Goal: Task Accomplishment & Management: Complete application form

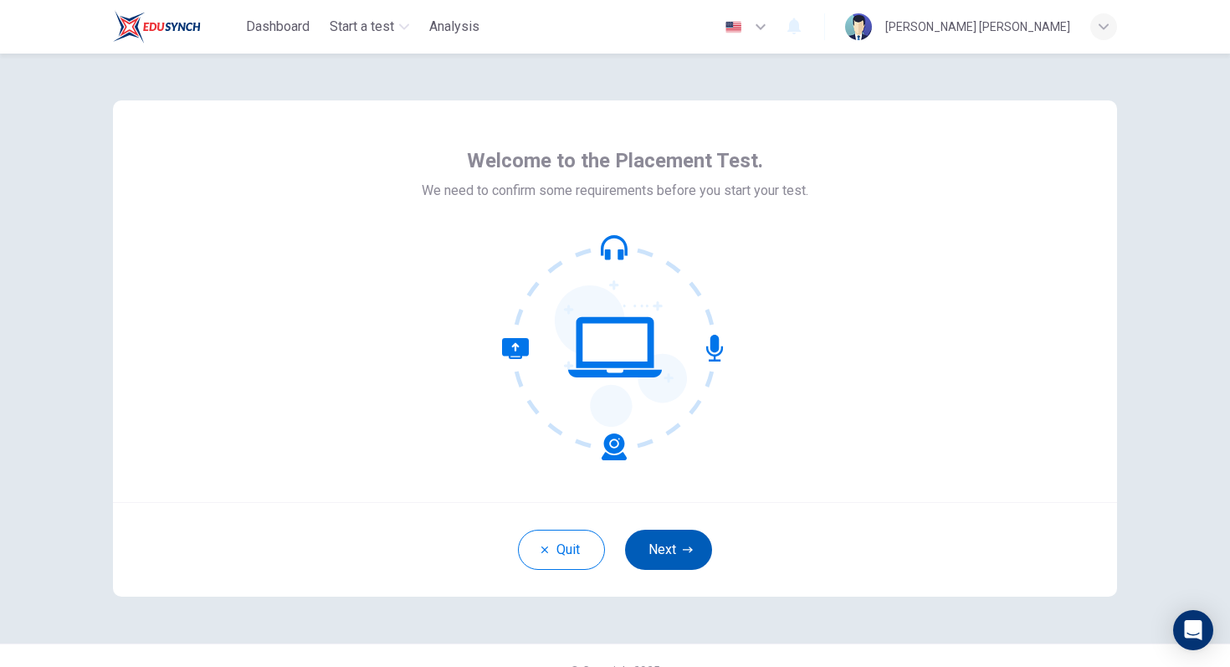
click at [674, 544] on button "Next" at bounding box center [668, 550] width 87 height 40
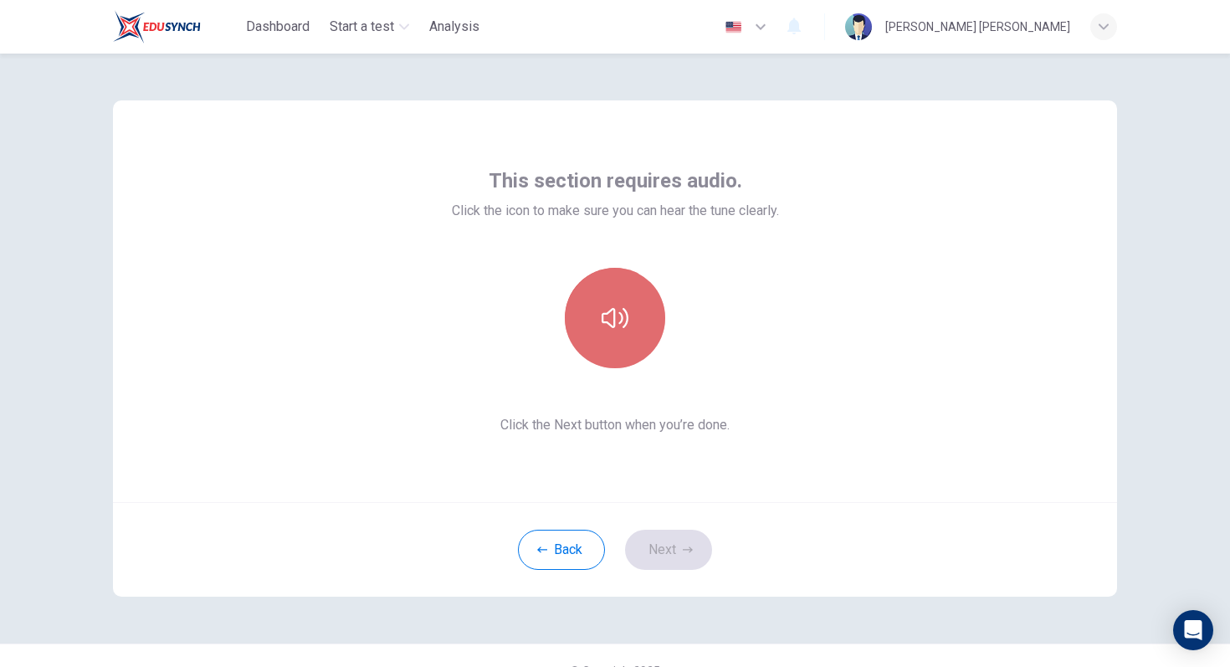
click at [606, 315] on icon "button" at bounding box center [615, 318] width 27 height 27
click at [621, 331] on button "button" at bounding box center [615, 318] width 100 height 100
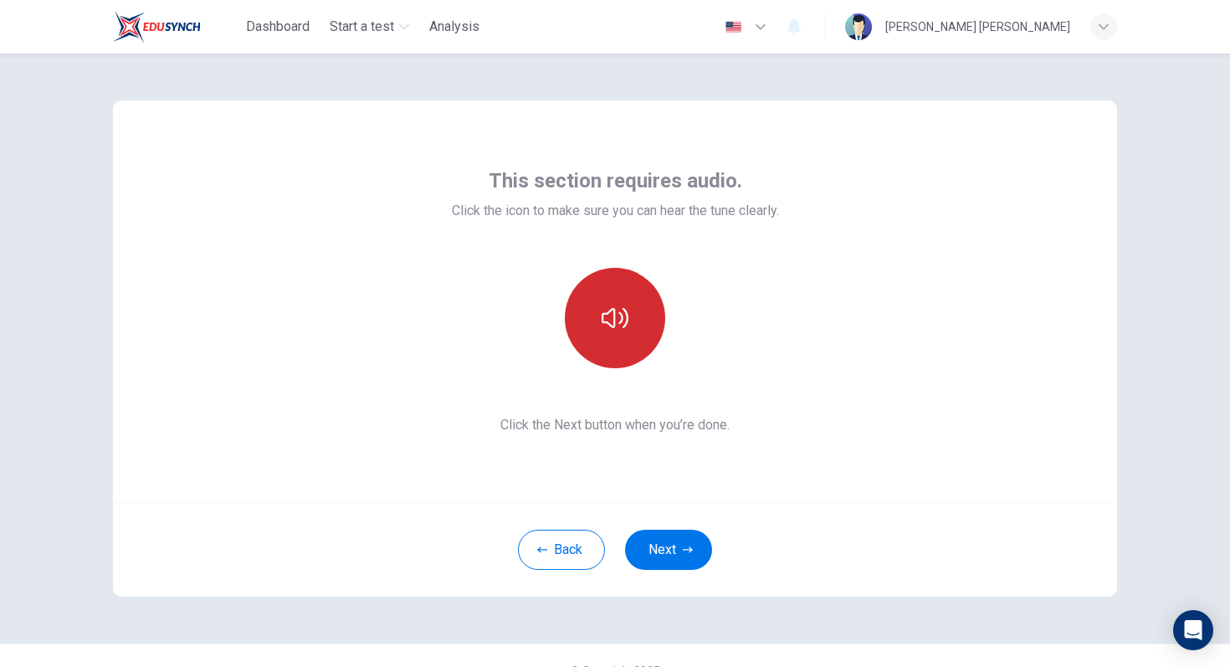
click at [609, 314] on icon "button" at bounding box center [615, 318] width 27 height 27
click at [1003, 140] on div "This section requires audio. Click the icon to make sure you can hear the tune …" at bounding box center [615, 360] width 1230 height 613
click at [625, 341] on button "button" at bounding box center [615, 318] width 100 height 100
click at [636, 293] on button "button" at bounding box center [615, 318] width 100 height 100
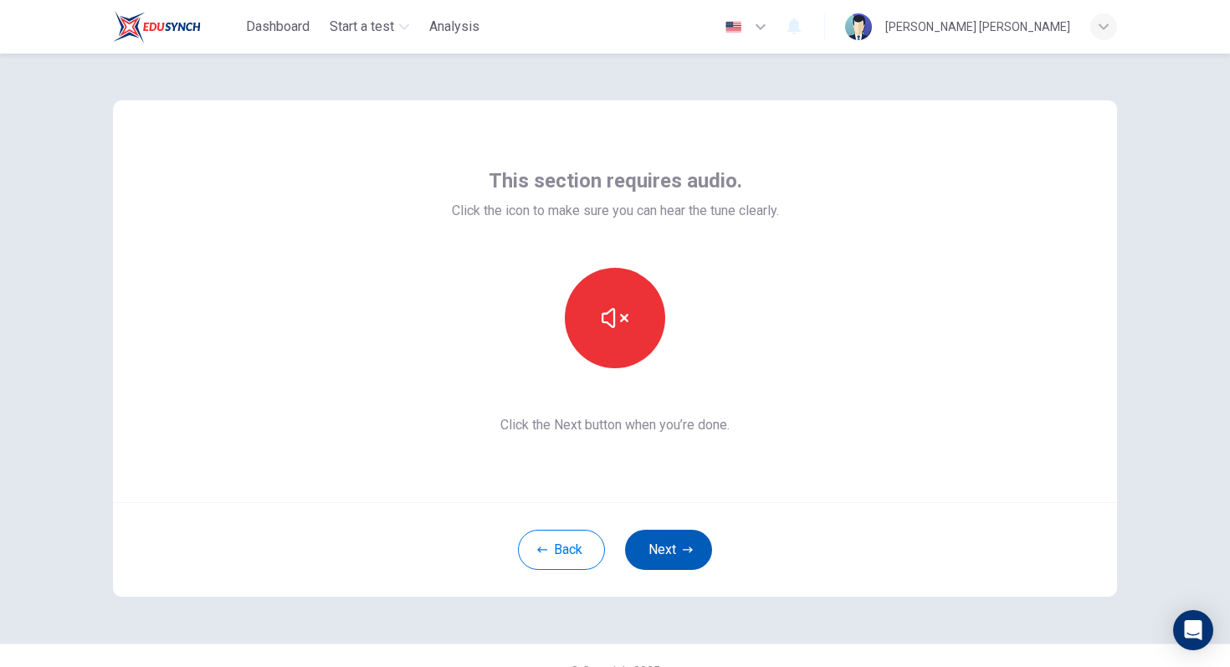
click at [669, 547] on button "Next" at bounding box center [668, 550] width 87 height 40
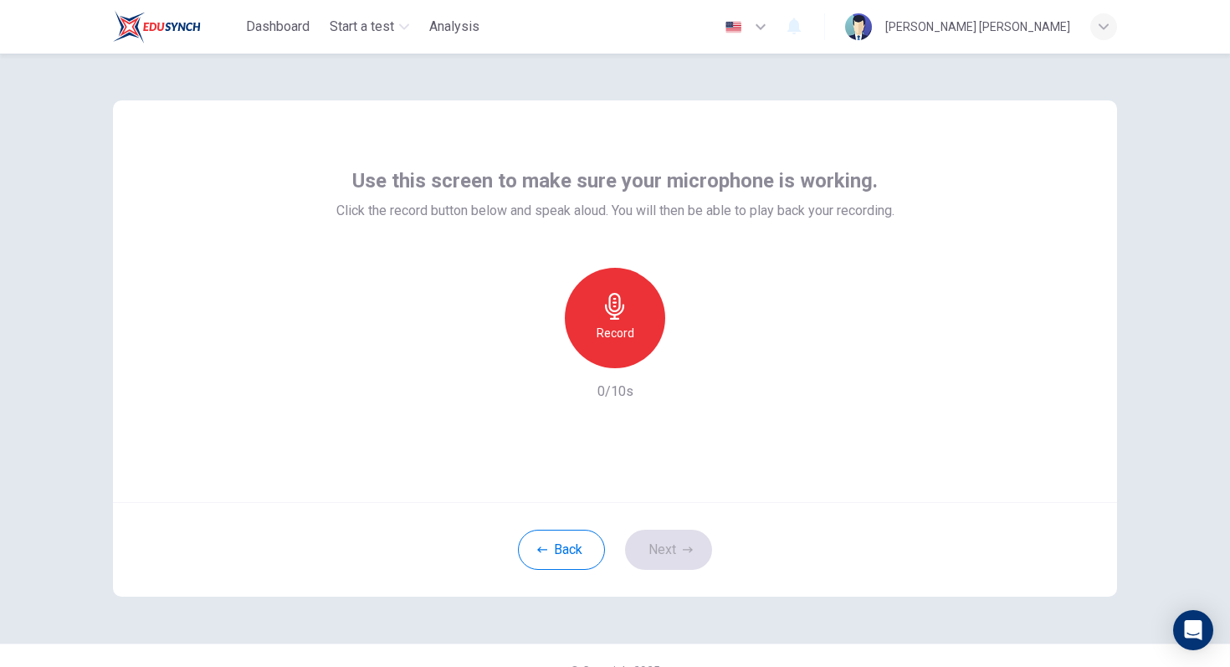
click at [635, 304] on div "Record" at bounding box center [615, 318] width 100 height 100
click at [630, 316] on div "Stop" at bounding box center [615, 318] width 100 height 100
click at [691, 358] on icon "button" at bounding box center [692, 354] width 17 height 17
click at [670, 544] on button "Next" at bounding box center [668, 550] width 87 height 40
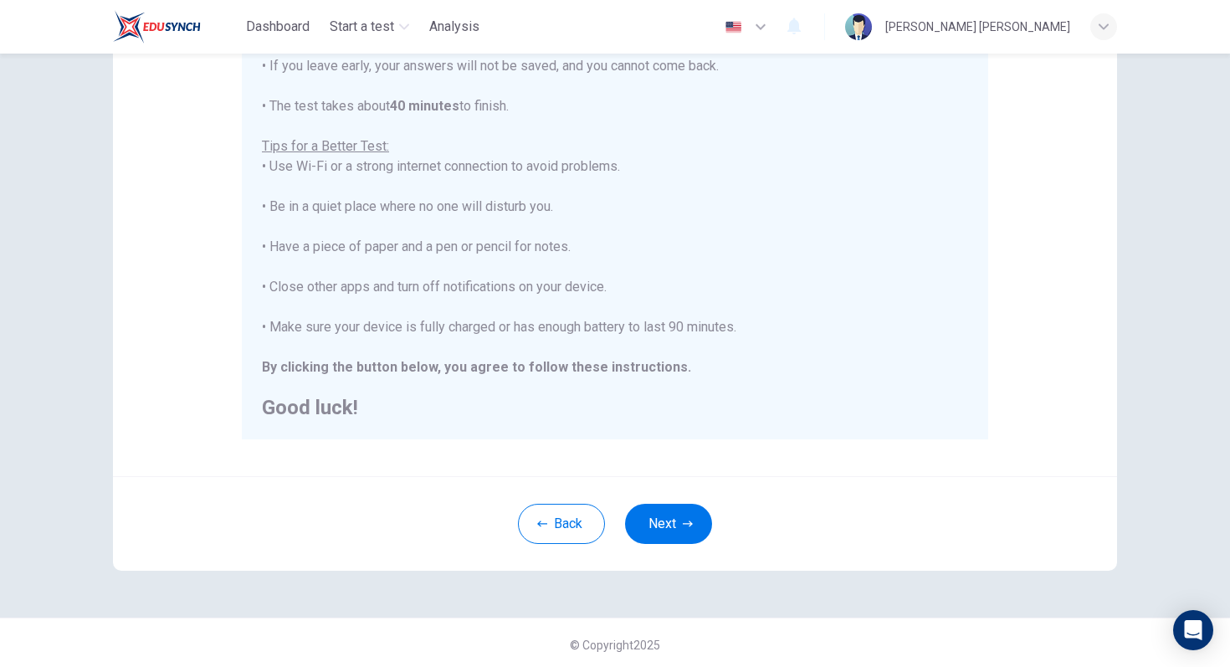
scroll to position [264, 0]
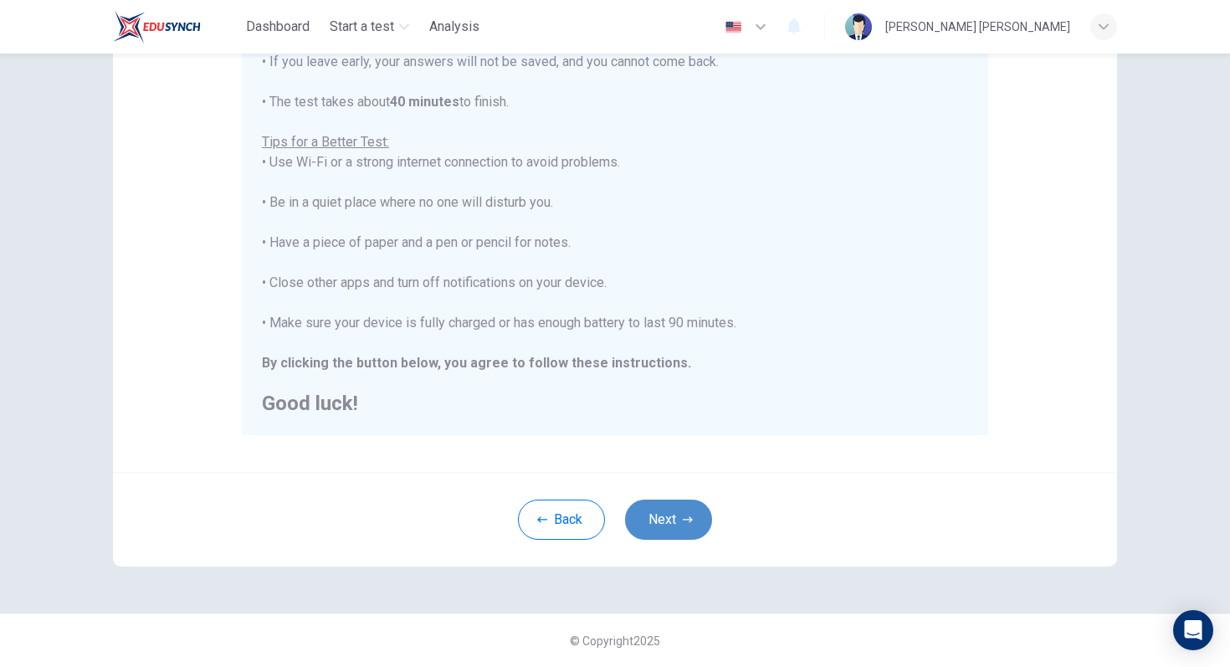
click at [669, 523] on button "Next" at bounding box center [668, 520] width 87 height 40
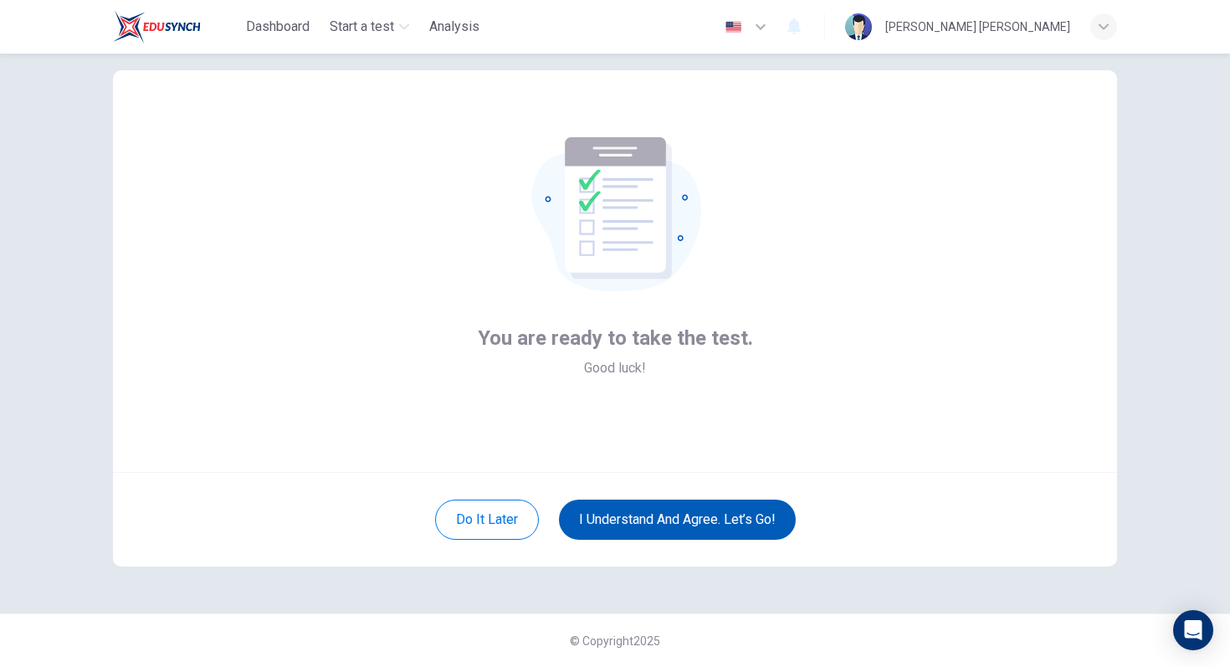
scroll to position [30, 0]
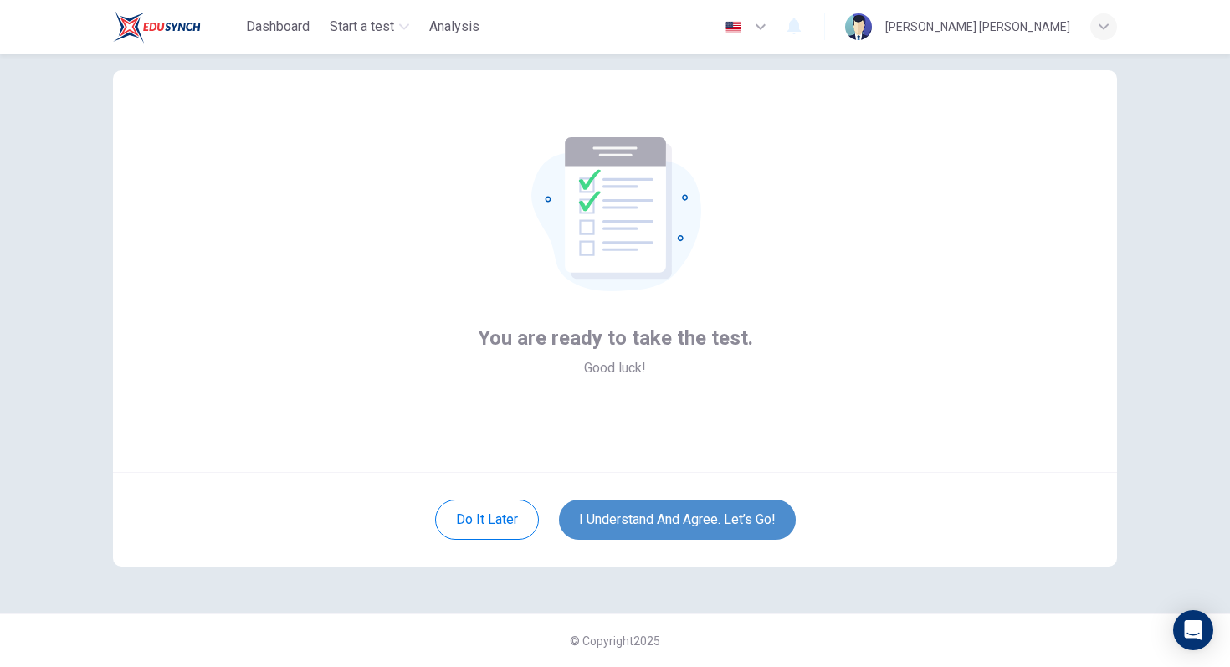
click at [671, 522] on button "I understand and agree. Let’s go!" at bounding box center [677, 520] width 237 height 40
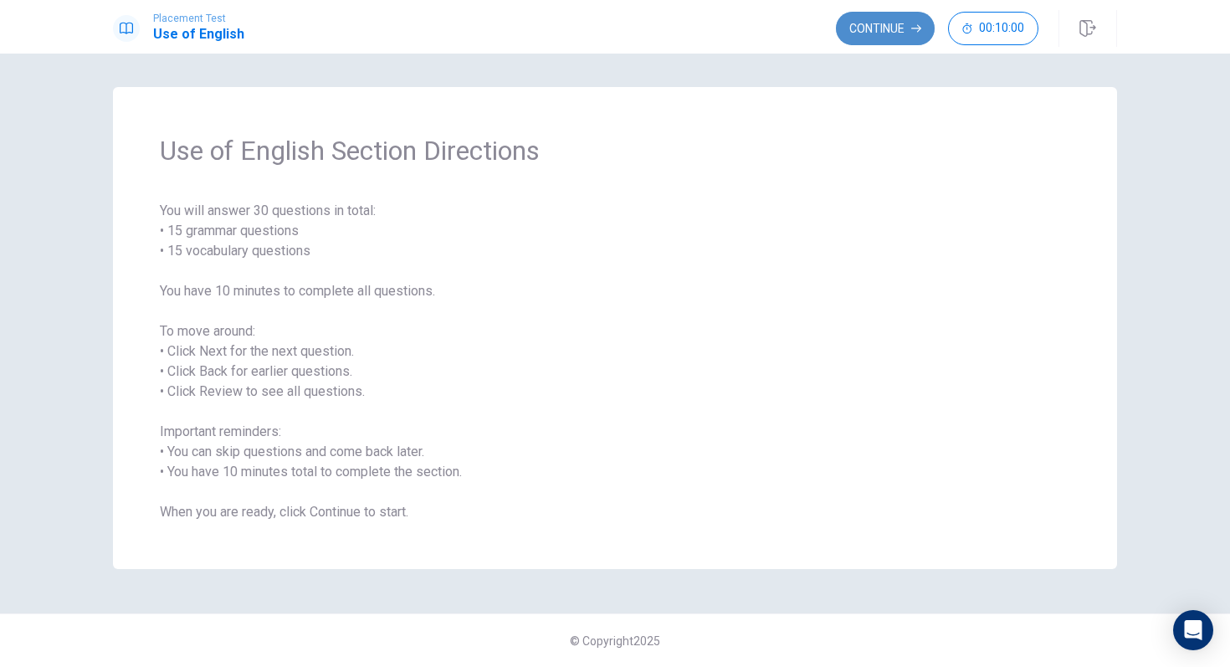
click at [893, 22] on button "Continue" at bounding box center [885, 28] width 99 height 33
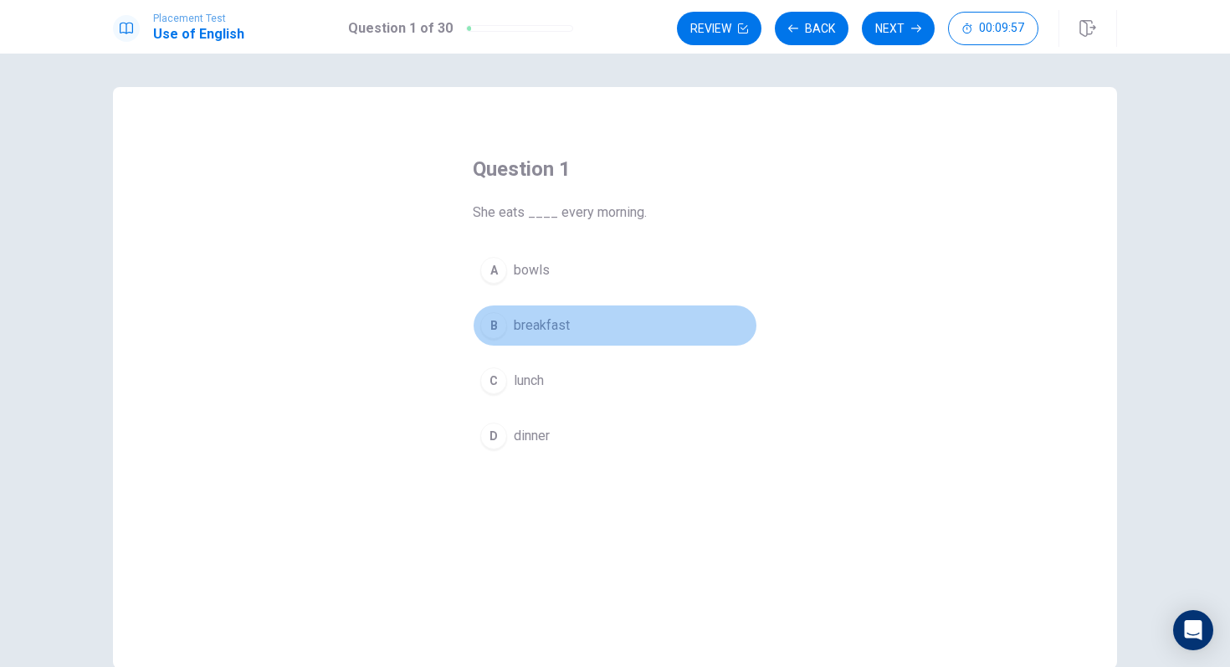
click at [491, 330] on div "B" at bounding box center [493, 325] width 27 height 27
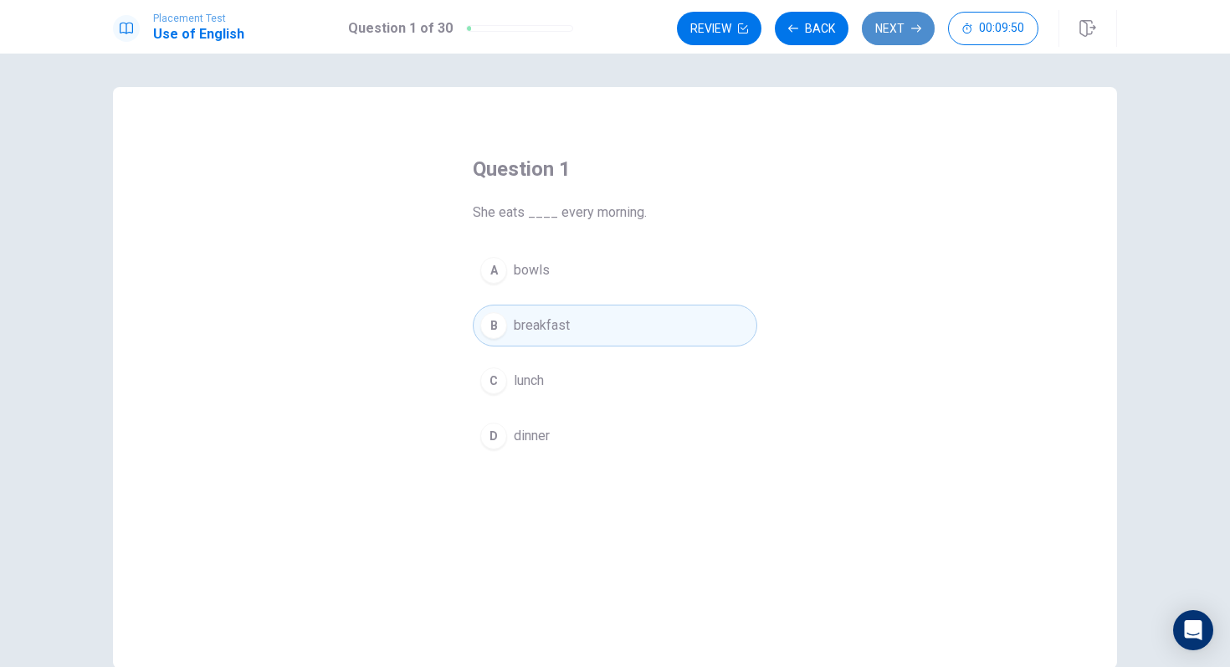
click at [872, 27] on button "Next" at bounding box center [898, 28] width 73 height 33
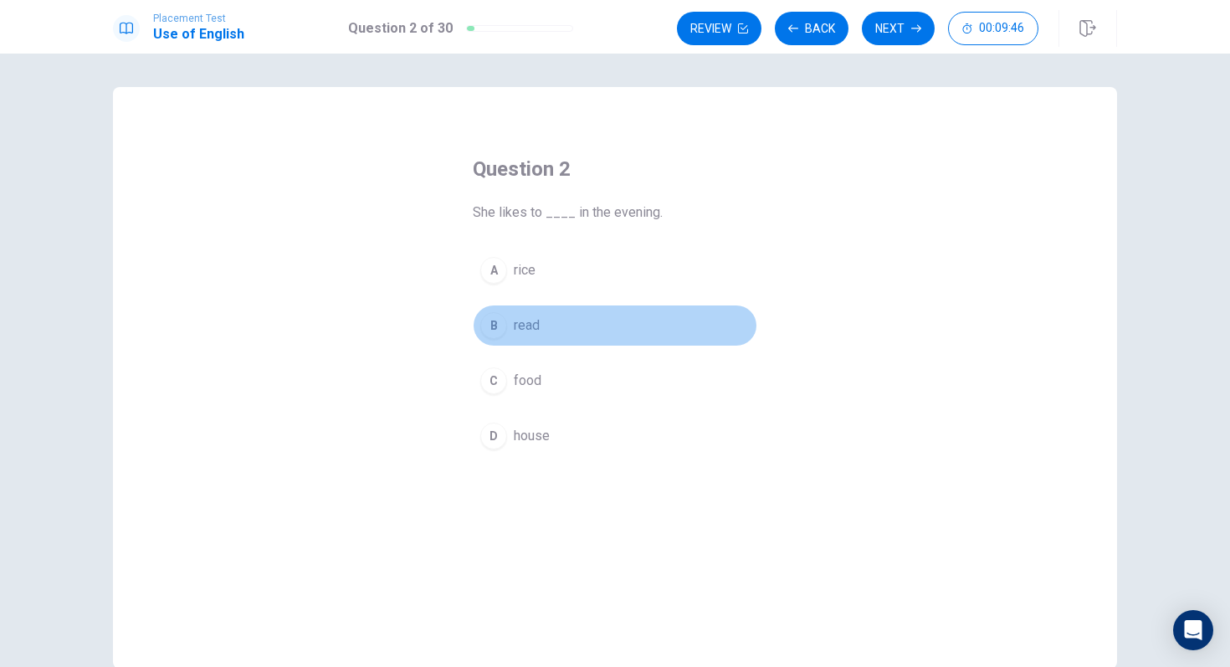
click at [489, 323] on div "B" at bounding box center [493, 325] width 27 height 27
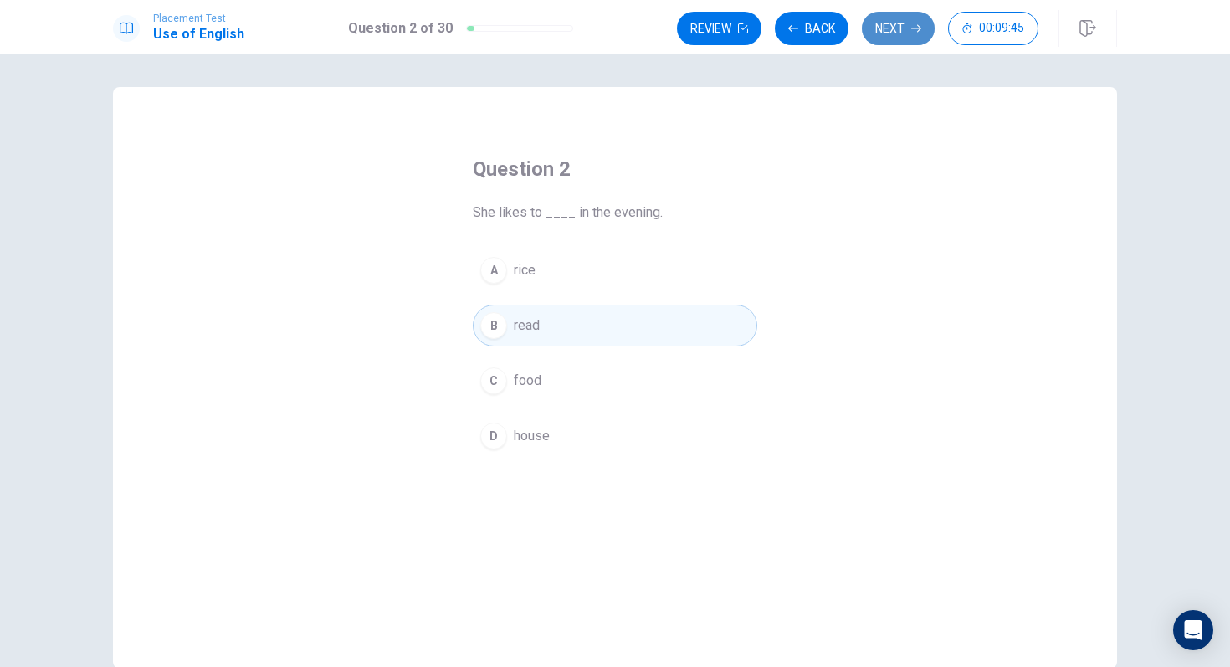
click at [874, 33] on button "Next" at bounding box center [898, 28] width 73 height 33
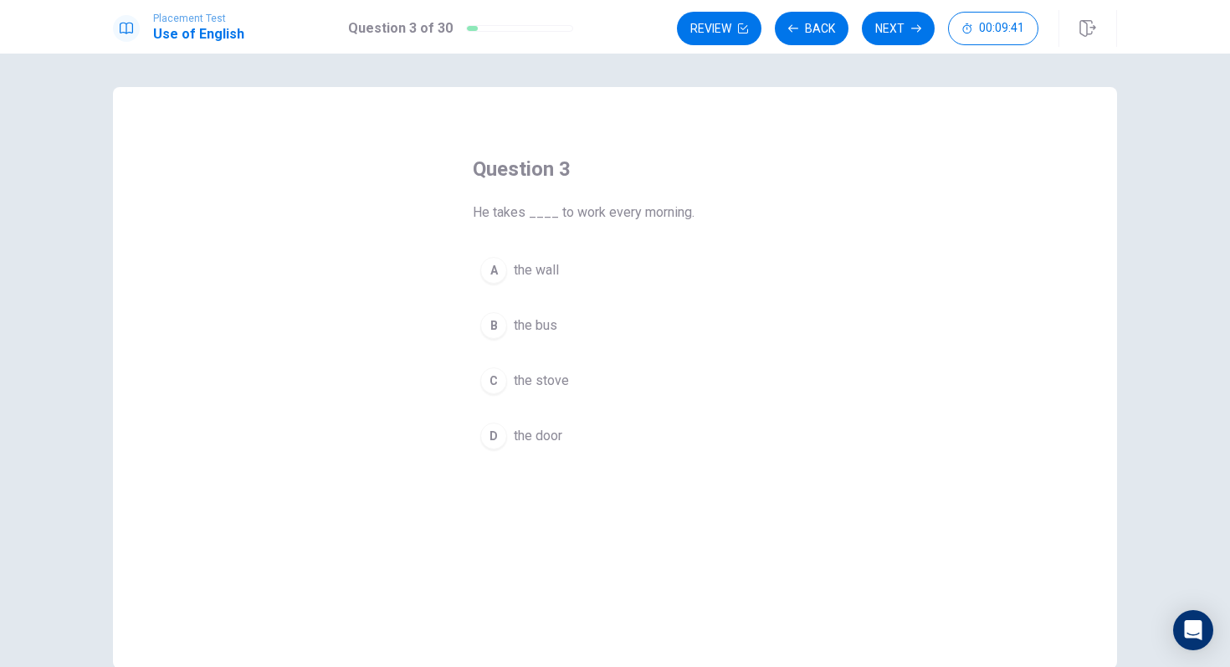
click at [489, 320] on div "B" at bounding box center [493, 325] width 27 height 27
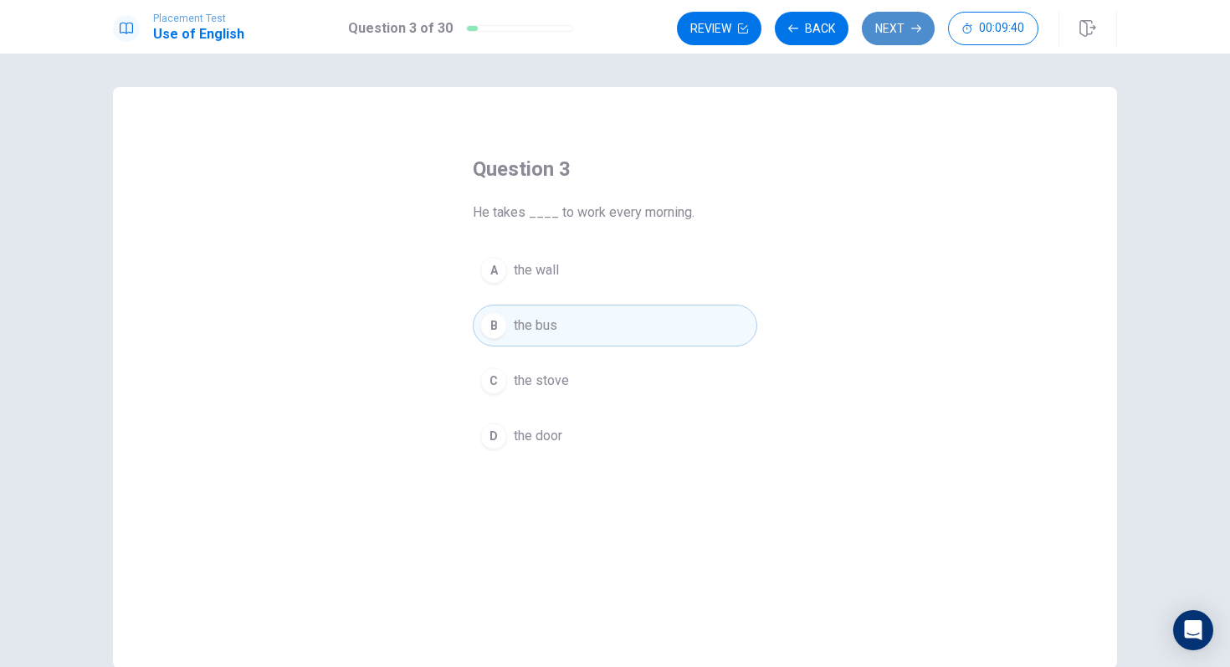
click at [878, 28] on button "Next" at bounding box center [898, 28] width 73 height 33
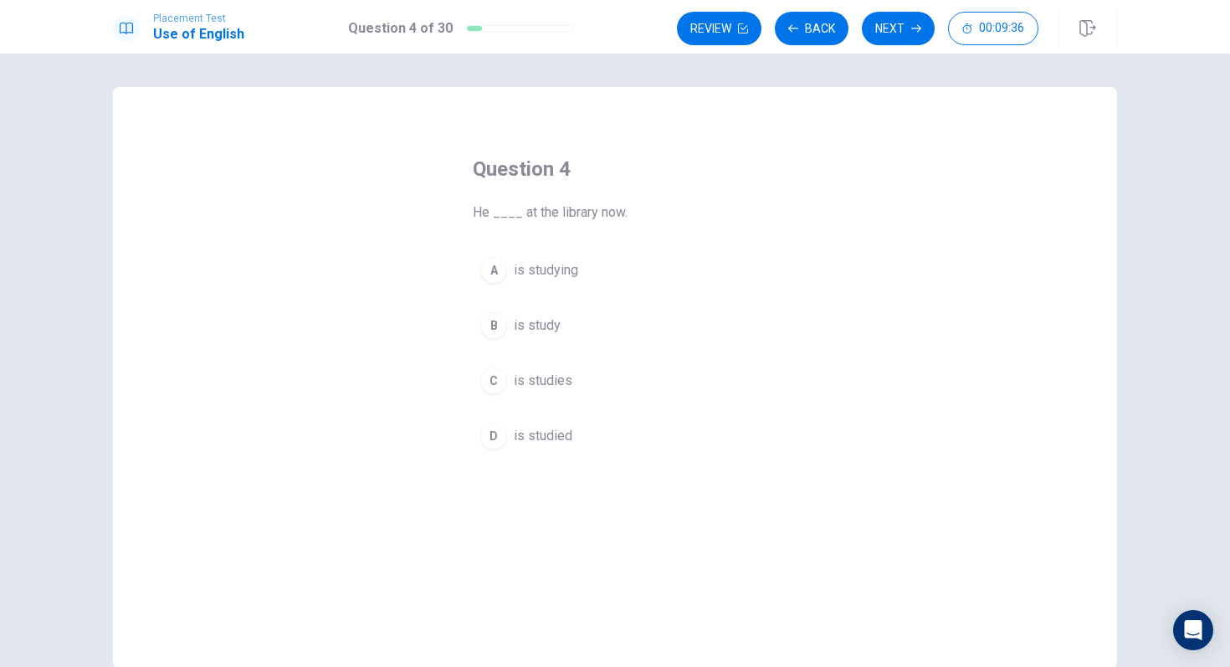
click at [494, 267] on div "A" at bounding box center [493, 270] width 27 height 27
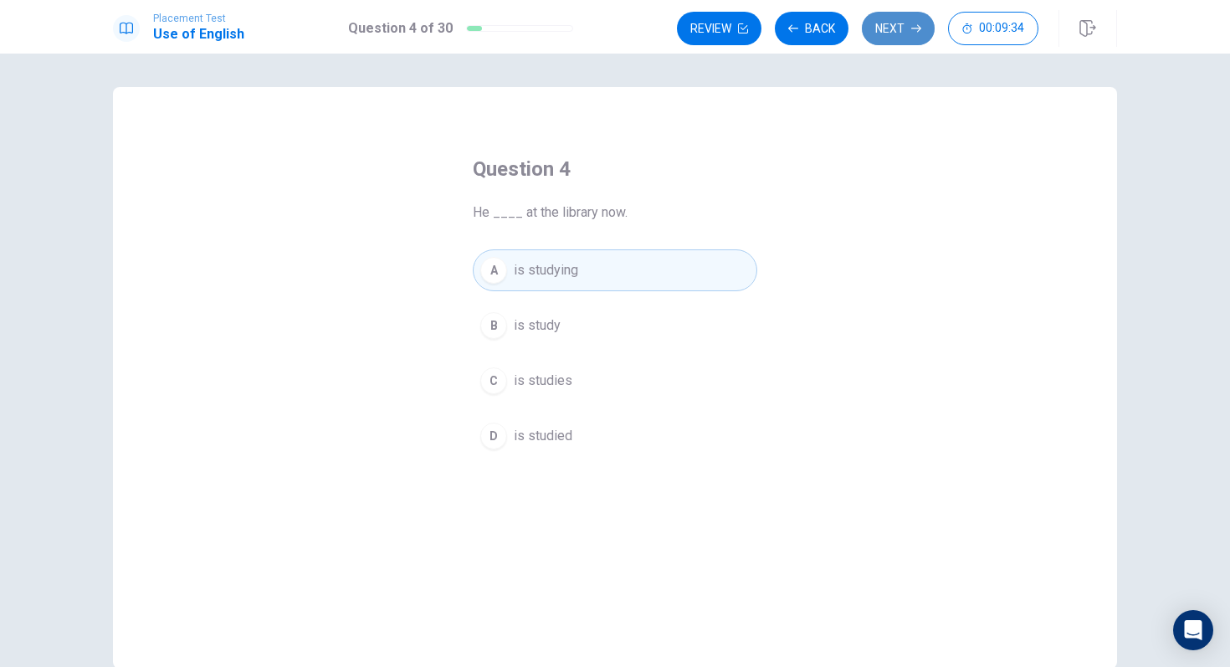
click at [894, 24] on button "Next" at bounding box center [898, 28] width 73 height 33
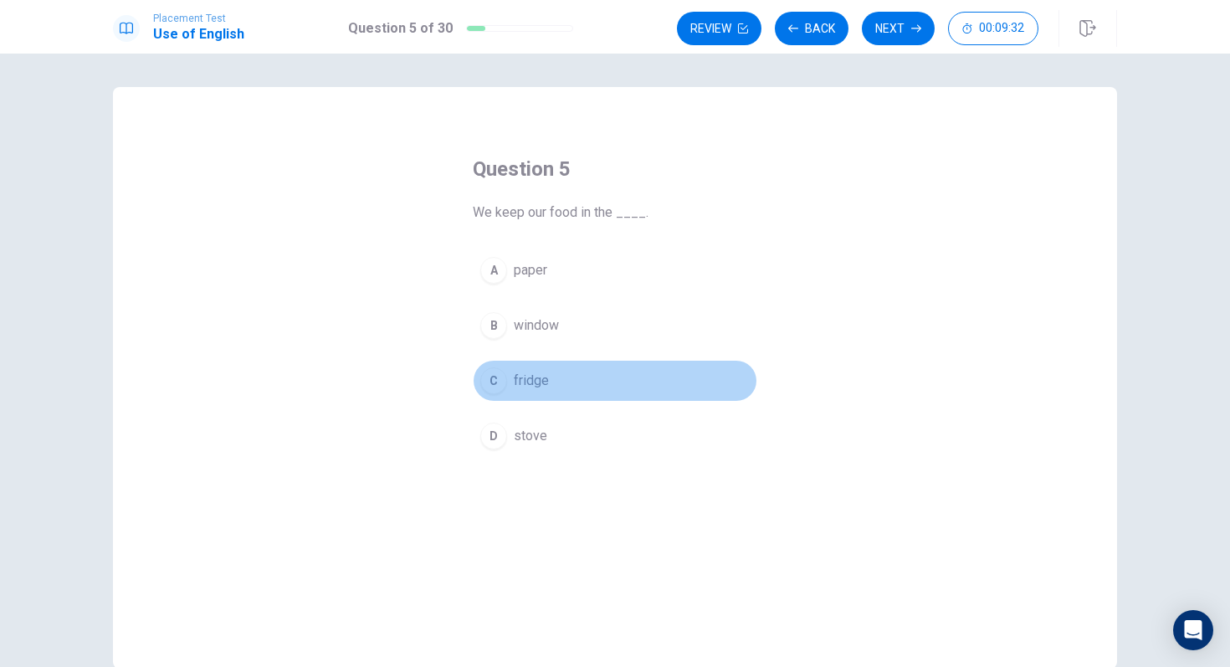
click at [484, 370] on div "C" at bounding box center [493, 380] width 27 height 27
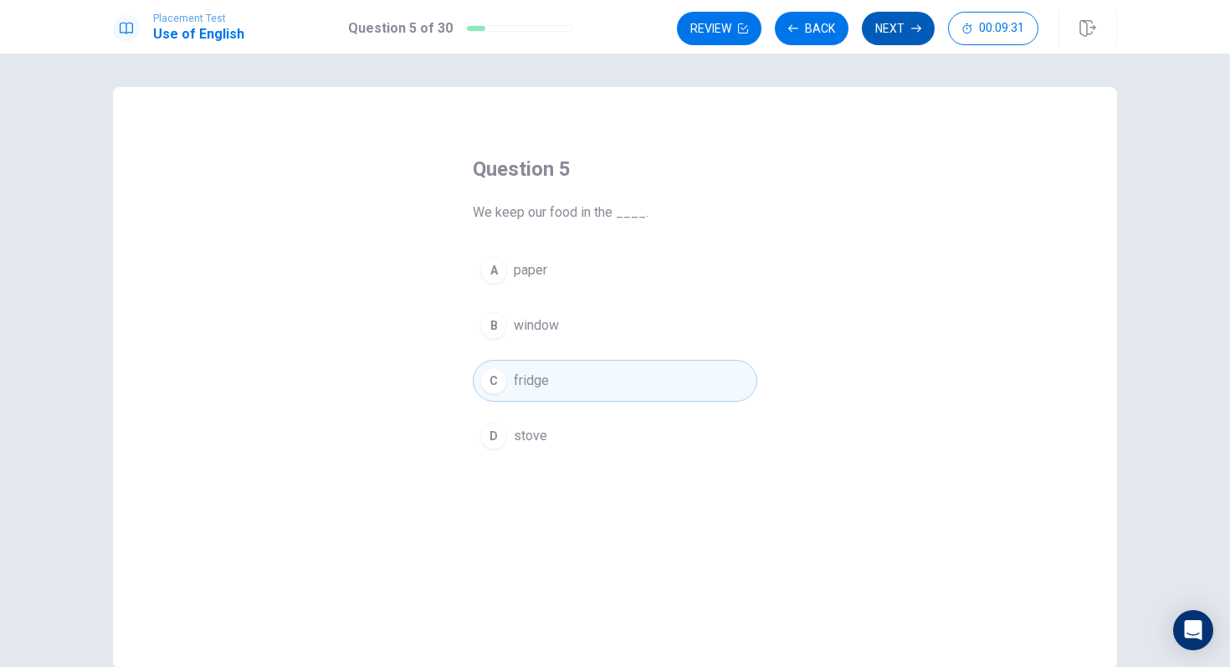
click at [874, 29] on button "Next" at bounding box center [898, 28] width 73 height 33
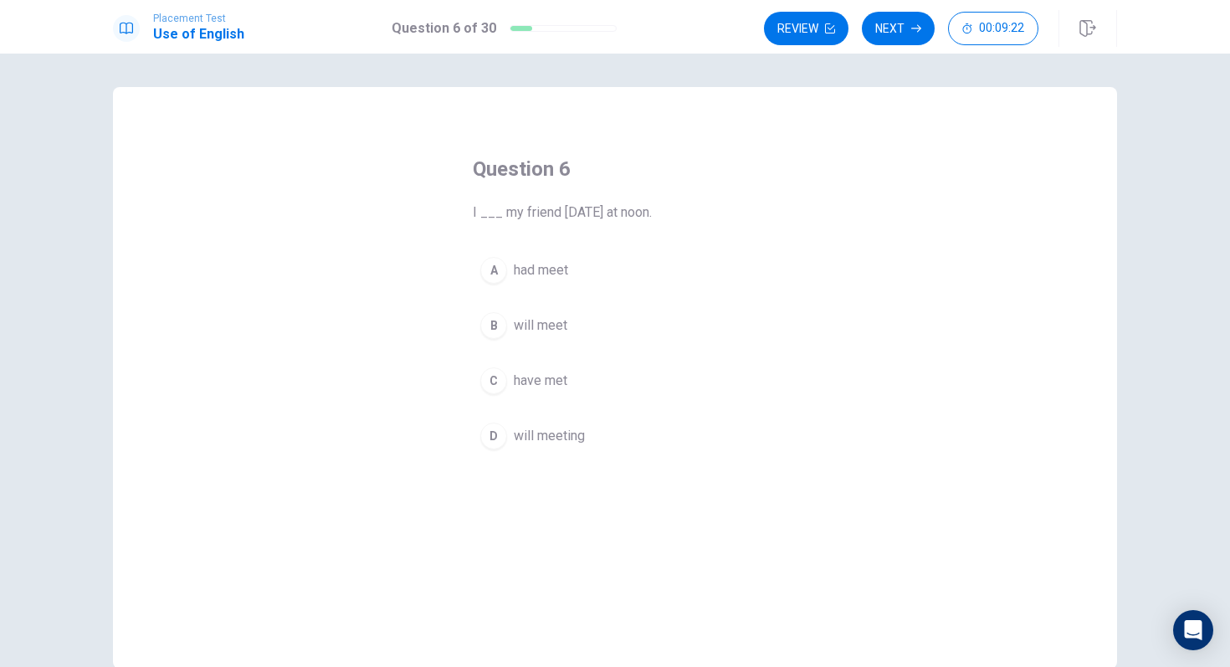
click at [494, 326] on div "B" at bounding box center [493, 325] width 27 height 27
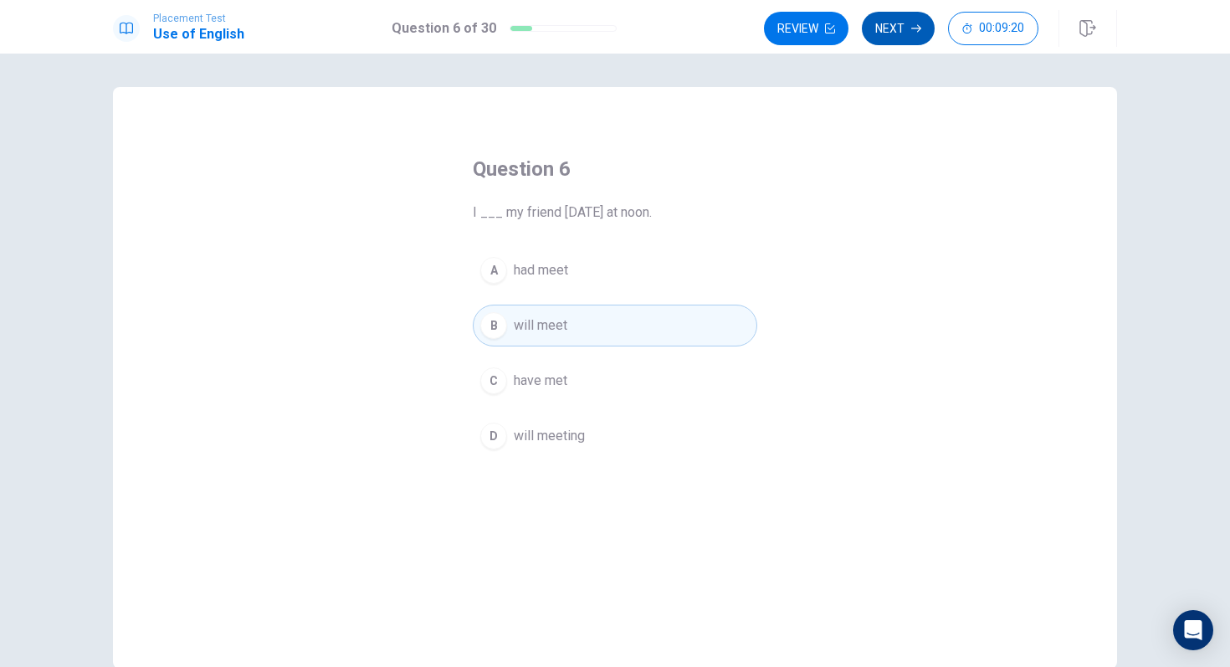
click at [919, 23] on icon "button" at bounding box center [916, 28] width 10 height 10
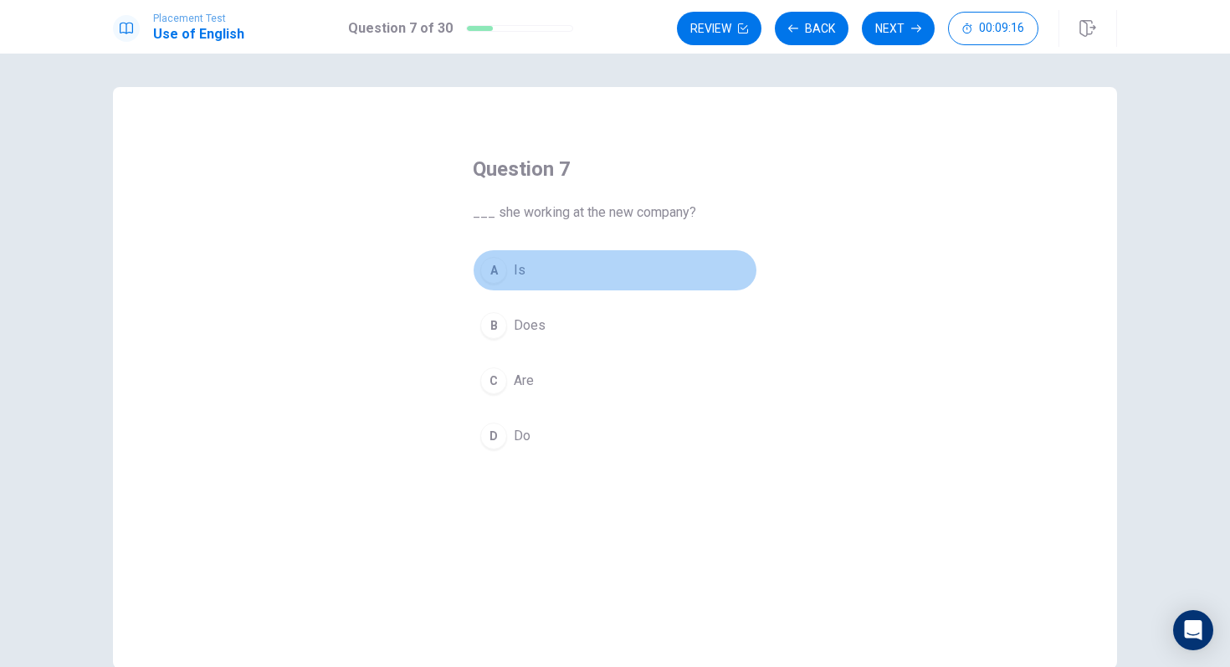
click at [499, 272] on div "A" at bounding box center [493, 270] width 27 height 27
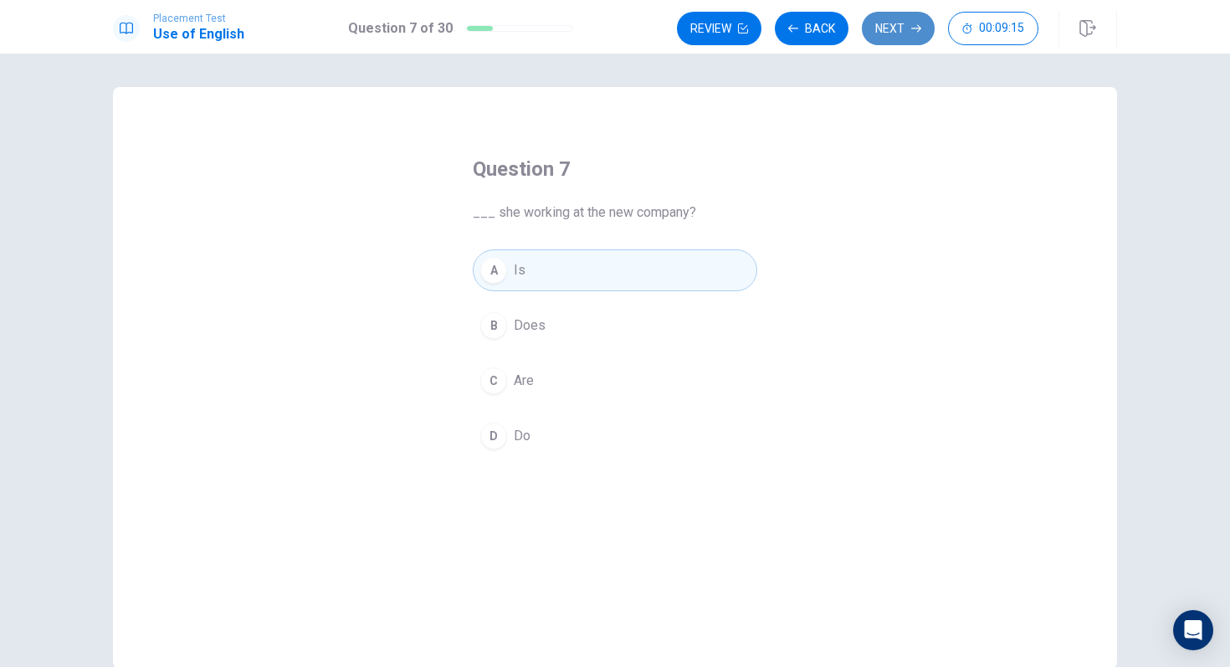
click at [889, 27] on button "Next" at bounding box center [898, 28] width 73 height 33
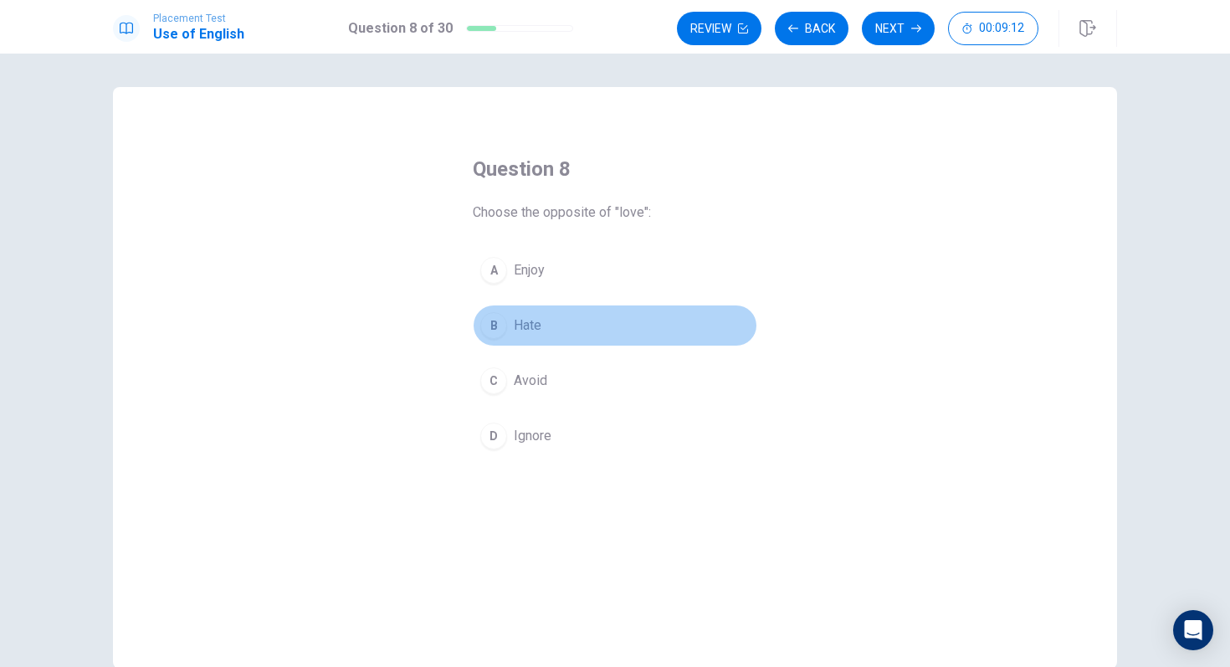
click at [495, 315] on div "B" at bounding box center [493, 325] width 27 height 27
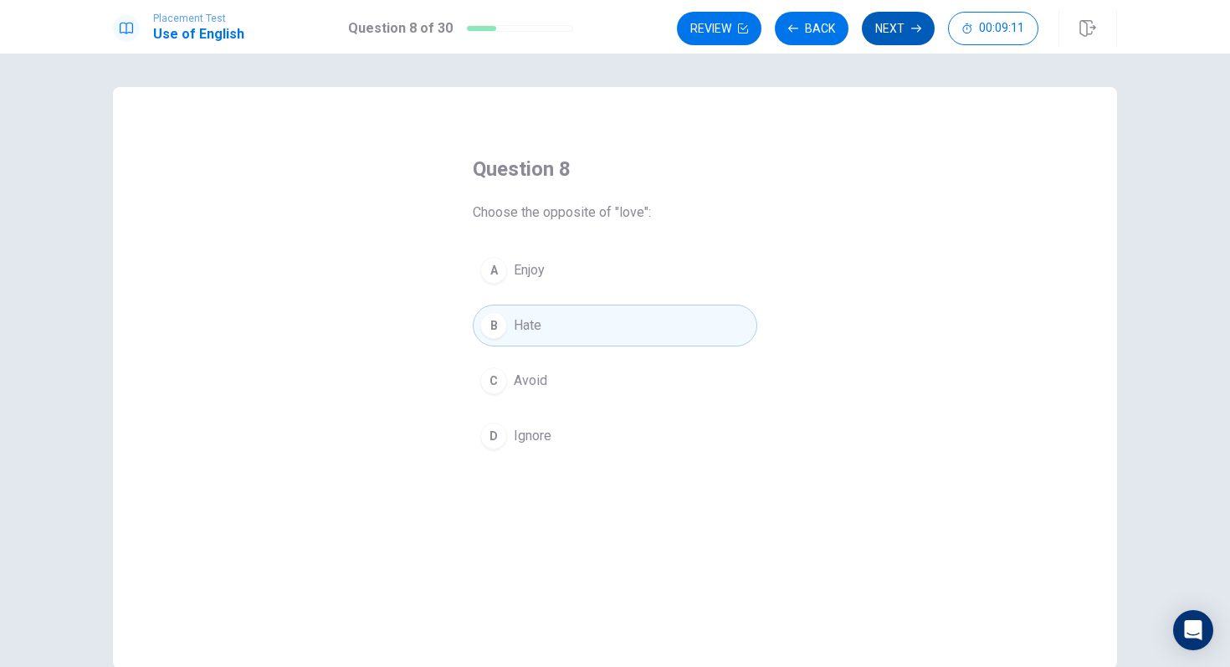
click at [909, 37] on button "Next" at bounding box center [898, 28] width 73 height 33
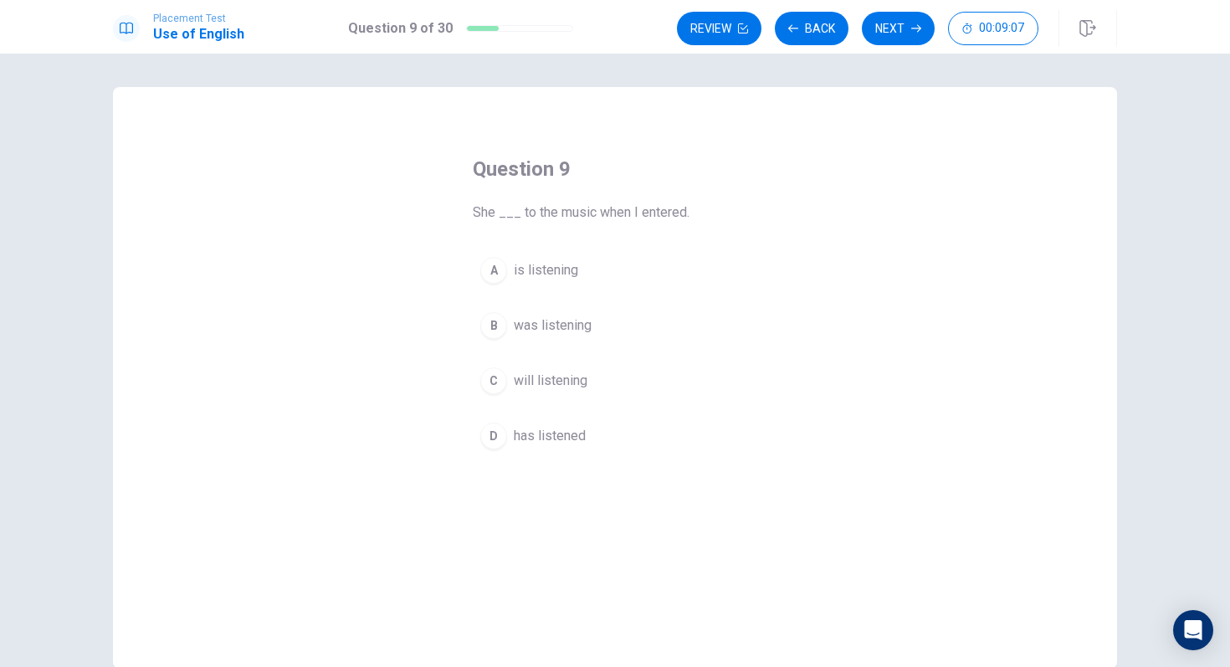
click at [495, 332] on div "B" at bounding box center [493, 325] width 27 height 27
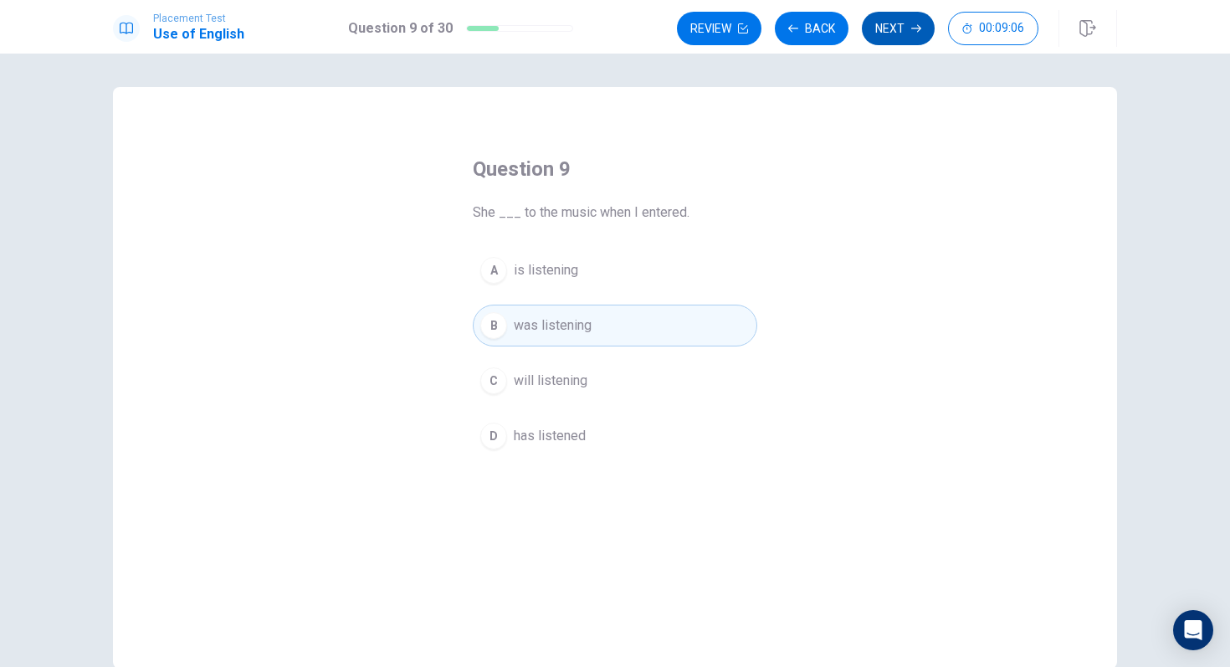
click at [903, 20] on button "Next" at bounding box center [898, 28] width 73 height 33
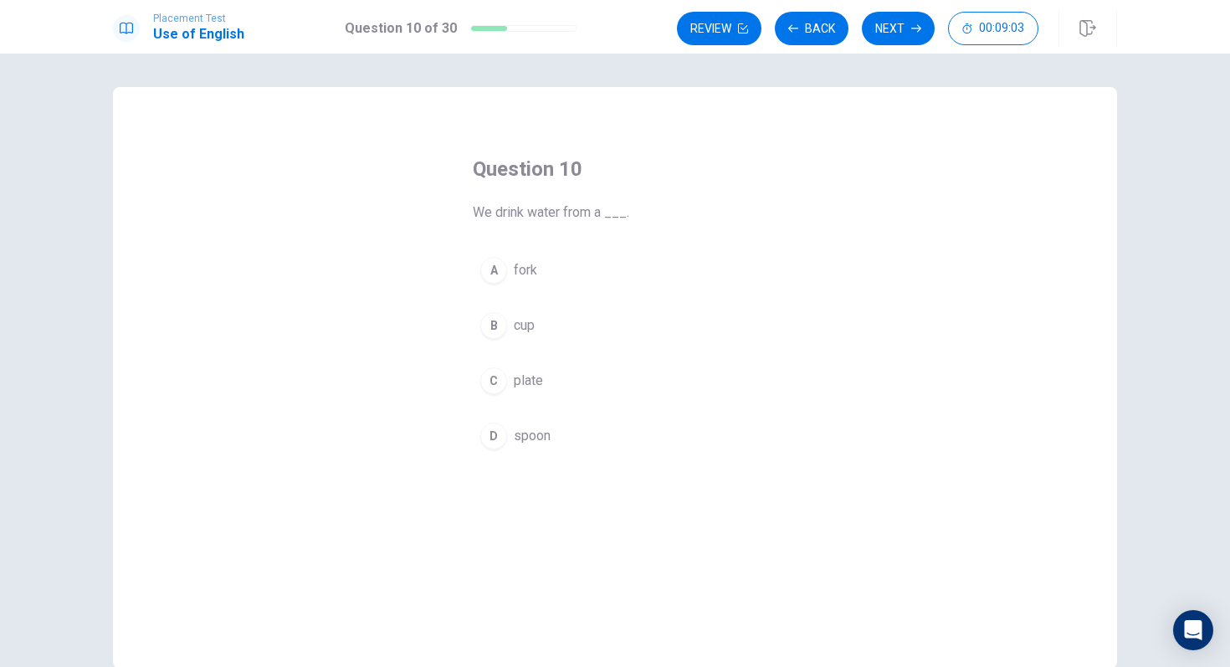
click at [486, 331] on div "B" at bounding box center [493, 325] width 27 height 27
click at [899, 10] on div "Review Back Next 00:09:02" at bounding box center [897, 28] width 440 height 37
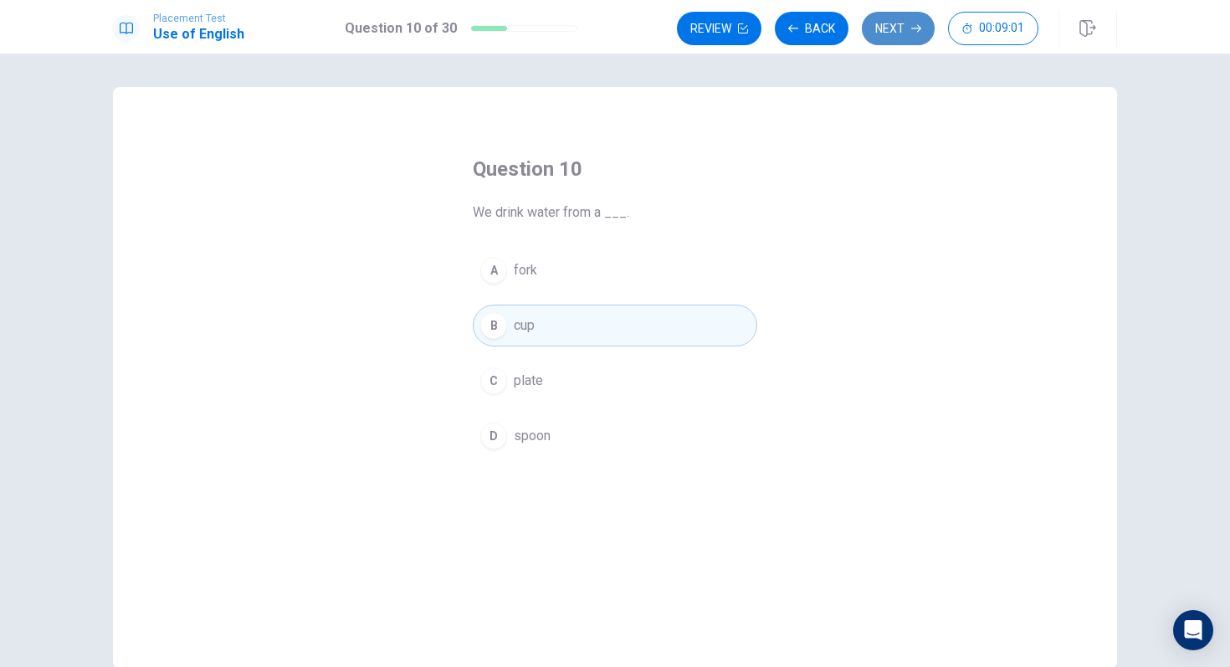
click at [902, 24] on button "Next" at bounding box center [898, 28] width 73 height 33
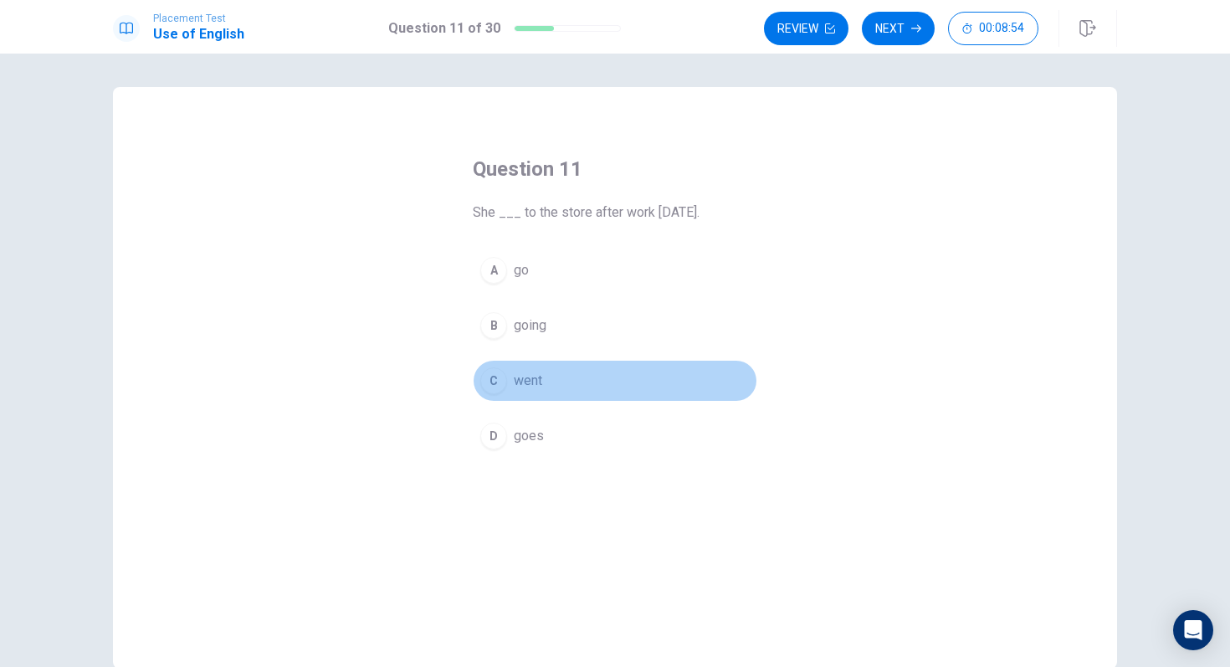
click at [496, 382] on div "C" at bounding box center [493, 380] width 27 height 27
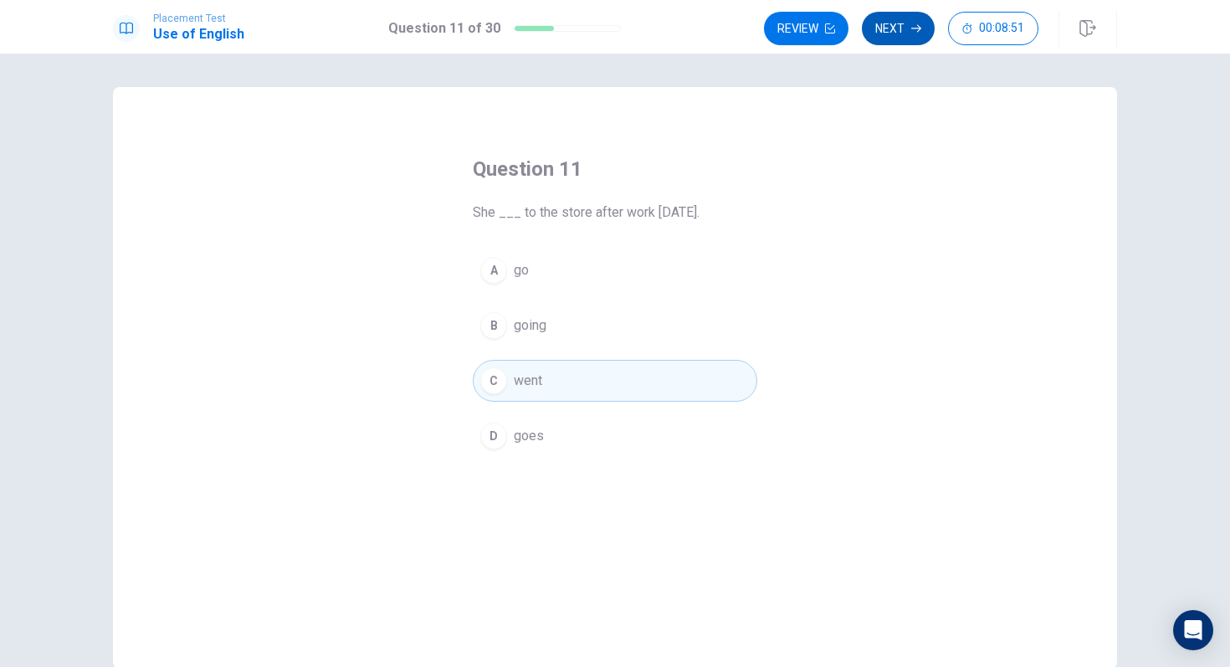
click at [908, 28] on button "Next" at bounding box center [898, 28] width 73 height 33
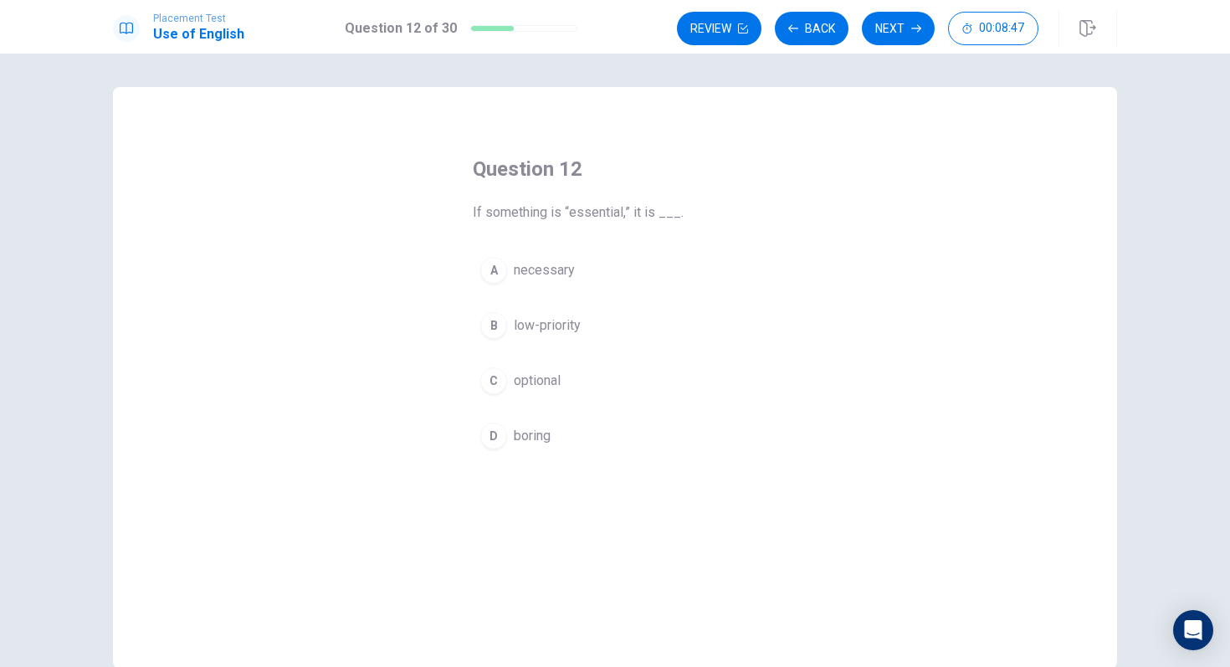
click at [497, 274] on div "A" at bounding box center [493, 270] width 27 height 27
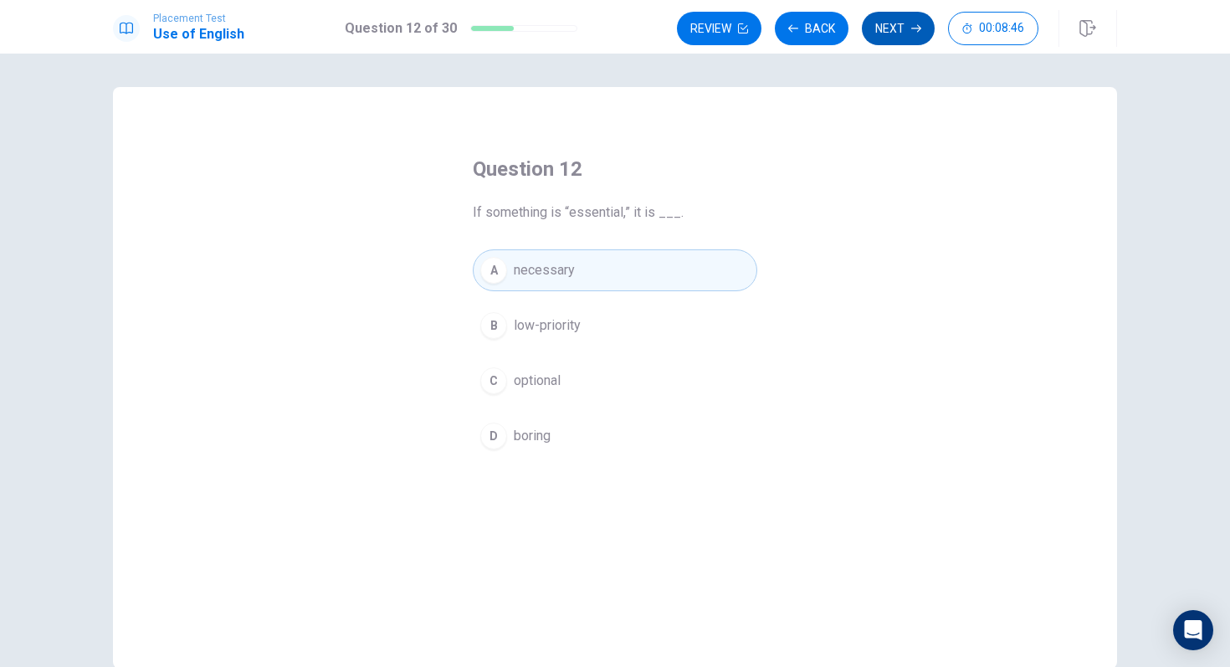
click at [903, 33] on button "Next" at bounding box center [898, 28] width 73 height 33
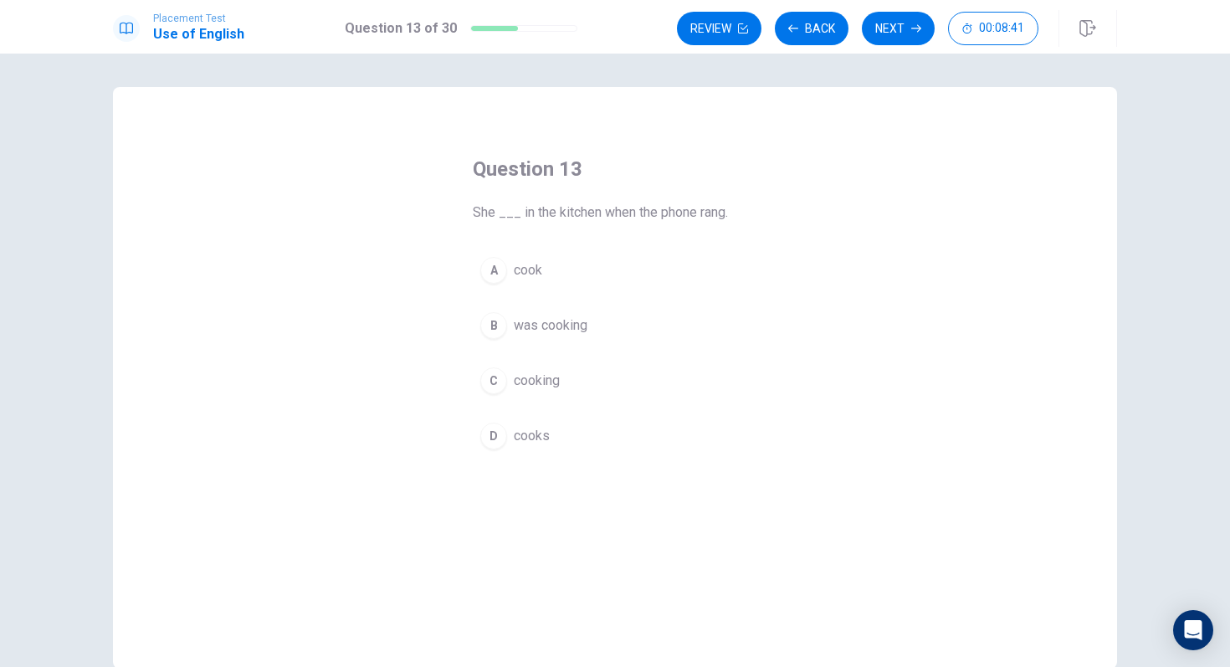
click at [495, 321] on div "B" at bounding box center [493, 325] width 27 height 27
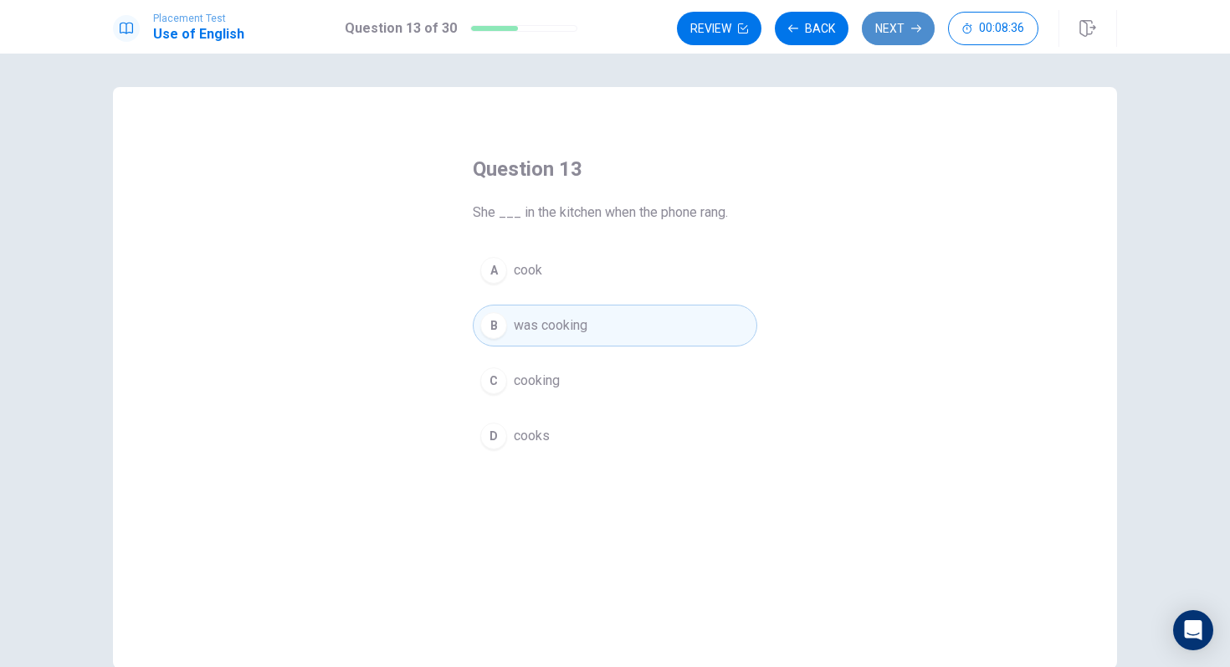
click at [914, 31] on icon "button" at bounding box center [916, 28] width 10 height 10
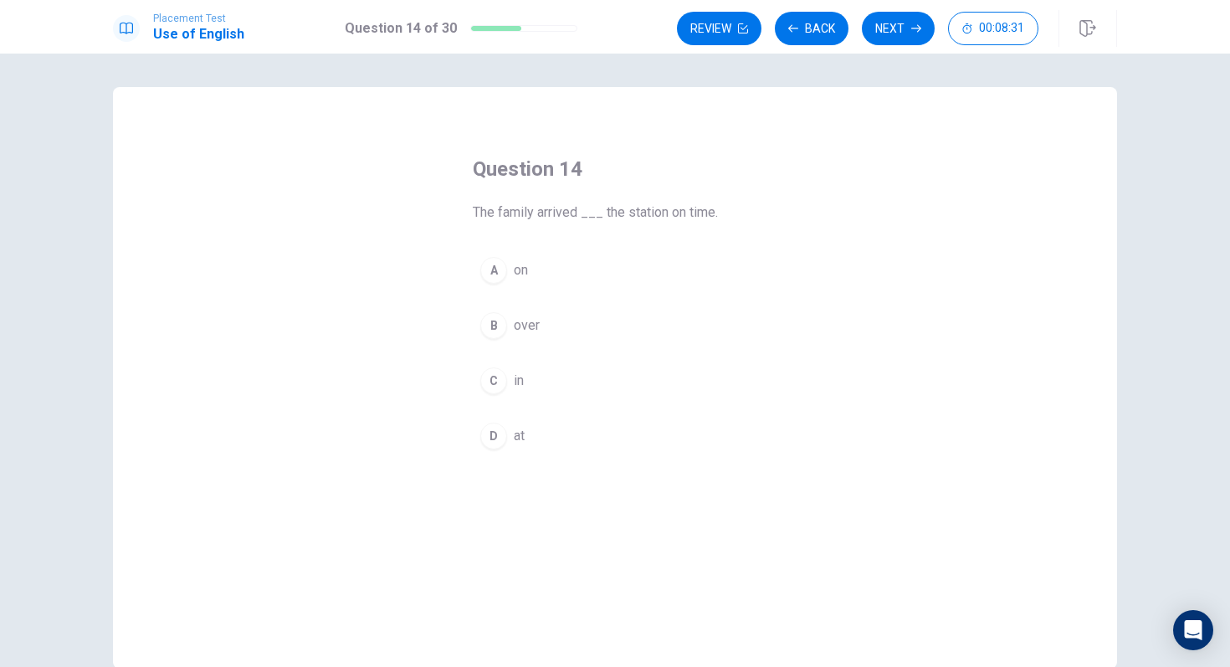
click at [489, 438] on div "D" at bounding box center [493, 436] width 27 height 27
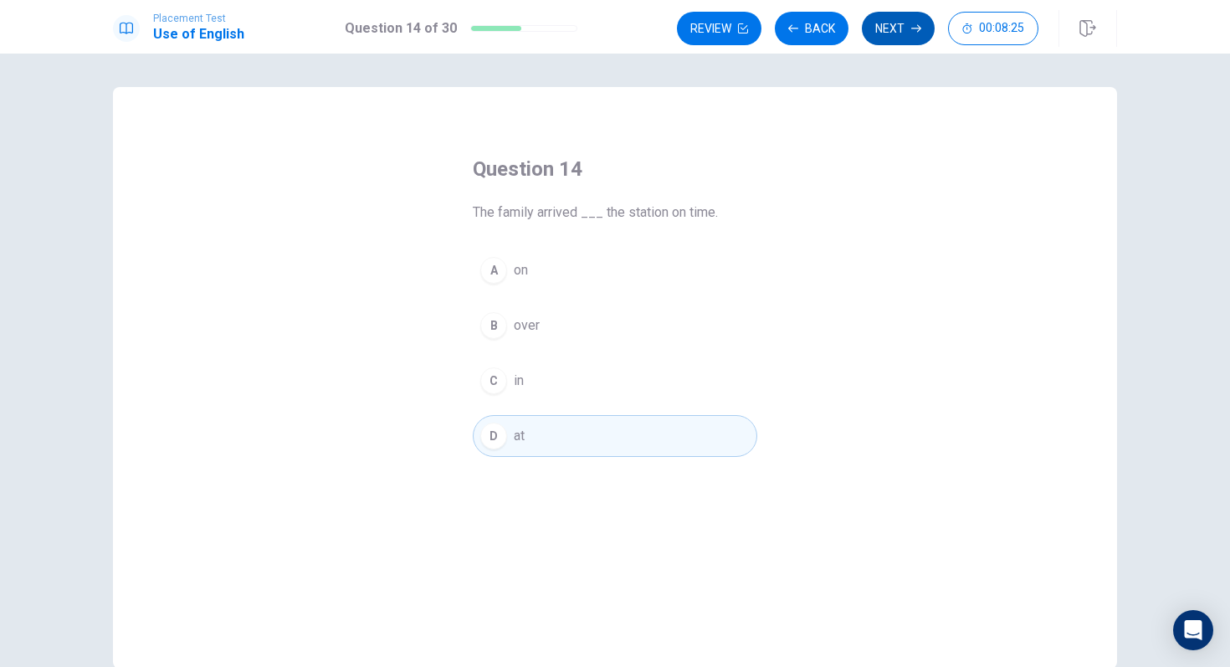
click at [884, 26] on button "Next" at bounding box center [898, 28] width 73 height 33
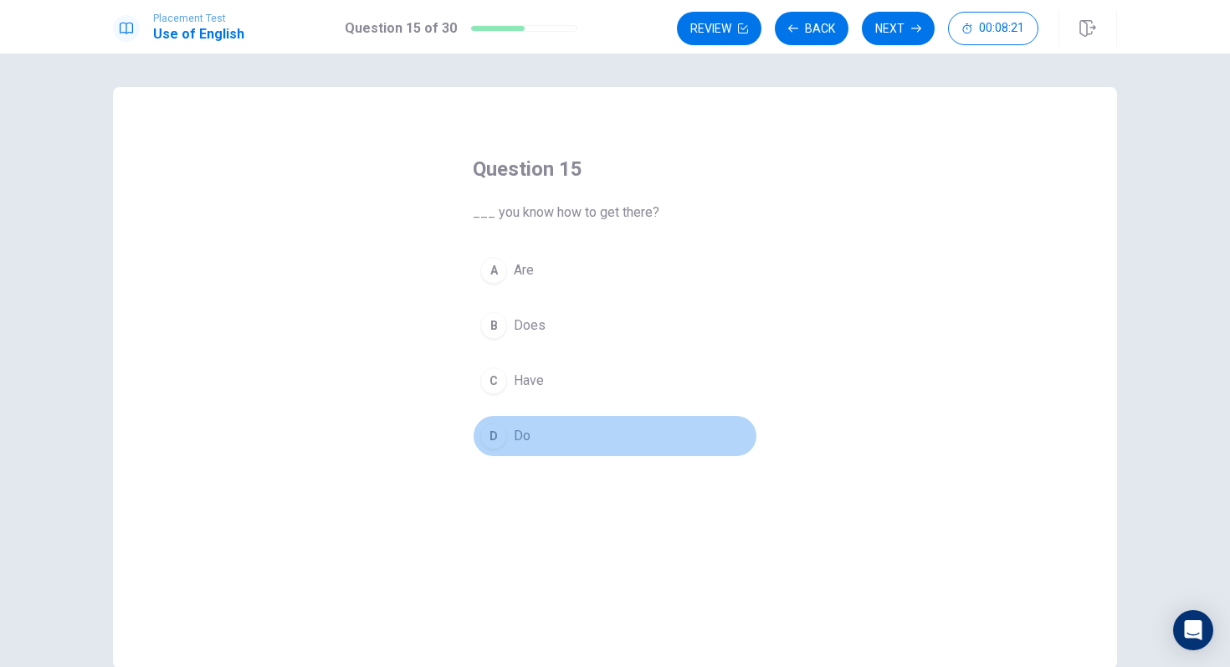
click at [493, 418] on button "D Do" at bounding box center [615, 436] width 285 height 42
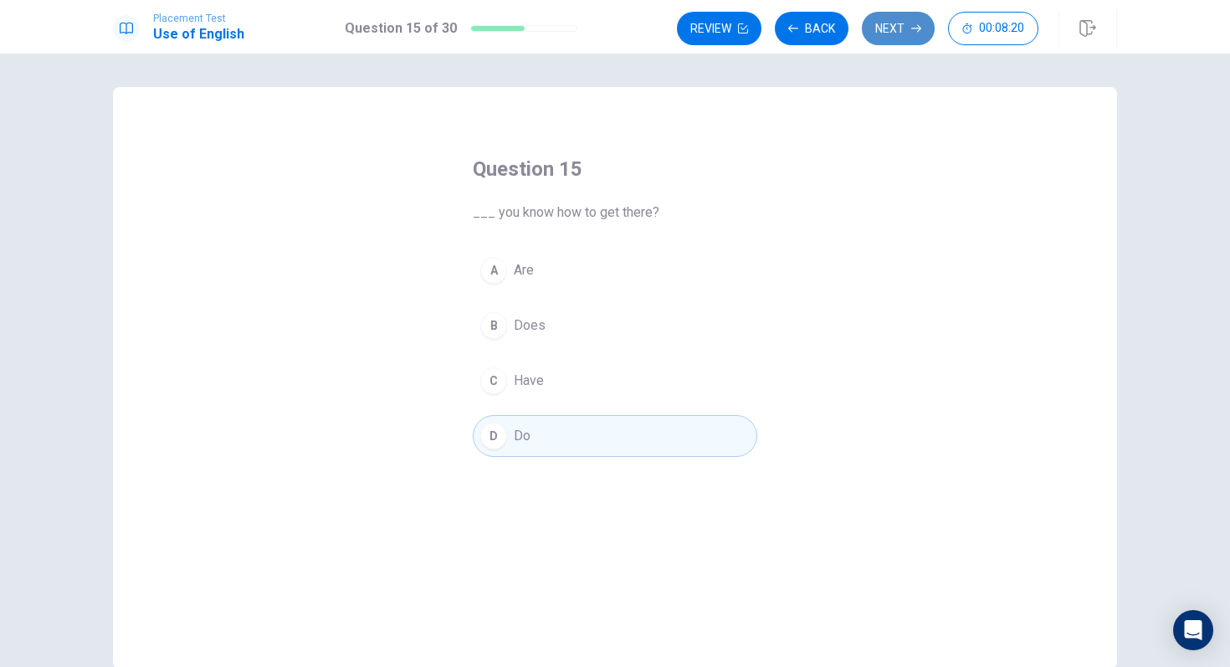
click at [899, 19] on button "Next" at bounding box center [898, 28] width 73 height 33
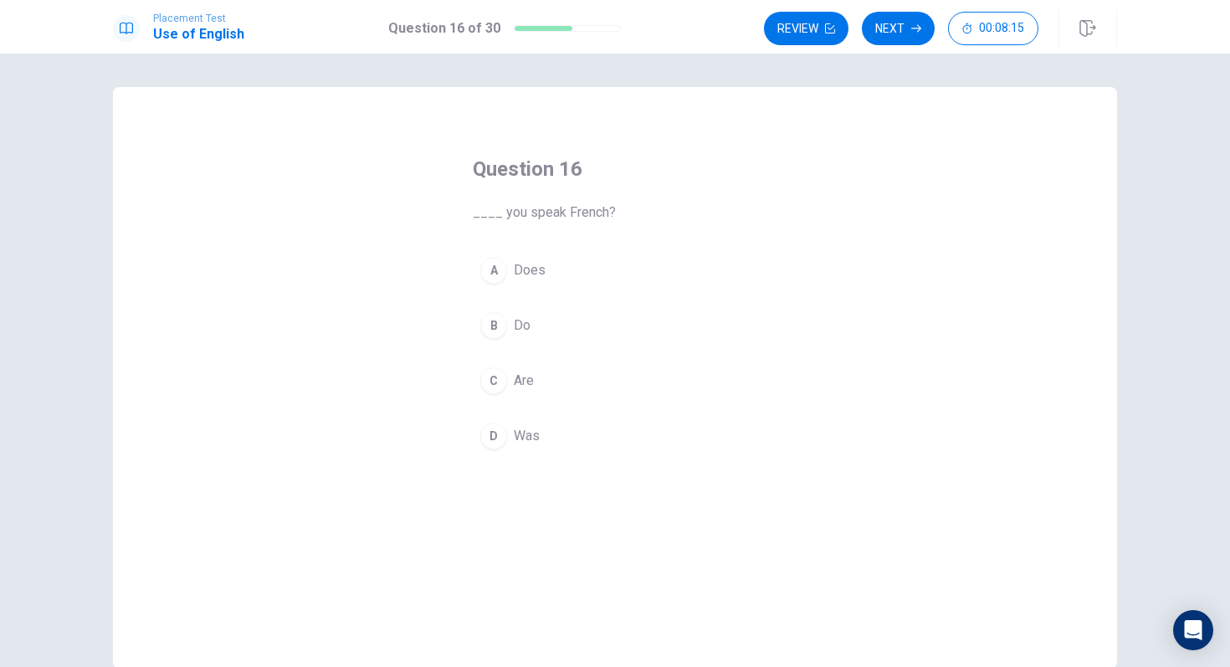
click at [493, 320] on div "B" at bounding box center [493, 325] width 27 height 27
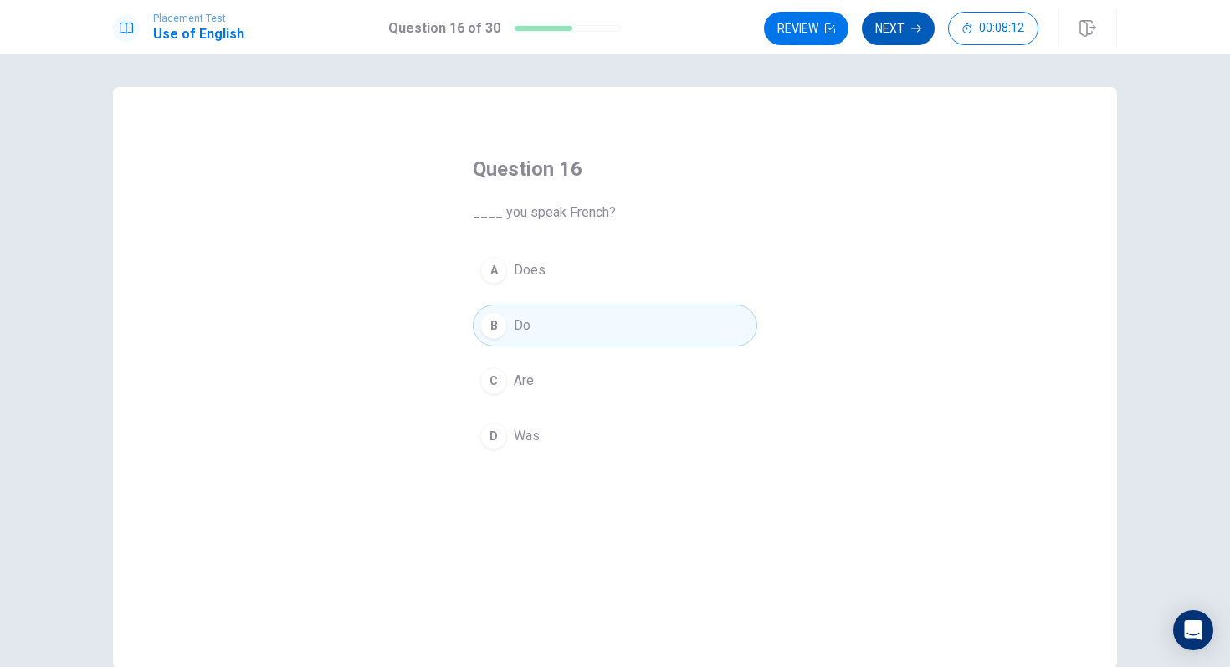
click at [900, 20] on button "Next" at bounding box center [898, 28] width 73 height 33
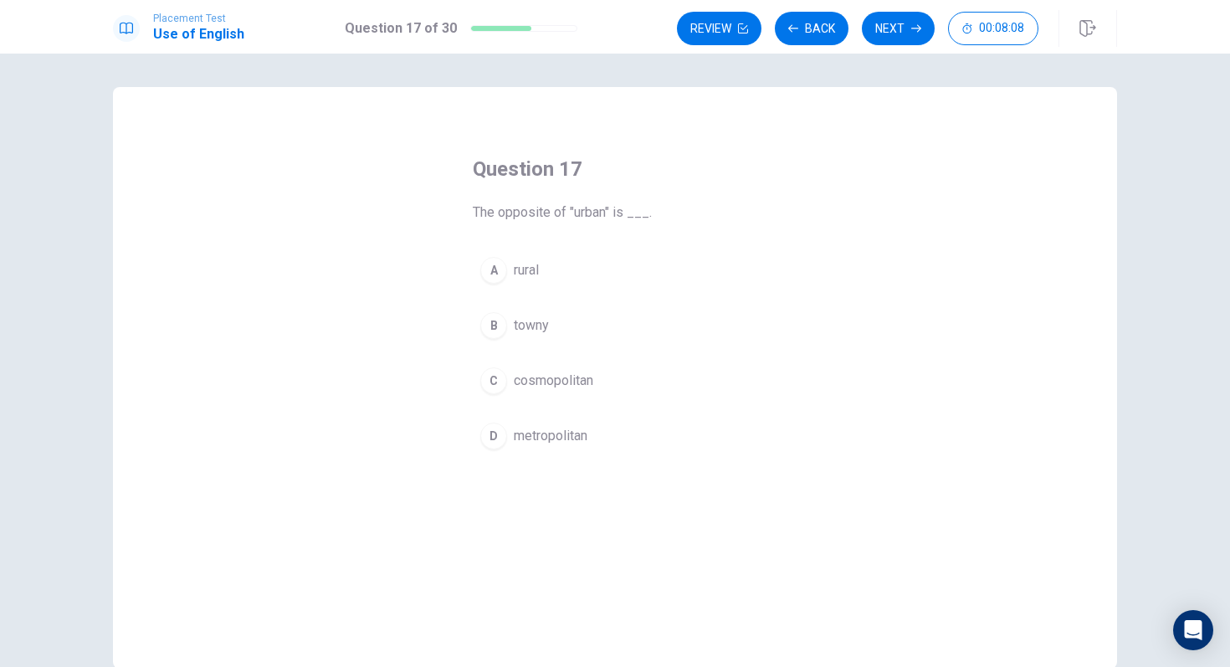
click at [494, 271] on div "A" at bounding box center [493, 270] width 27 height 27
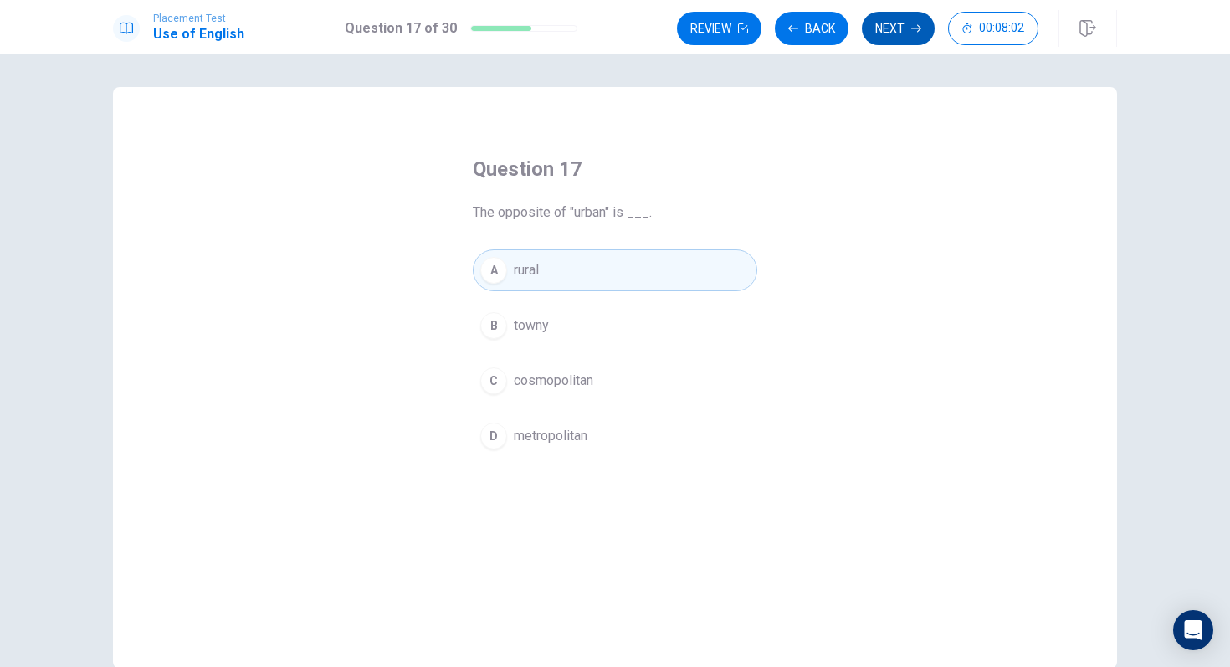
click at [890, 35] on button "Next" at bounding box center [898, 28] width 73 height 33
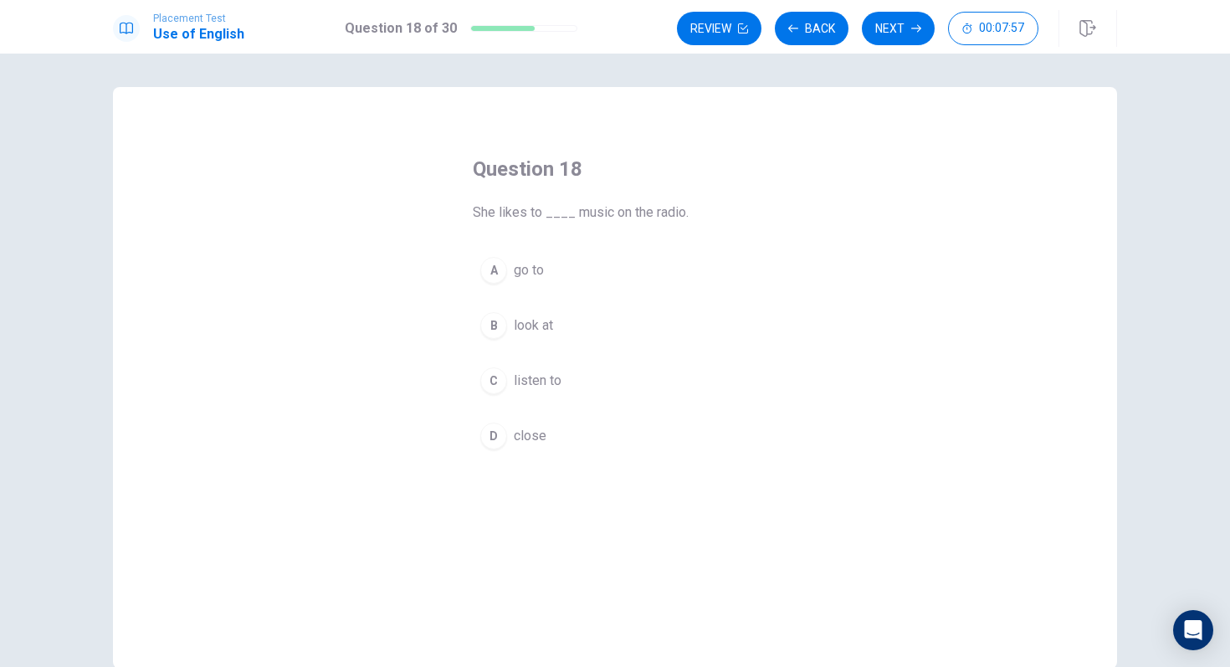
click at [494, 370] on div "C" at bounding box center [493, 380] width 27 height 27
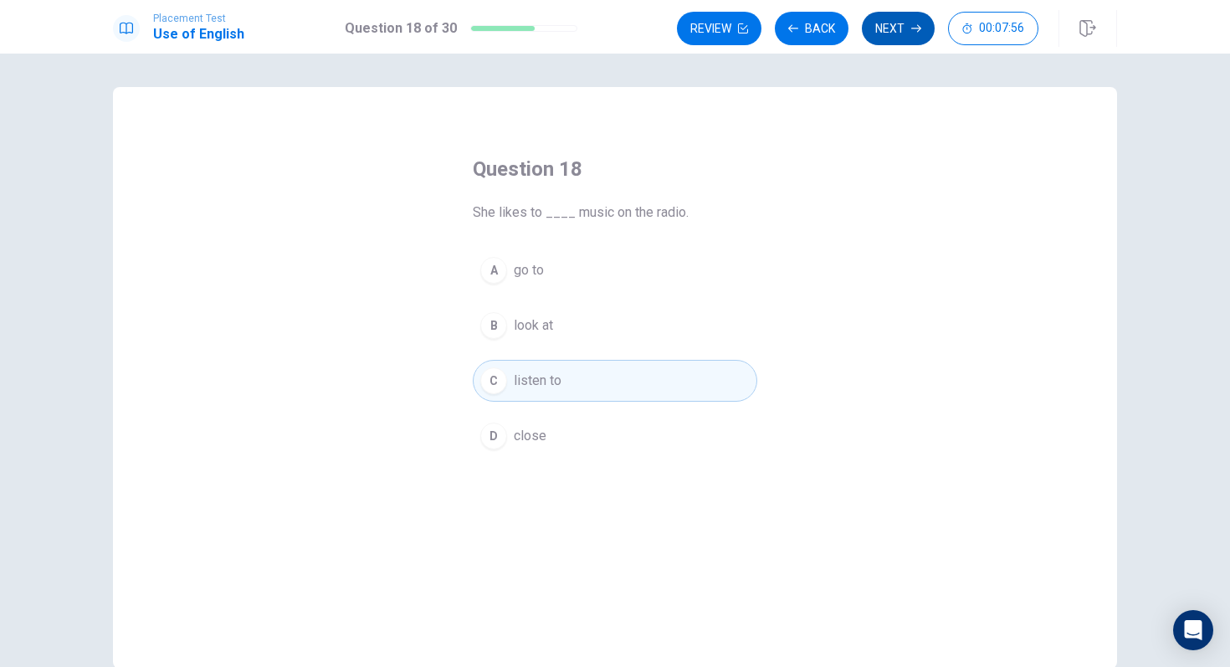
click at [881, 25] on button "Next" at bounding box center [898, 28] width 73 height 33
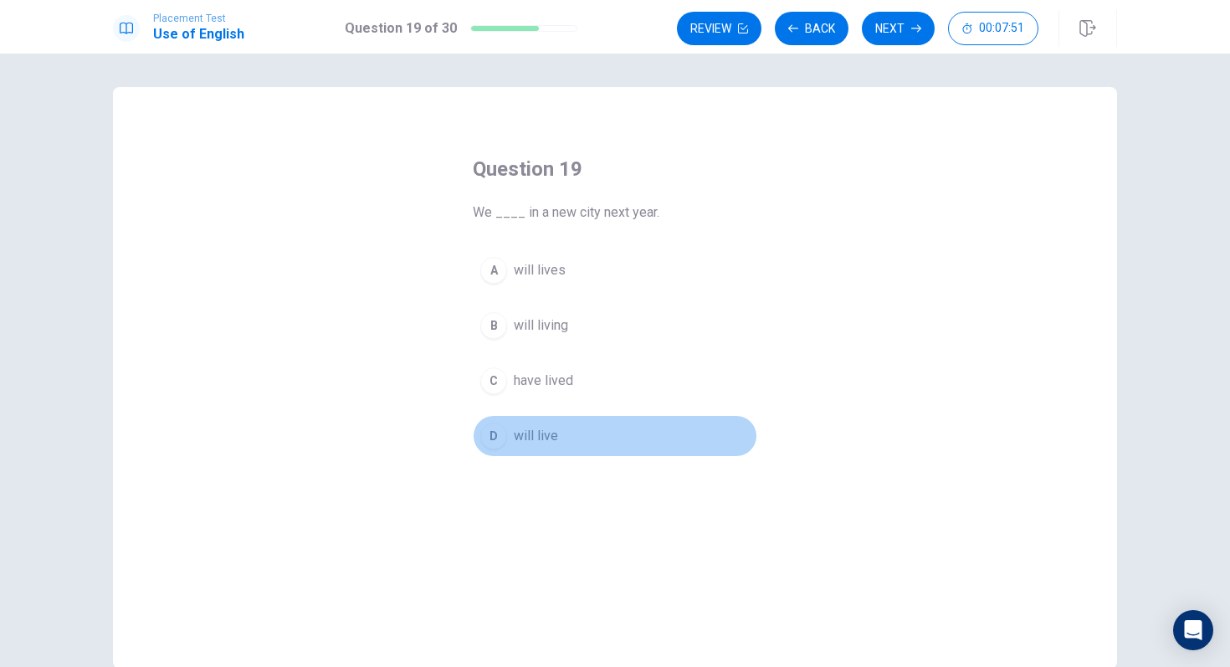
click at [489, 419] on button "D will live" at bounding box center [615, 436] width 285 height 42
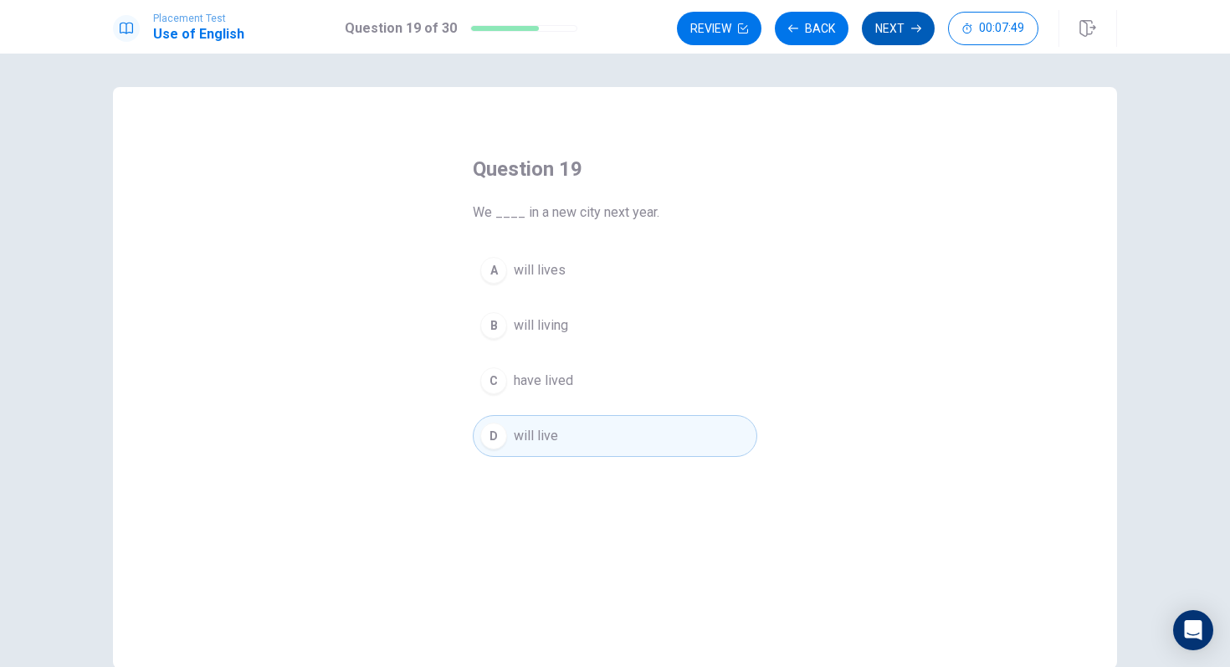
click at [883, 25] on button "Next" at bounding box center [898, 28] width 73 height 33
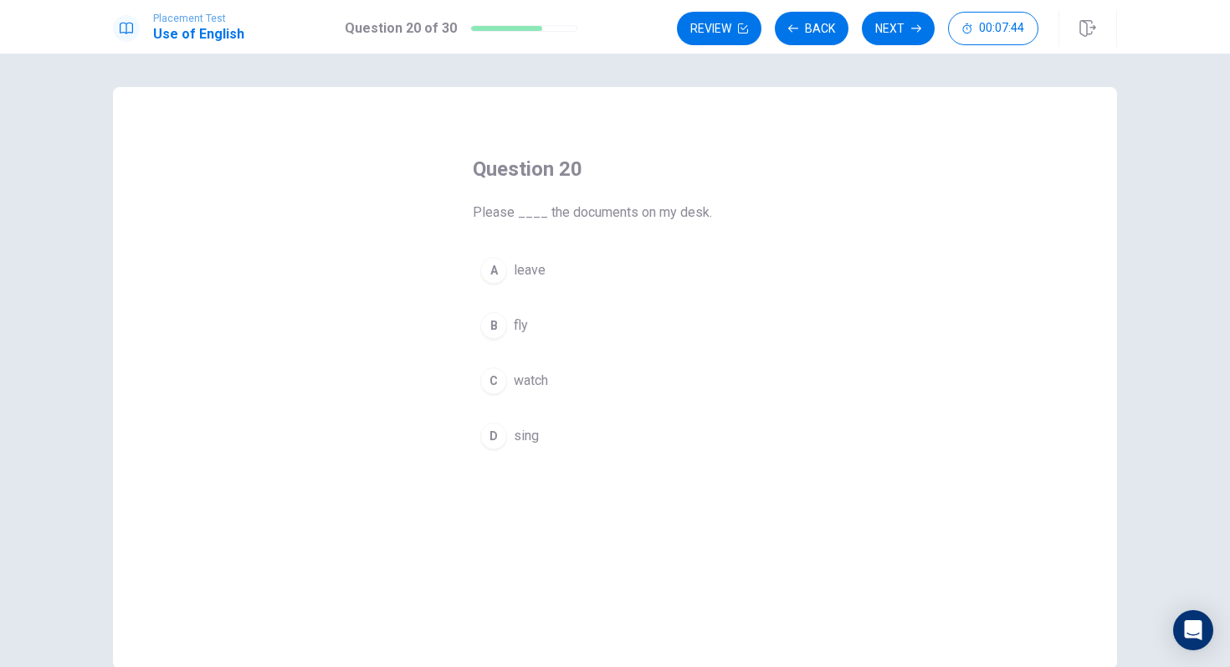
click at [505, 274] on div "A" at bounding box center [493, 270] width 27 height 27
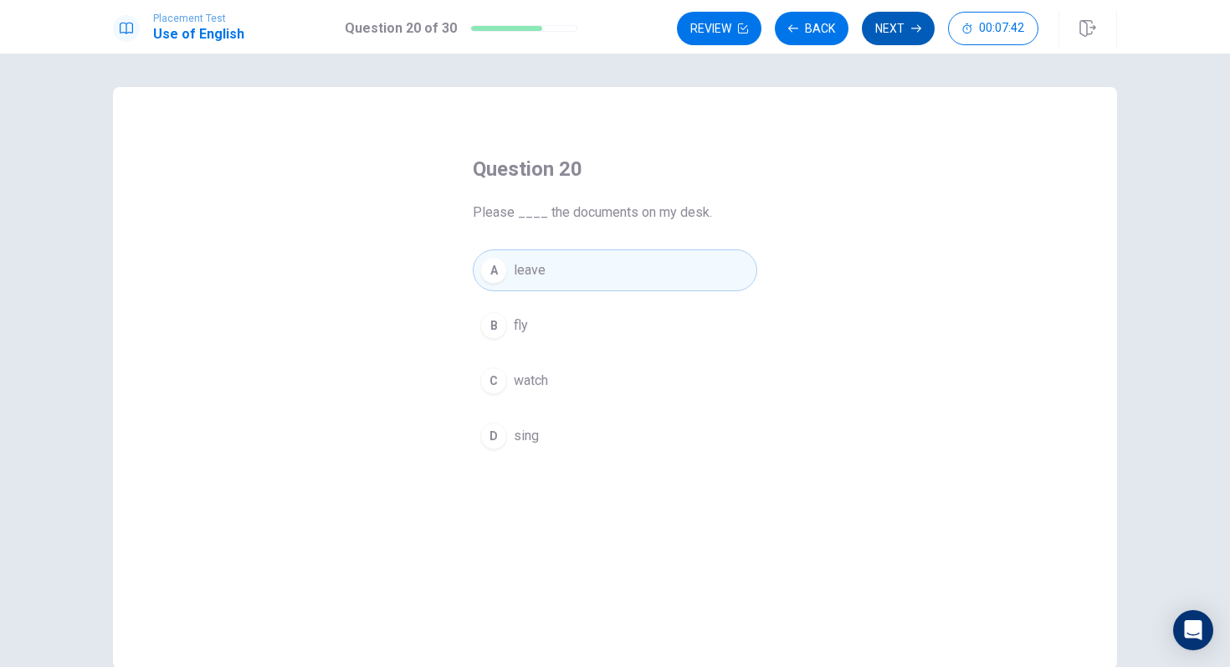
click at [892, 38] on button "Next" at bounding box center [898, 28] width 73 height 33
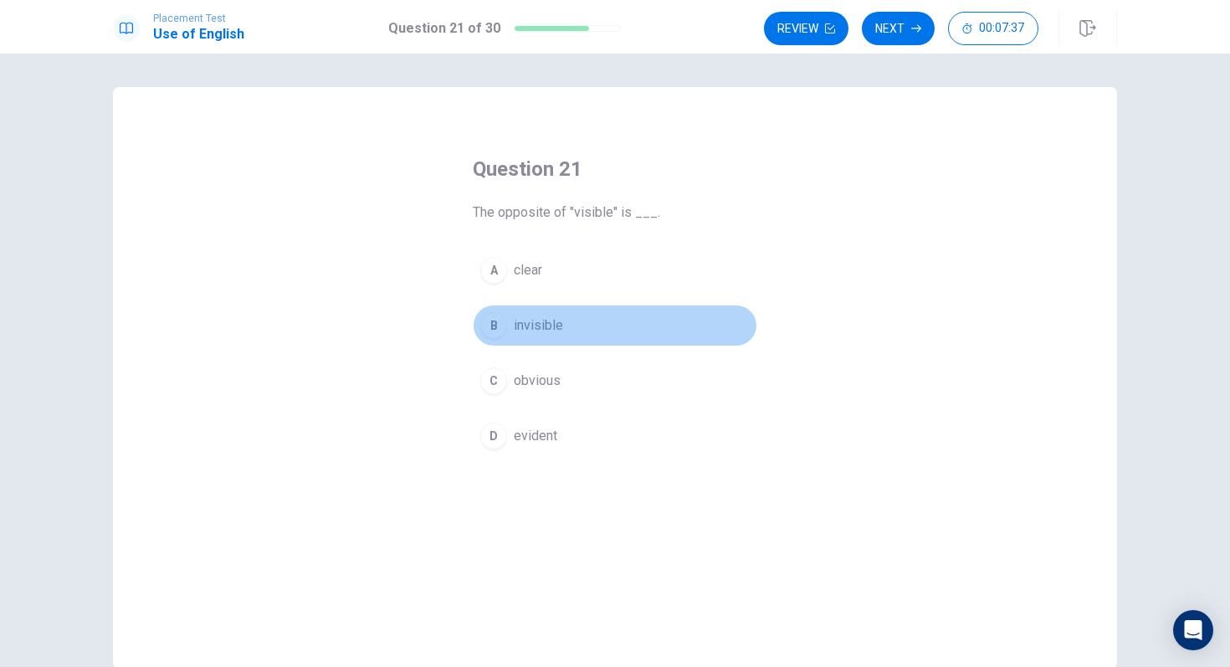
click at [494, 331] on div "B" at bounding box center [493, 325] width 27 height 27
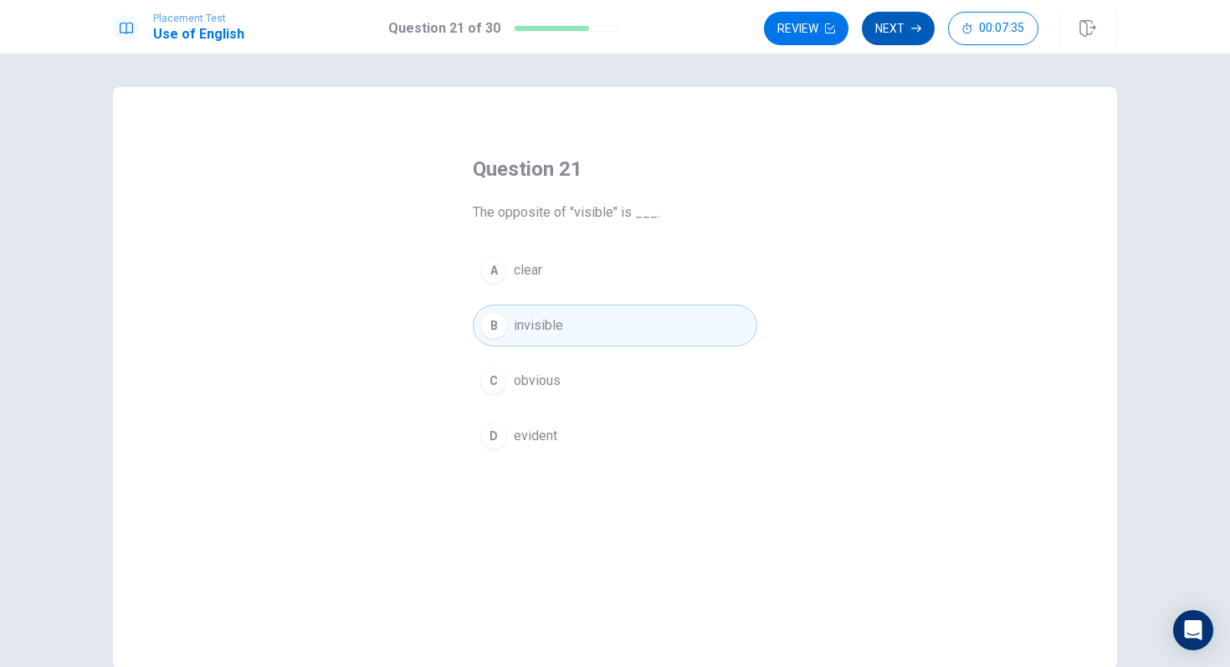
click at [897, 32] on button "Next" at bounding box center [898, 28] width 73 height 33
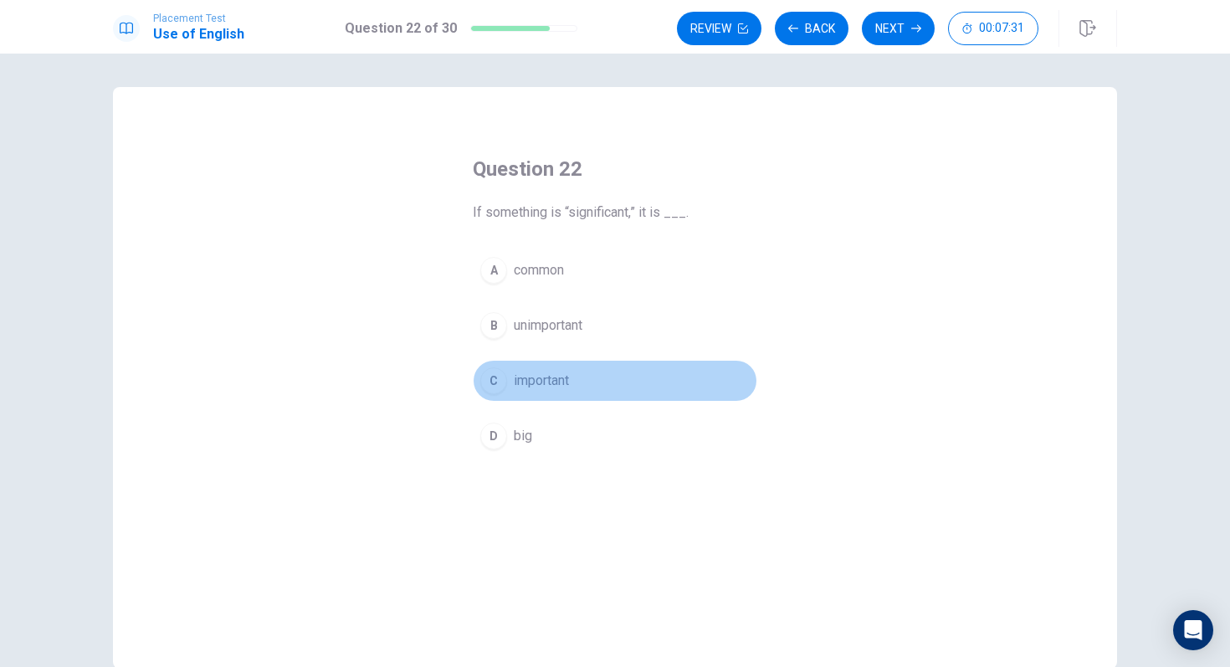
click at [500, 377] on div "C" at bounding box center [493, 380] width 27 height 27
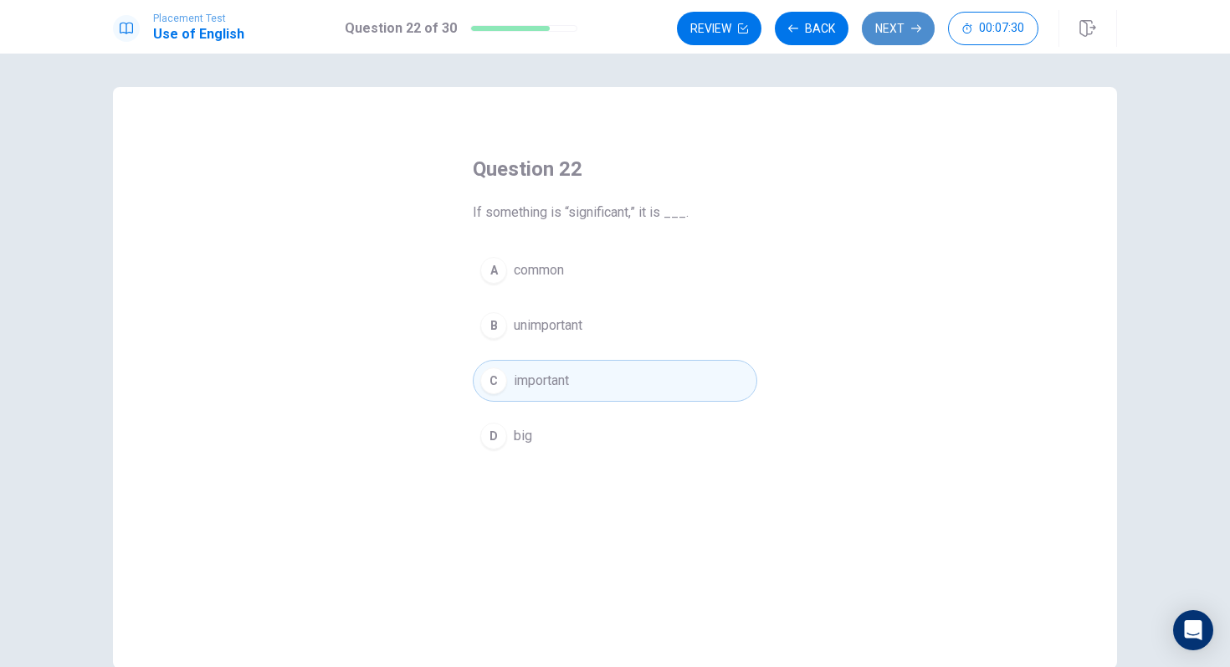
click at [869, 22] on button "Next" at bounding box center [898, 28] width 73 height 33
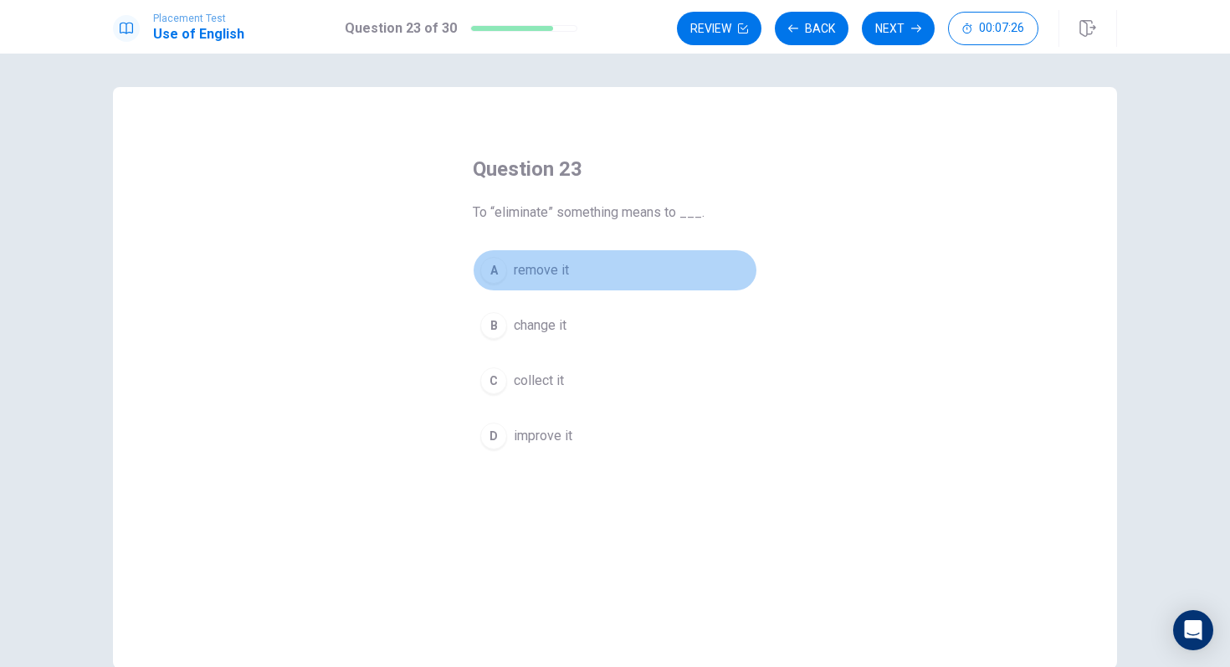
click at [491, 274] on div "A" at bounding box center [493, 270] width 27 height 27
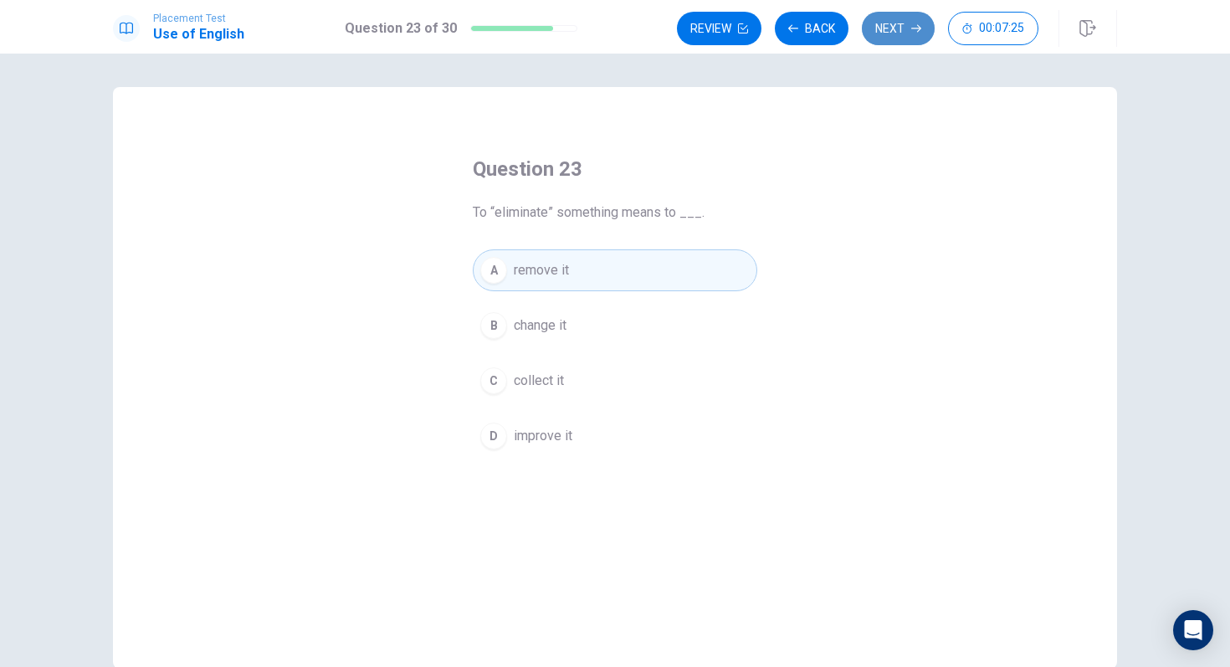
click at [896, 42] on button "Next" at bounding box center [898, 28] width 73 height 33
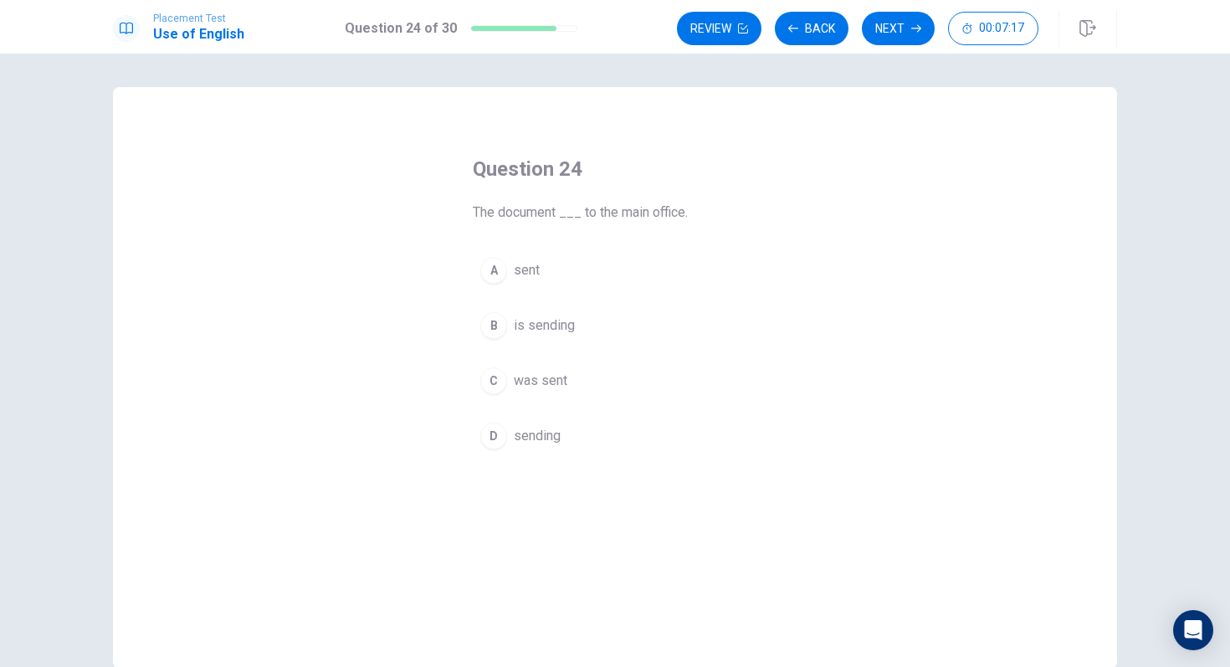
click at [501, 374] on div "C" at bounding box center [493, 380] width 27 height 27
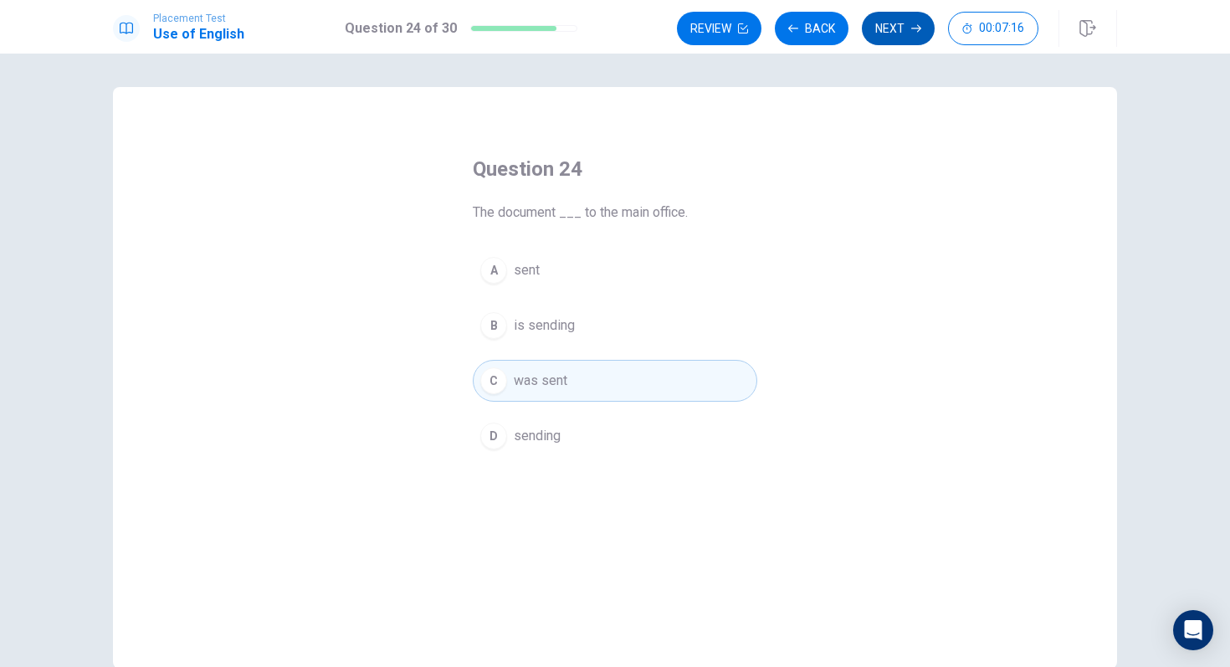
click at [897, 36] on button "Next" at bounding box center [898, 28] width 73 height 33
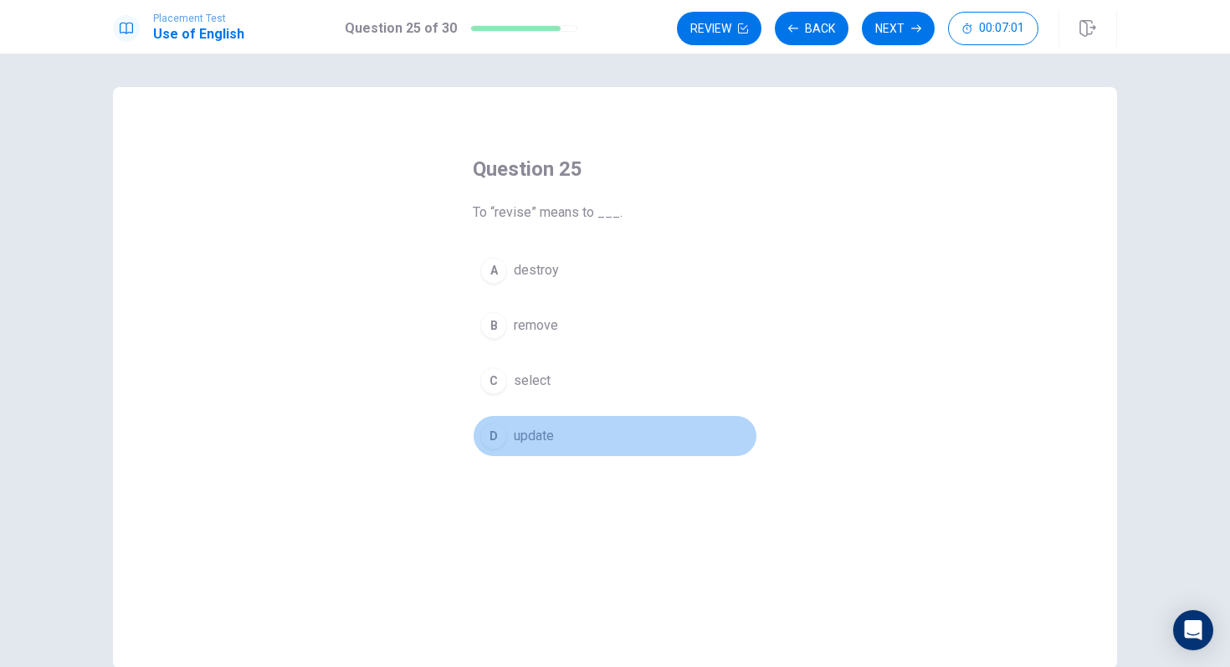
click at [510, 434] on button "D update" at bounding box center [615, 436] width 285 height 42
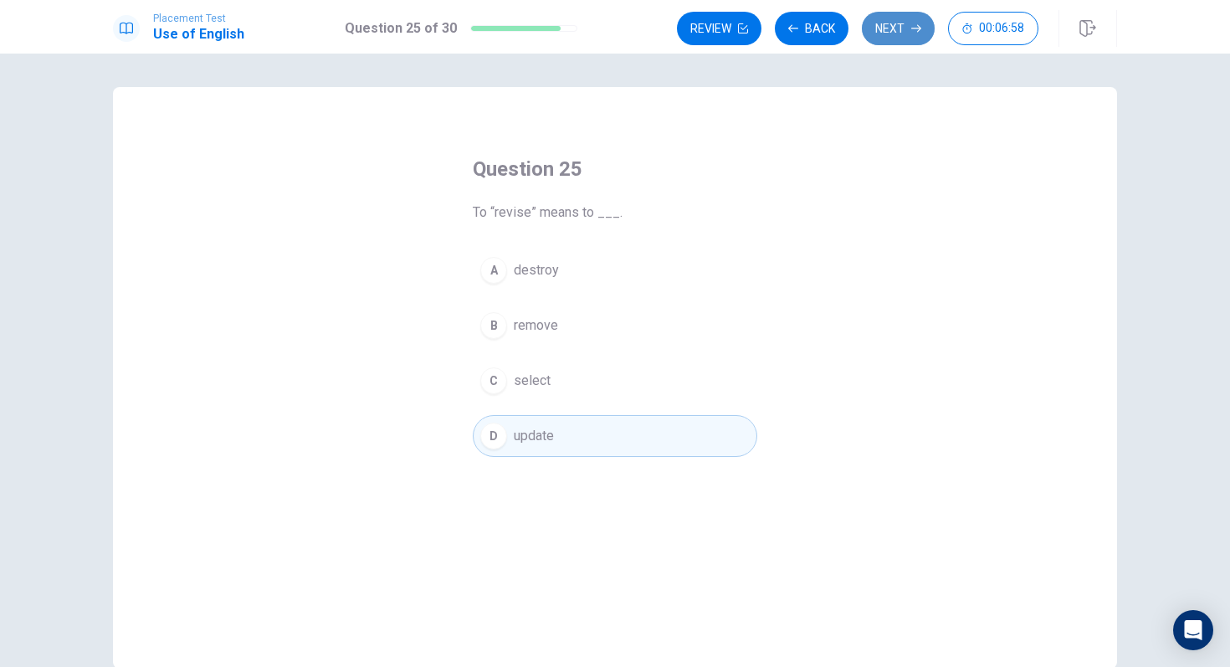
click at [887, 32] on button "Next" at bounding box center [898, 28] width 73 height 33
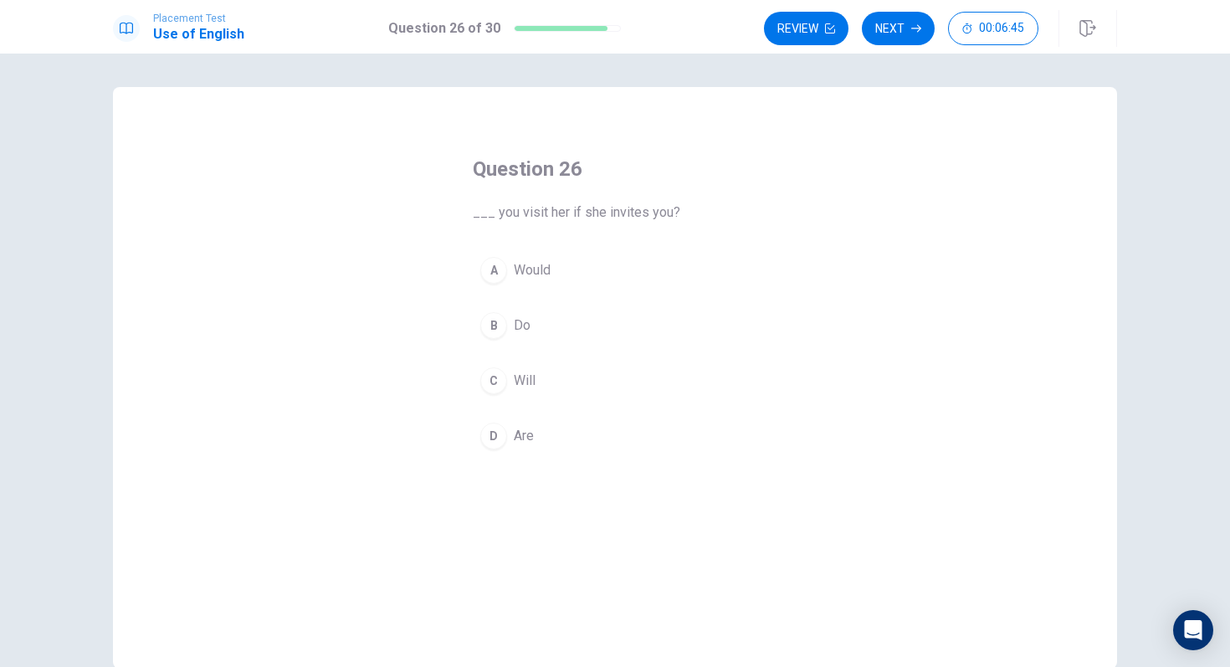
click at [493, 277] on div "A" at bounding box center [493, 270] width 27 height 27
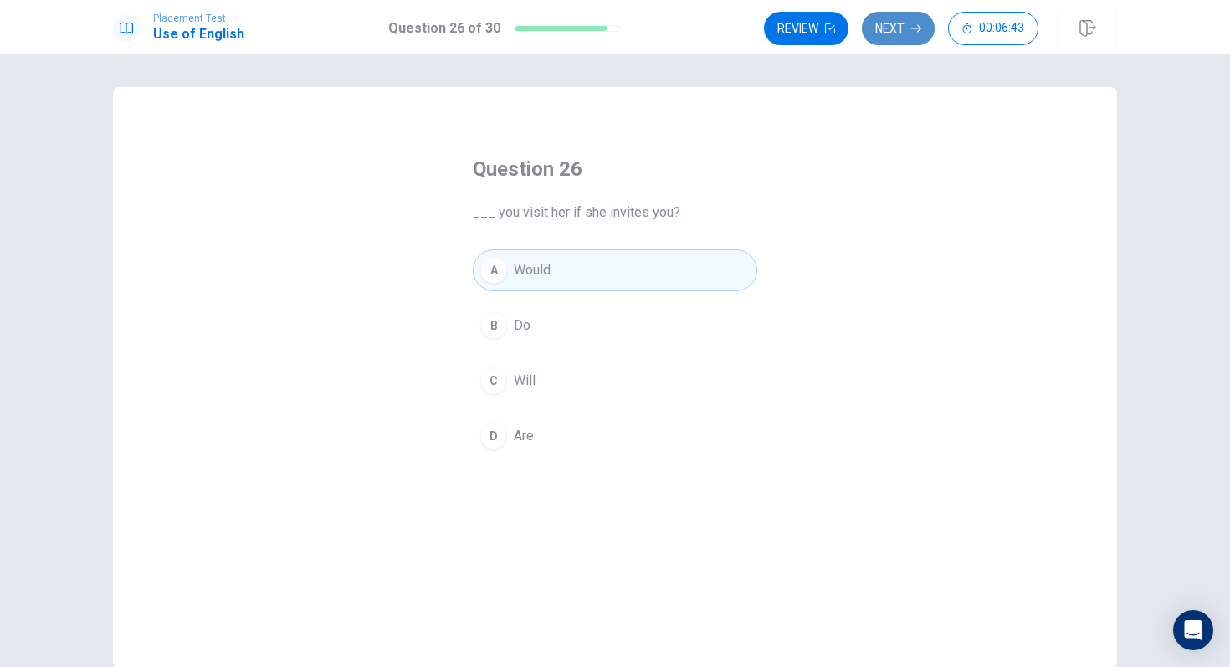
click at [883, 35] on button "Next" at bounding box center [898, 28] width 73 height 33
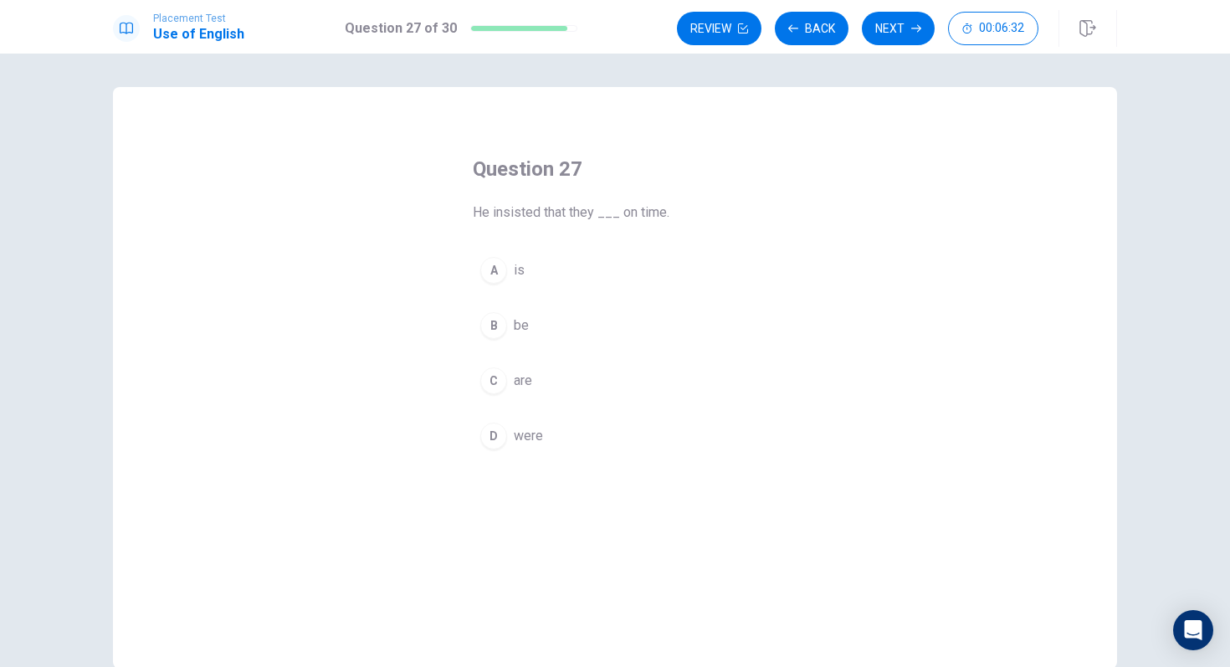
click at [494, 377] on div "C" at bounding box center [493, 380] width 27 height 27
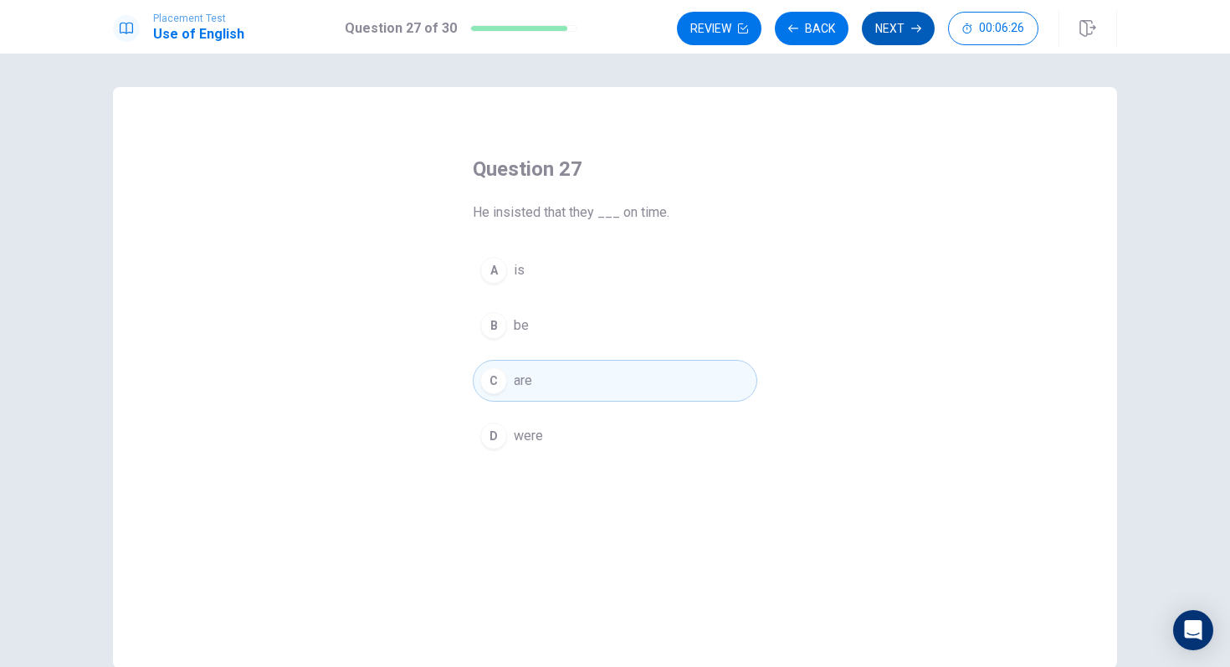
click at [905, 36] on button "Next" at bounding box center [898, 28] width 73 height 33
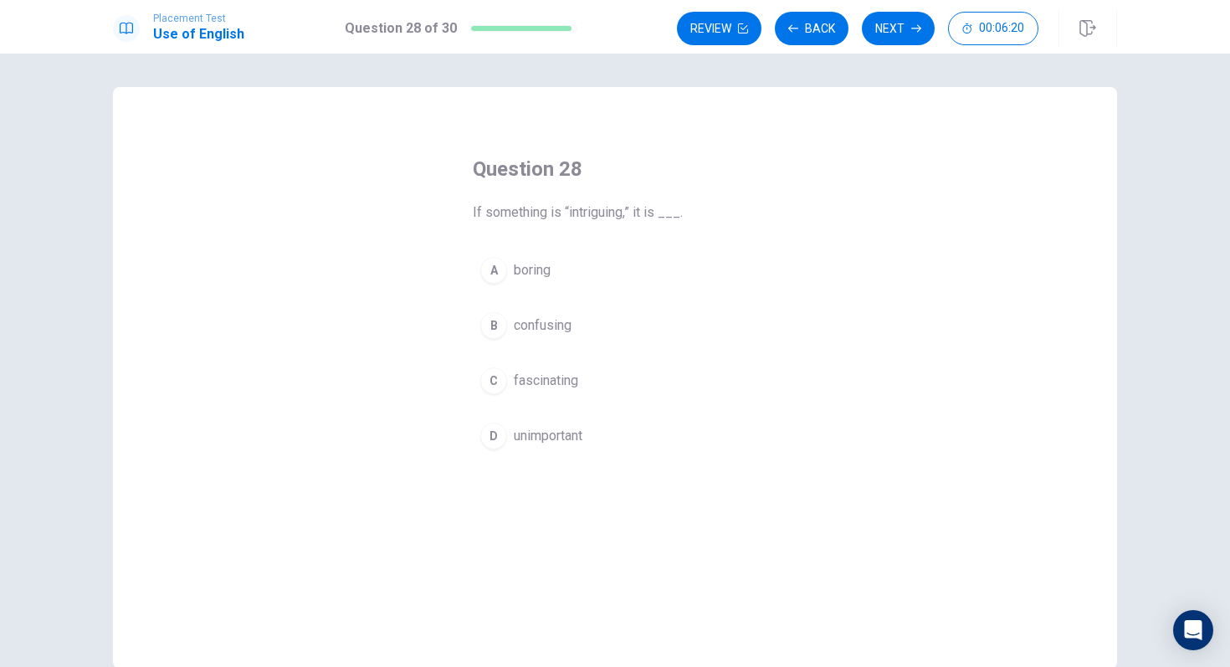
click at [495, 377] on div "C" at bounding box center [493, 380] width 27 height 27
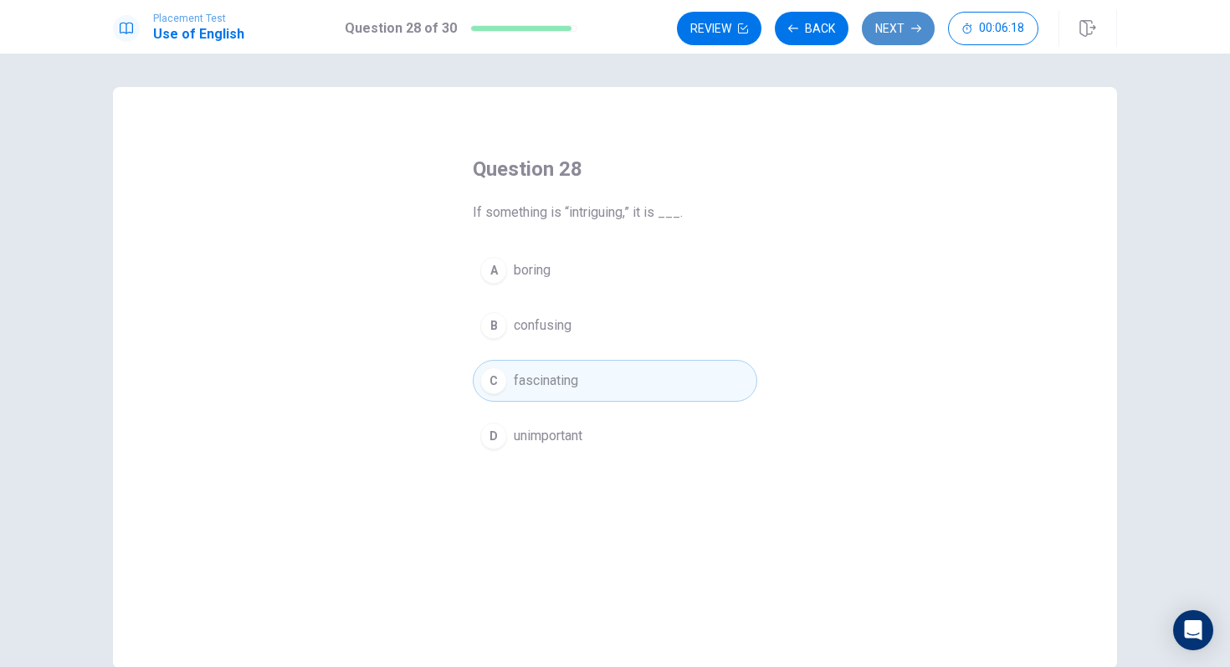
click at [904, 34] on button "Next" at bounding box center [898, 28] width 73 height 33
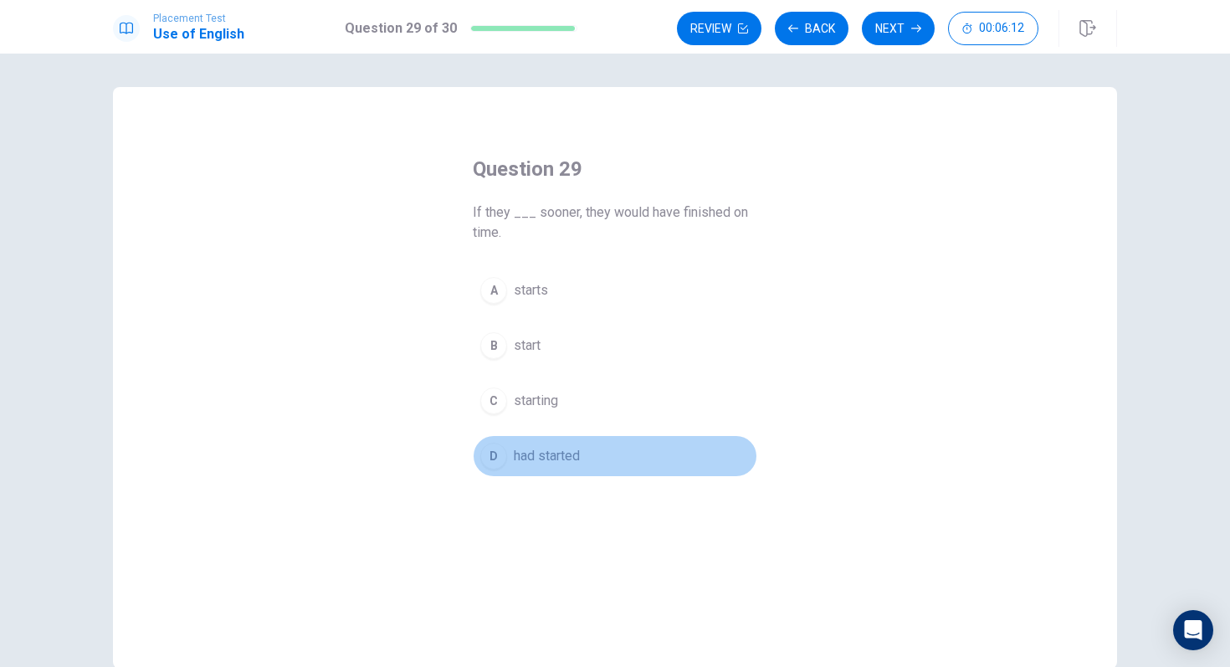
click at [495, 451] on div "D" at bounding box center [493, 456] width 27 height 27
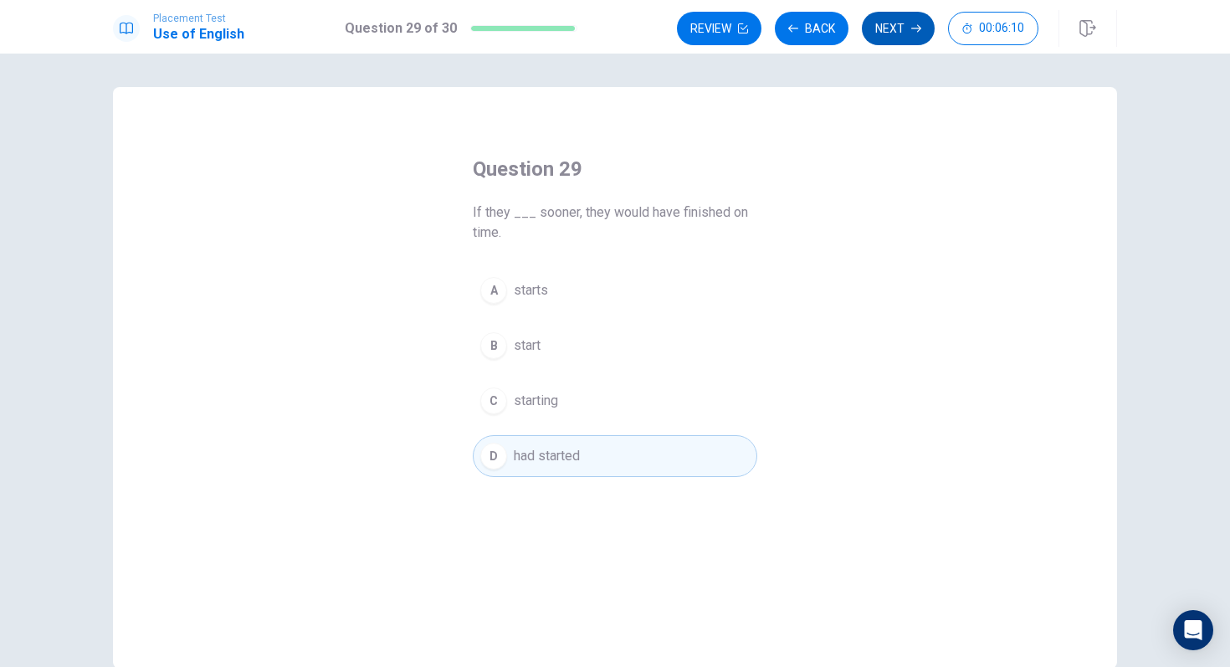
click at [879, 35] on button "Next" at bounding box center [898, 28] width 73 height 33
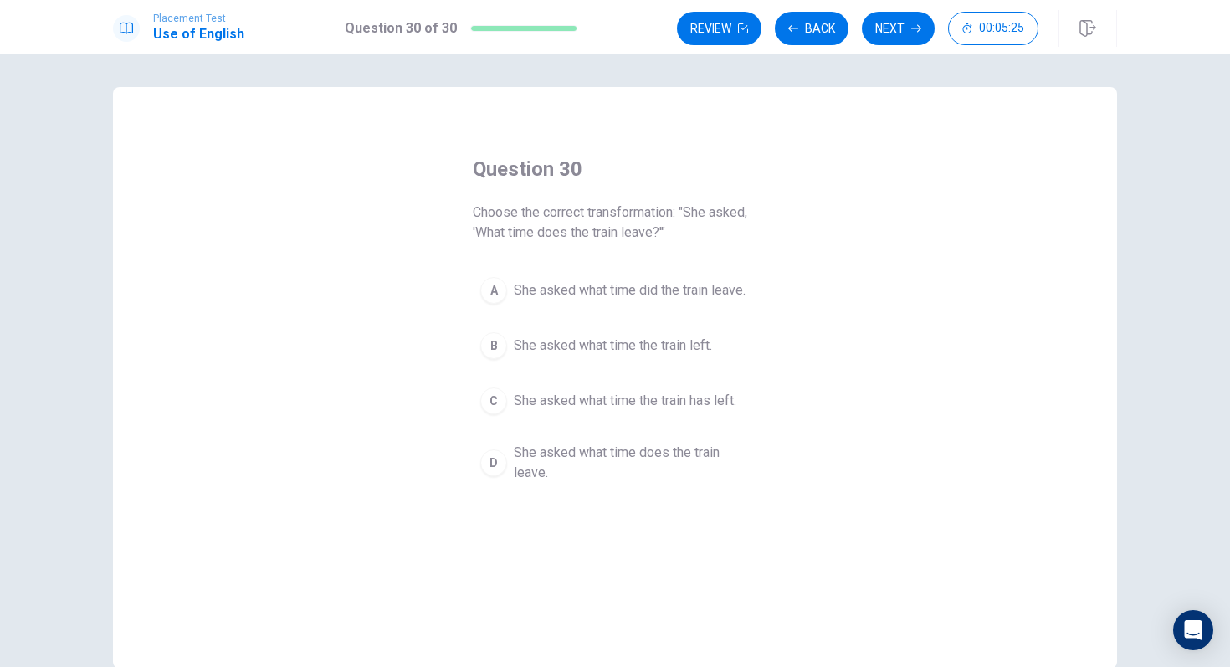
click at [500, 290] on div "A" at bounding box center [493, 290] width 27 height 27
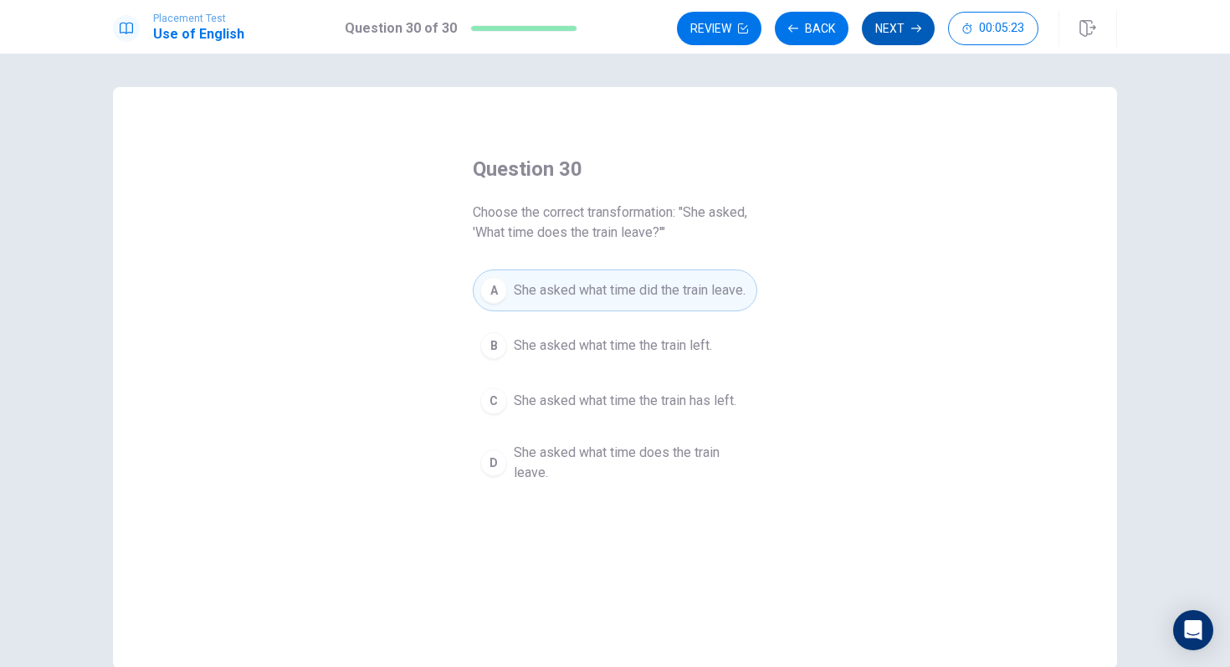
click at [880, 33] on button "Next" at bounding box center [898, 28] width 73 height 33
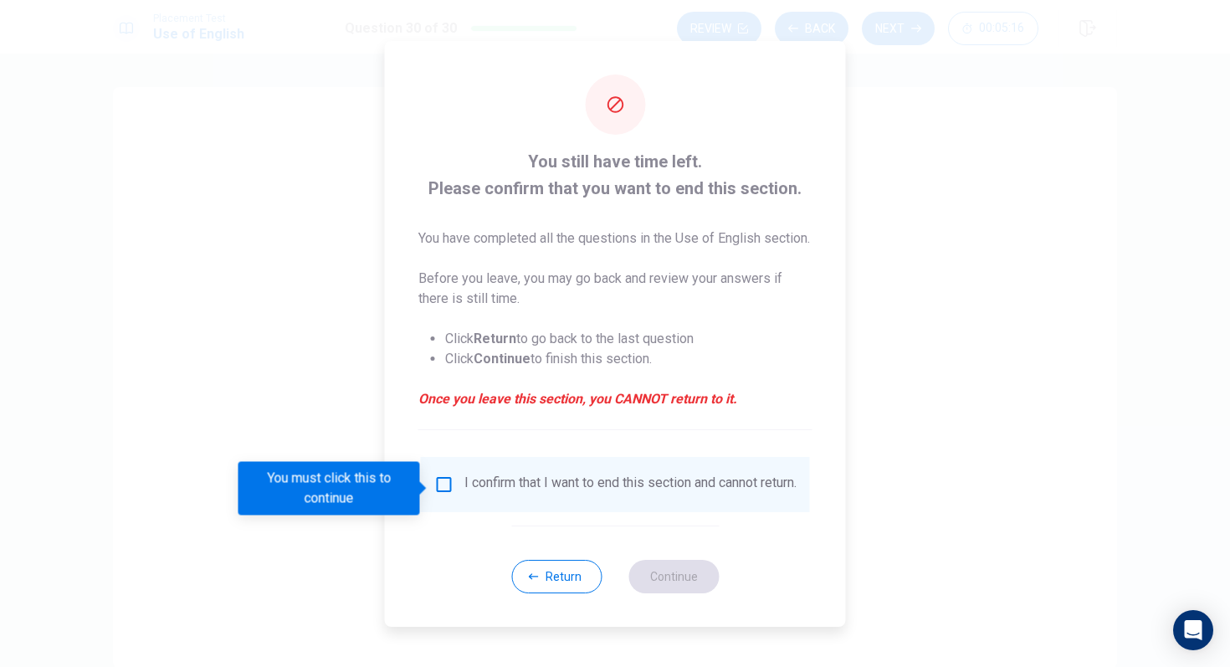
click at [440, 486] on input "You must click this to continue" at bounding box center [444, 484] width 20 height 20
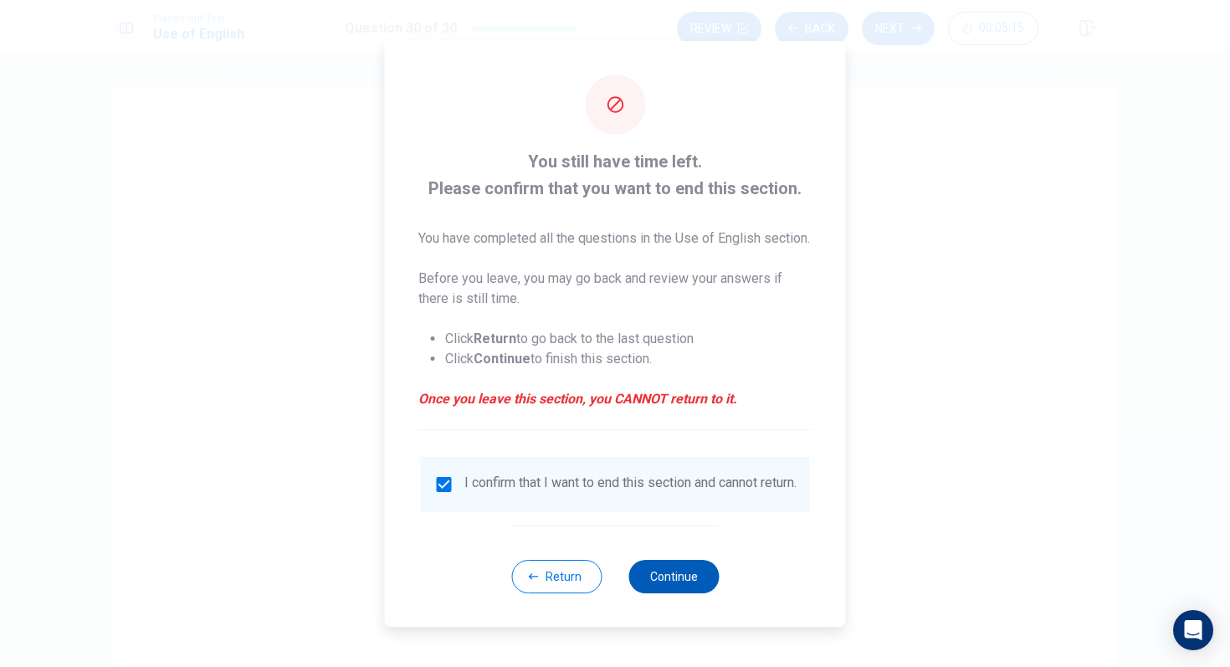
click at [662, 558] on button "Continue" at bounding box center [673, 576] width 90 height 33
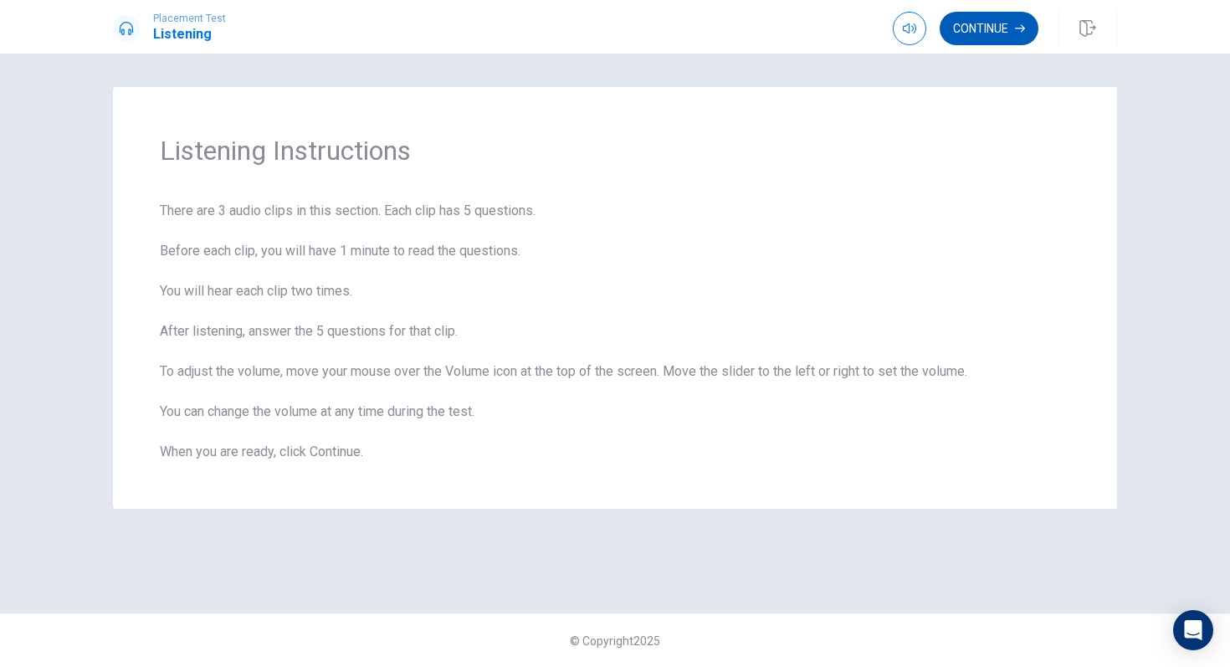
click at [992, 33] on button "Continue" at bounding box center [989, 28] width 99 height 33
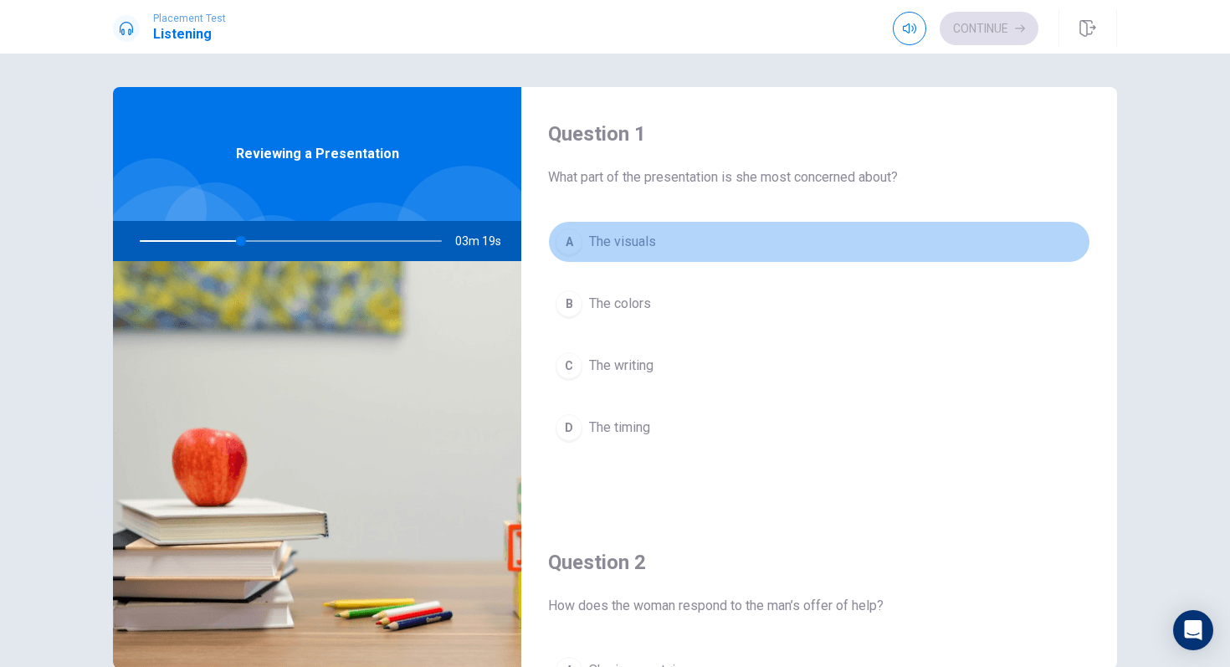
click at [573, 249] on div "A" at bounding box center [569, 241] width 27 height 27
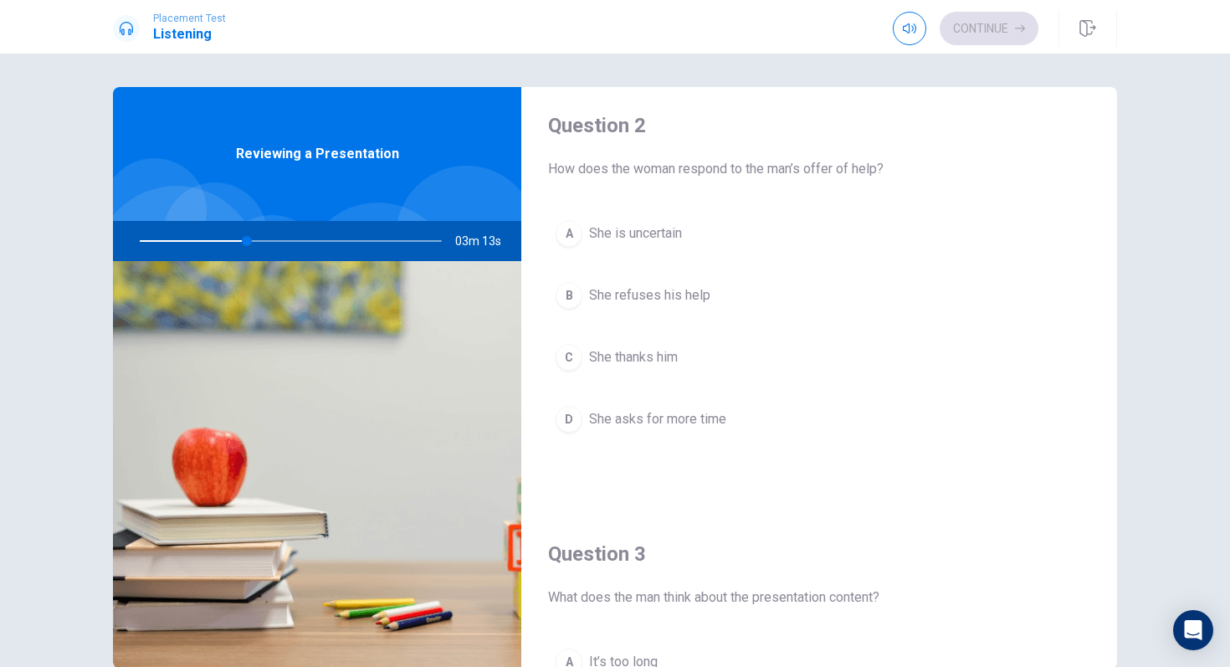
scroll to position [449, 0]
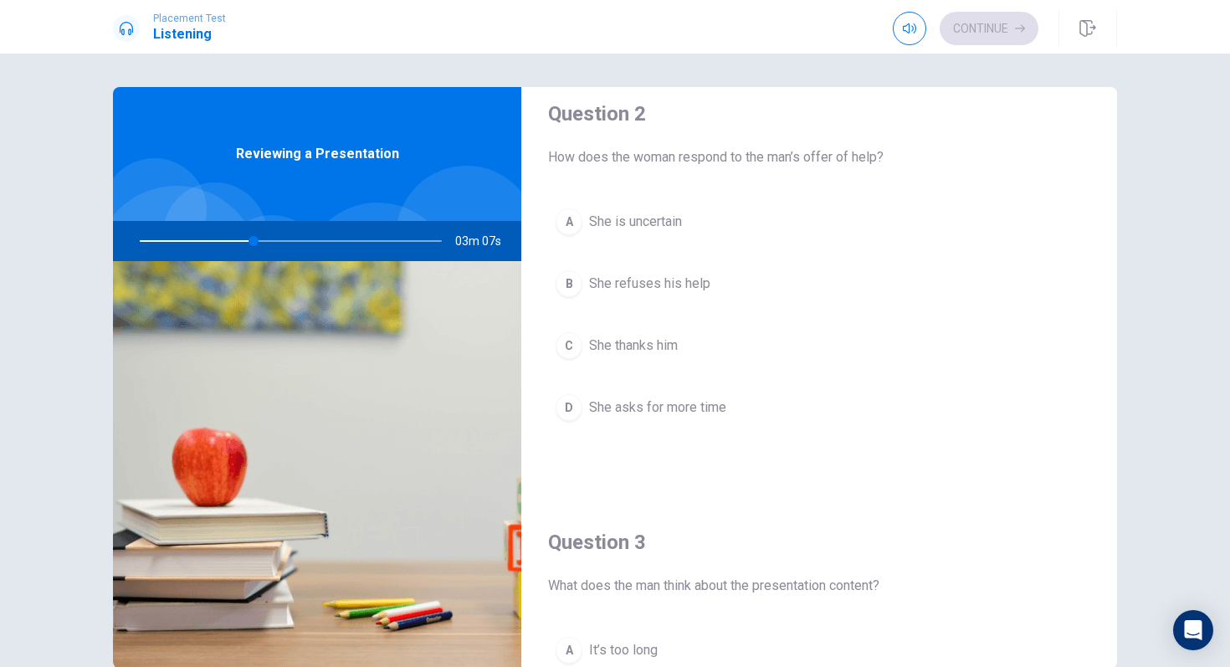
click at [577, 345] on div "C" at bounding box center [569, 345] width 27 height 27
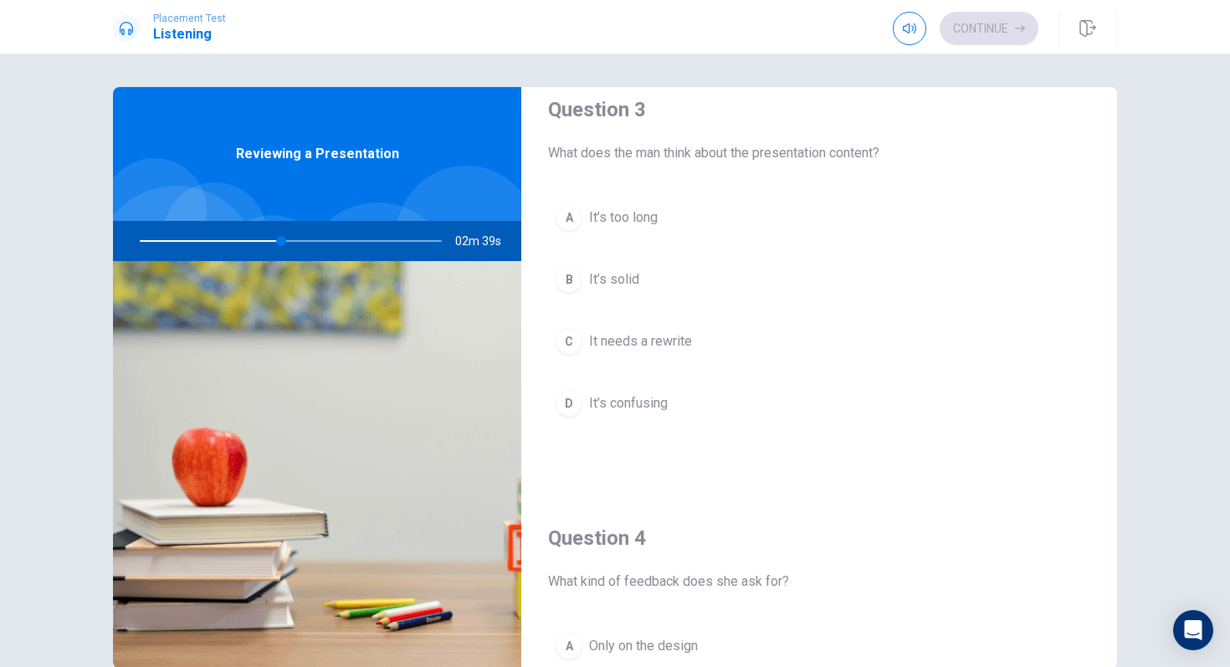
click at [571, 275] on div "B" at bounding box center [569, 279] width 27 height 27
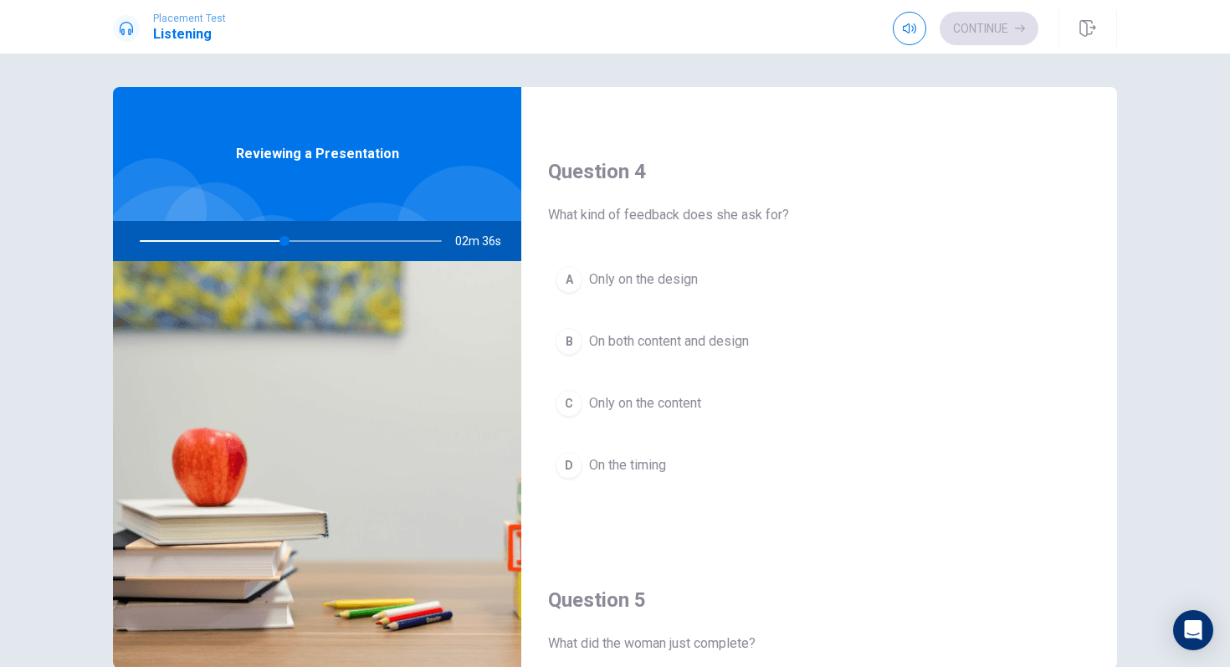
scroll to position [1250, 0]
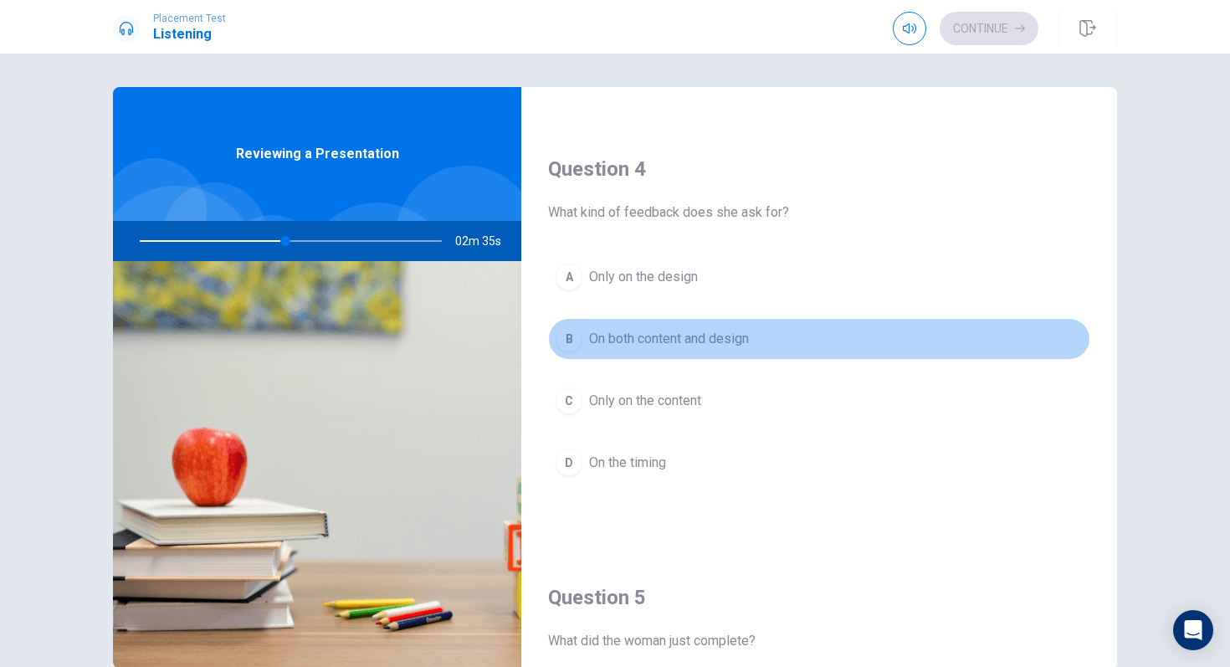
click at [563, 342] on div "B" at bounding box center [569, 339] width 27 height 27
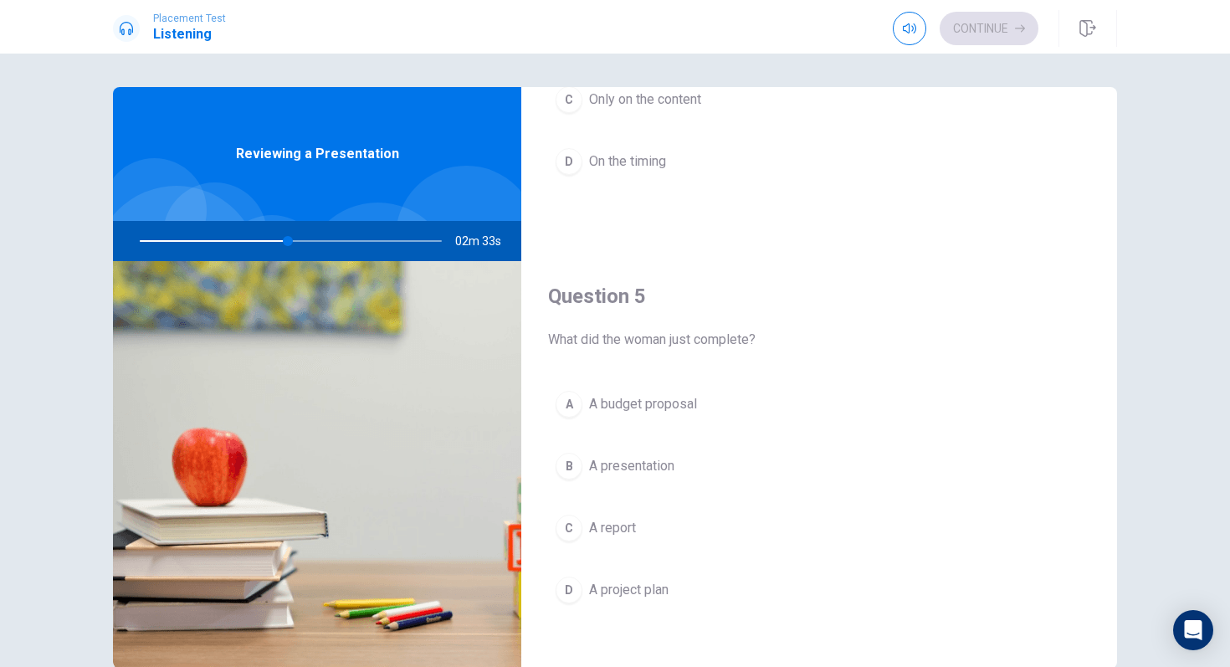
scroll to position [1561, 0]
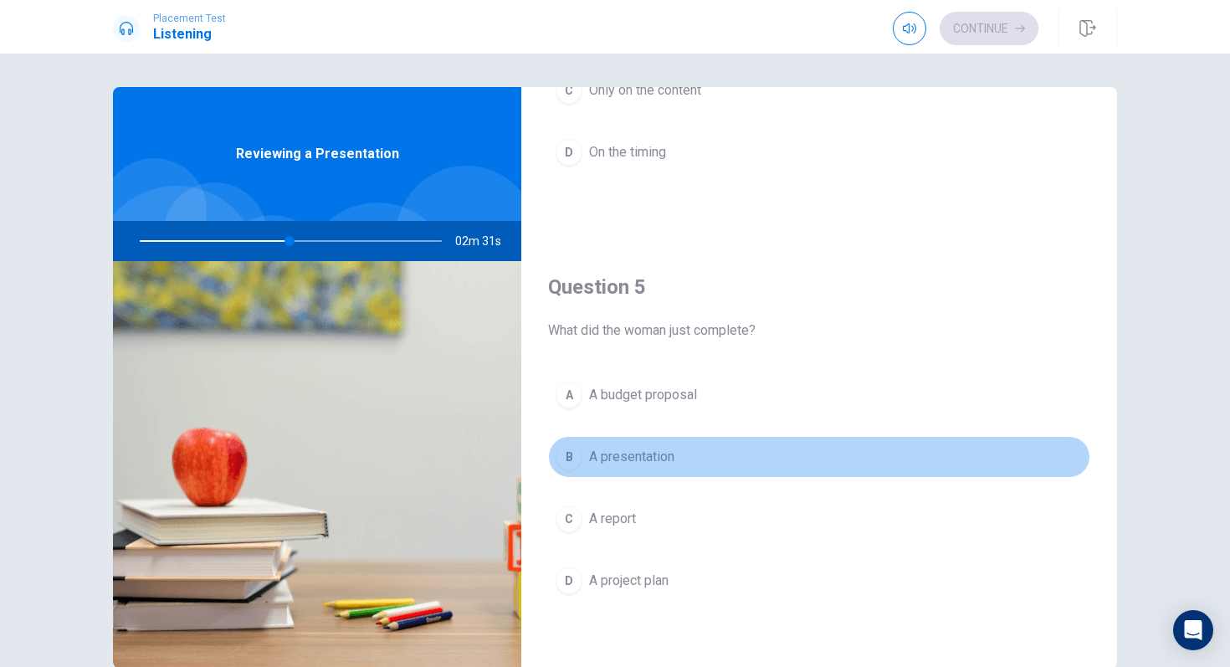
click at [566, 464] on div "B" at bounding box center [569, 456] width 27 height 27
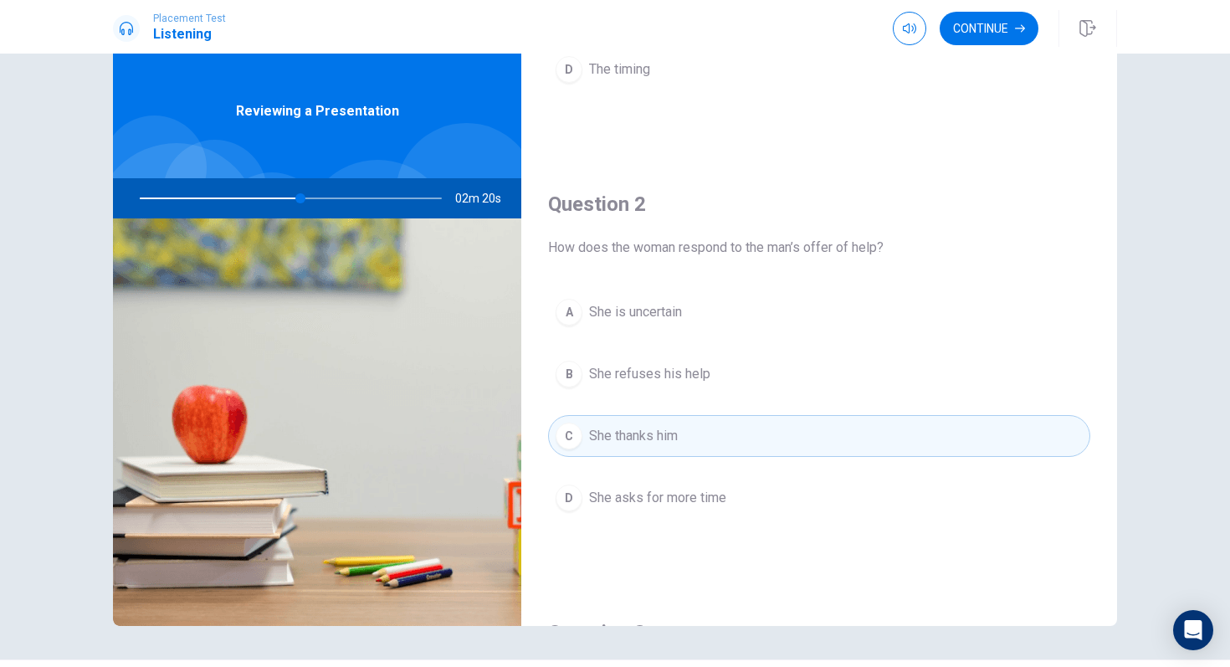
scroll to position [307, 0]
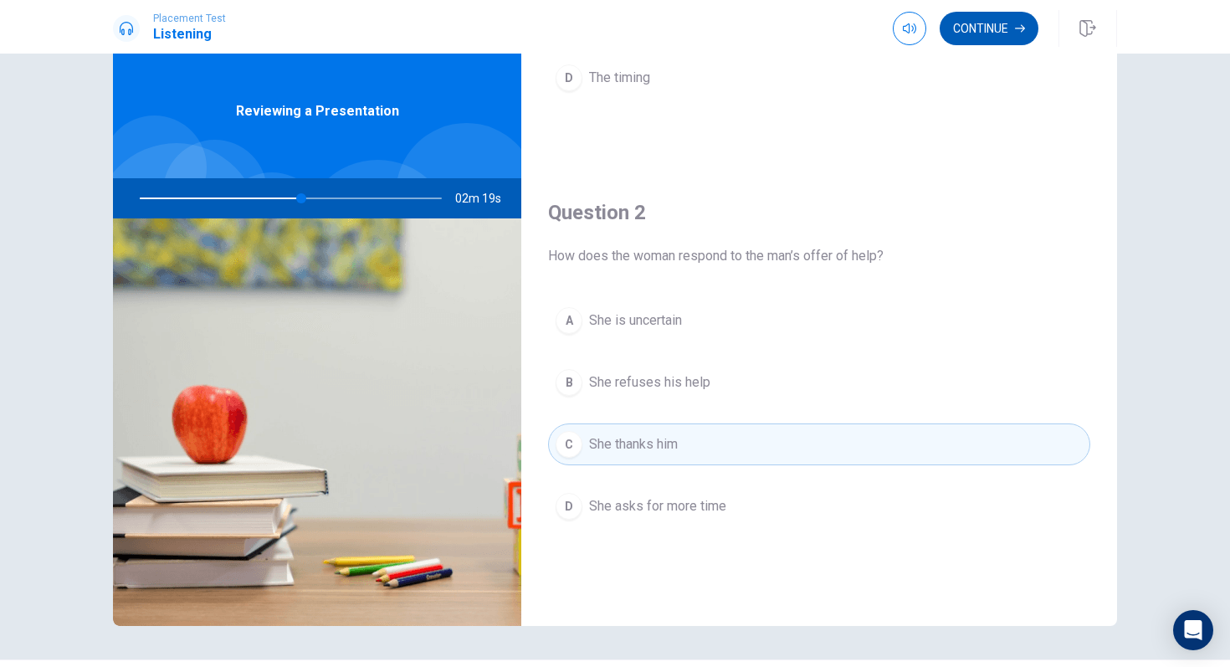
click at [1003, 31] on icon "button" at bounding box center [1020, 28] width 10 height 10
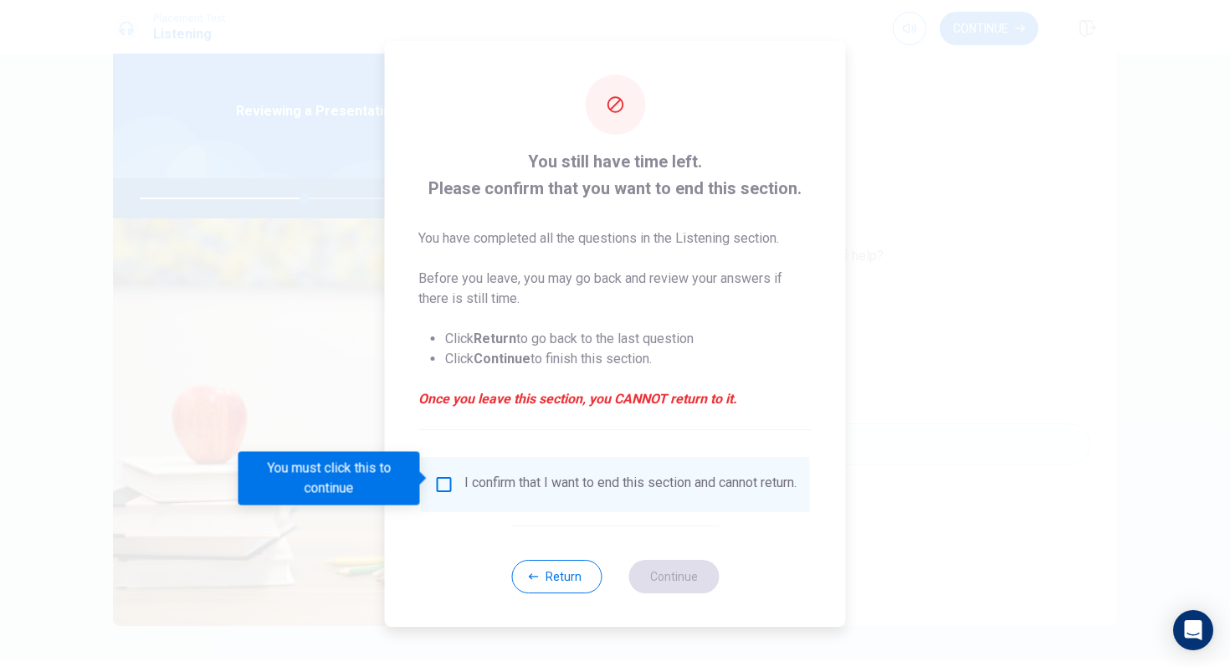
click at [439, 478] on input "You must click this to continue" at bounding box center [444, 484] width 20 height 20
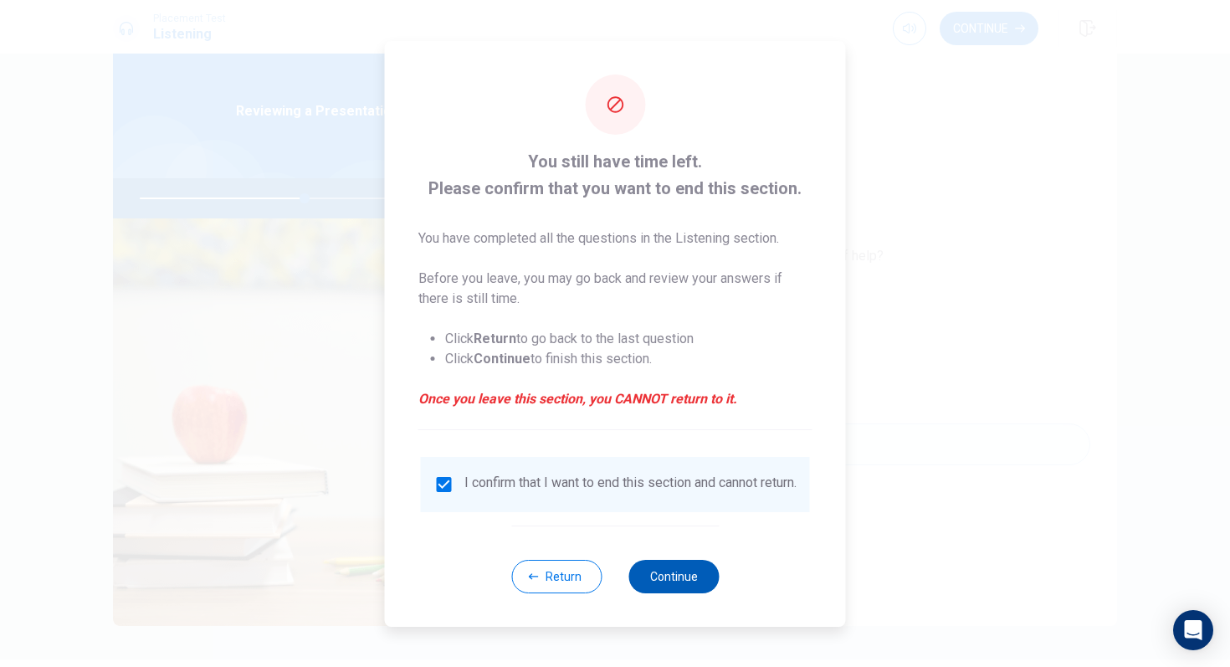
click at [693, 558] on button "Continue" at bounding box center [673, 576] width 90 height 33
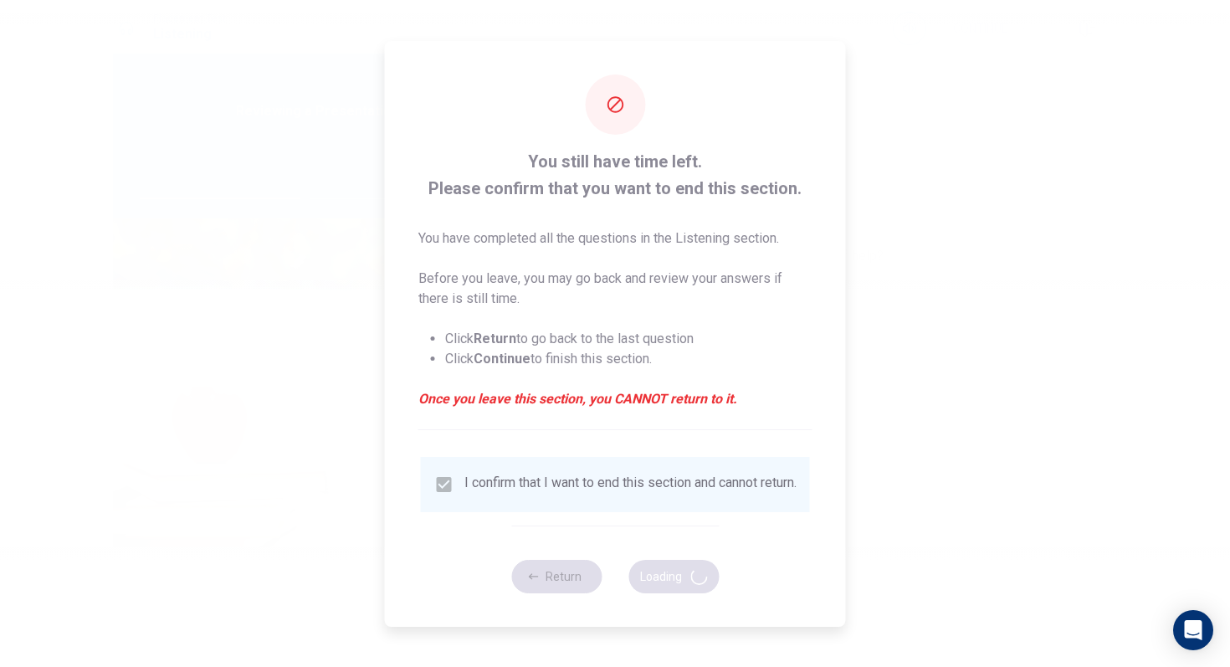
type input "55"
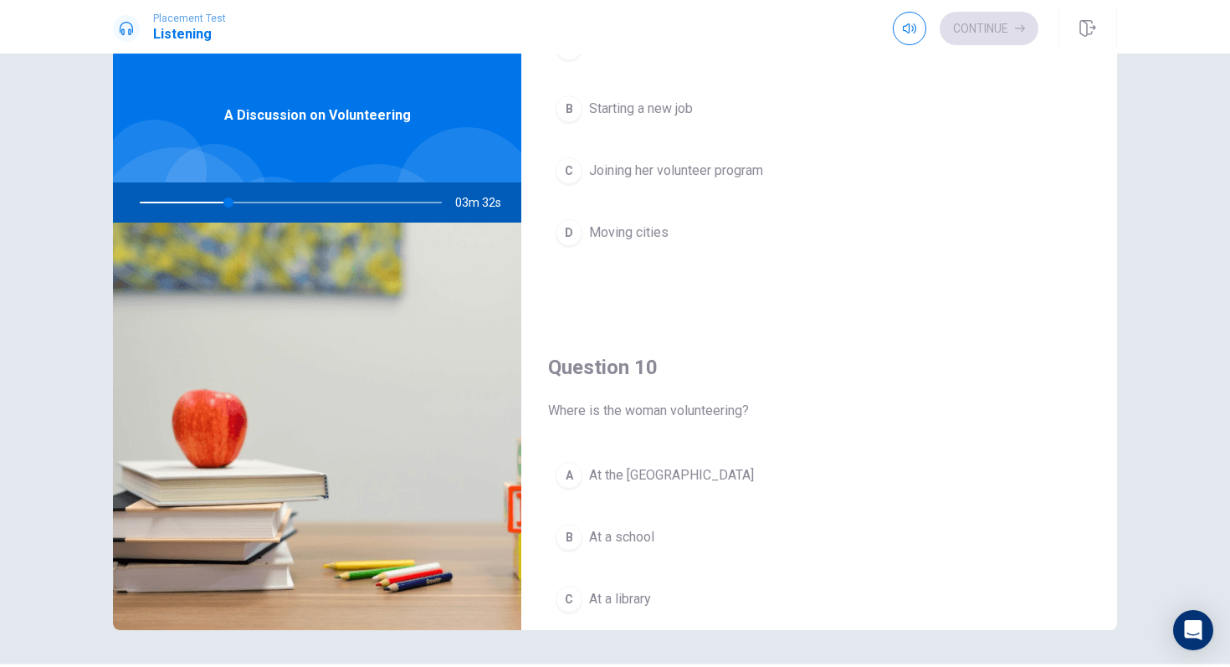
scroll to position [1443, 0]
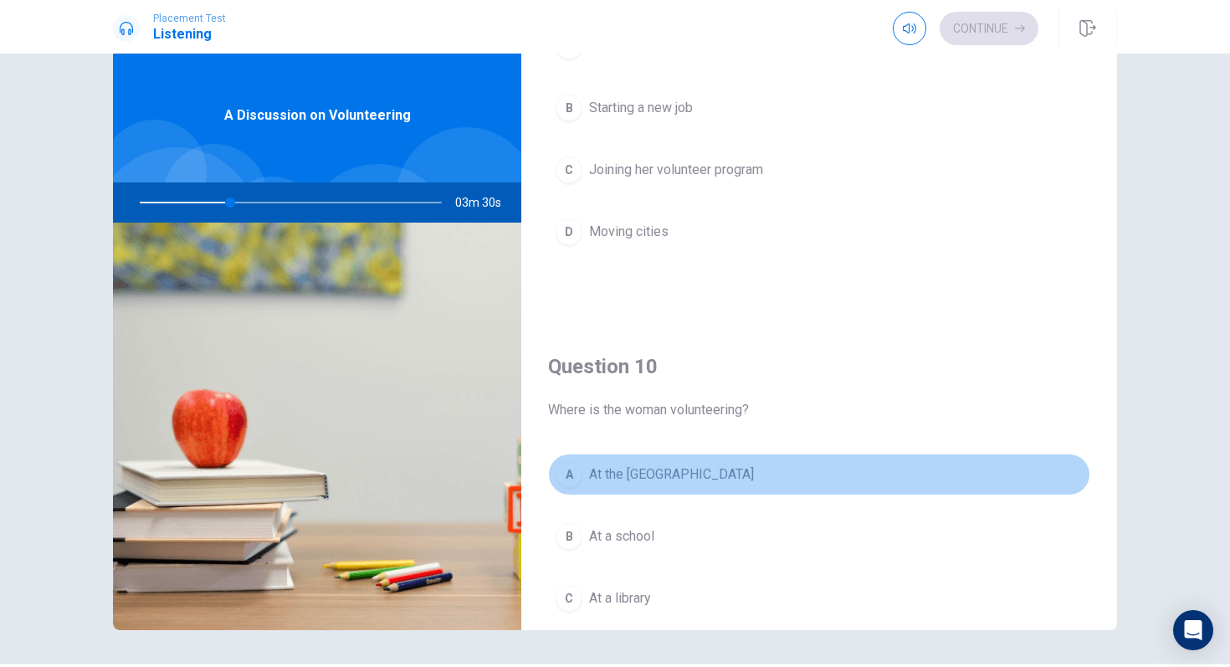
click at [572, 468] on div "A" at bounding box center [569, 474] width 27 height 27
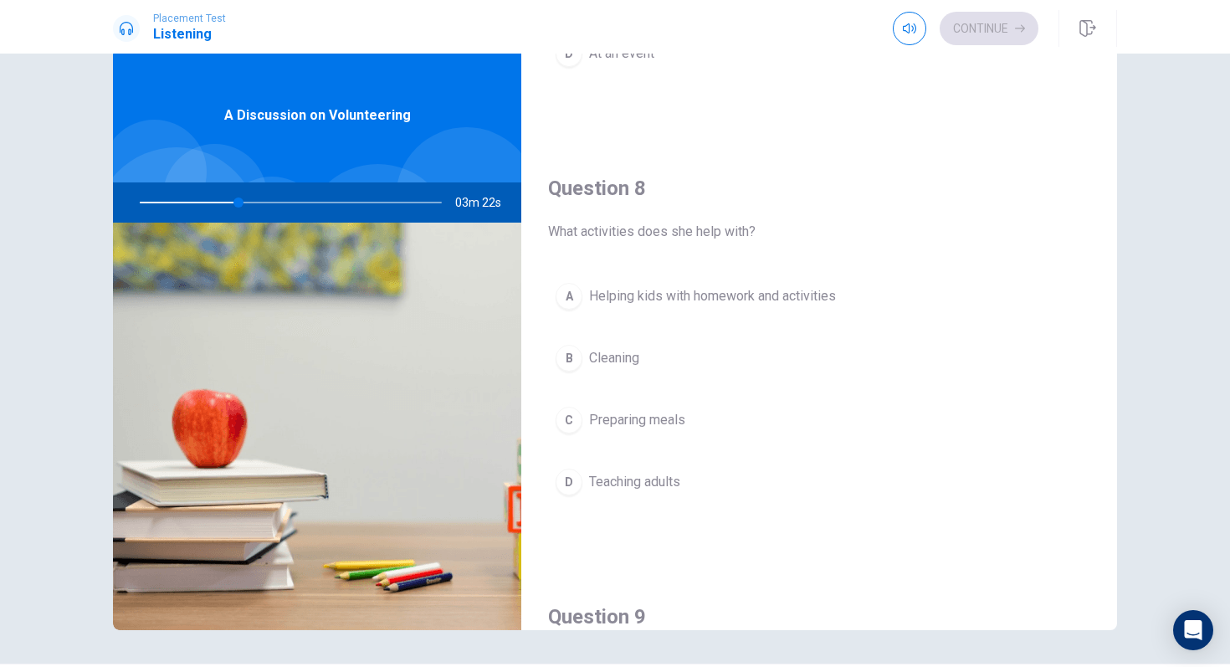
scroll to position [766, 0]
click at [579, 286] on div "A" at bounding box center [569, 294] width 27 height 27
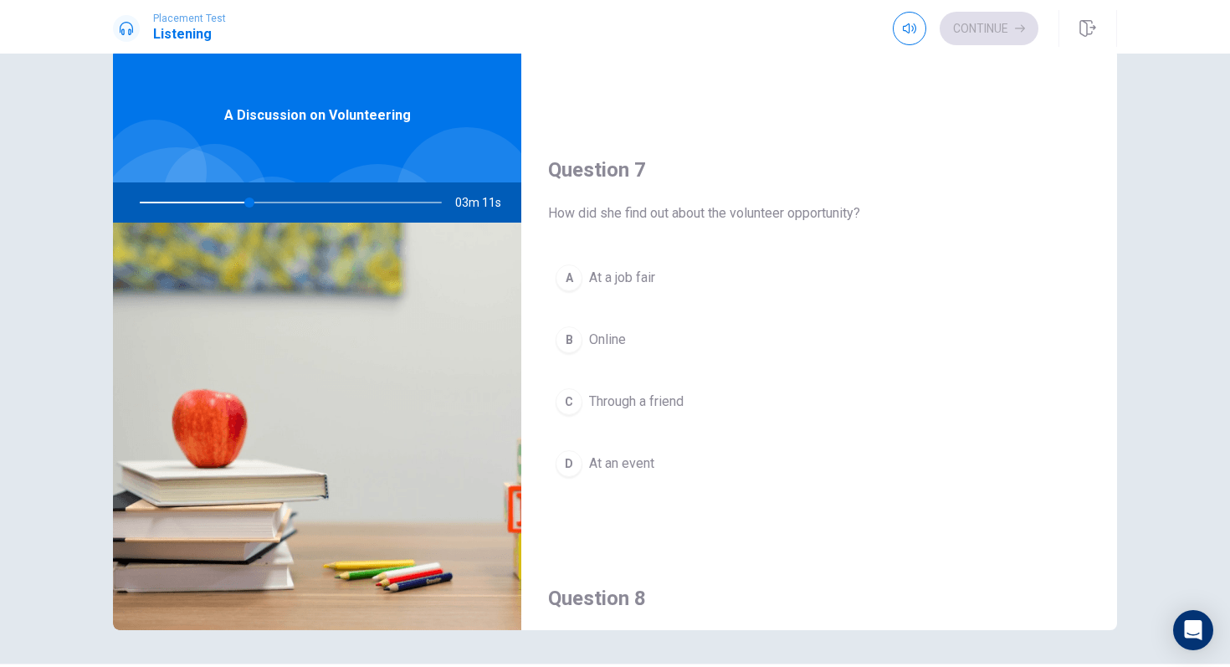
scroll to position [352, 0]
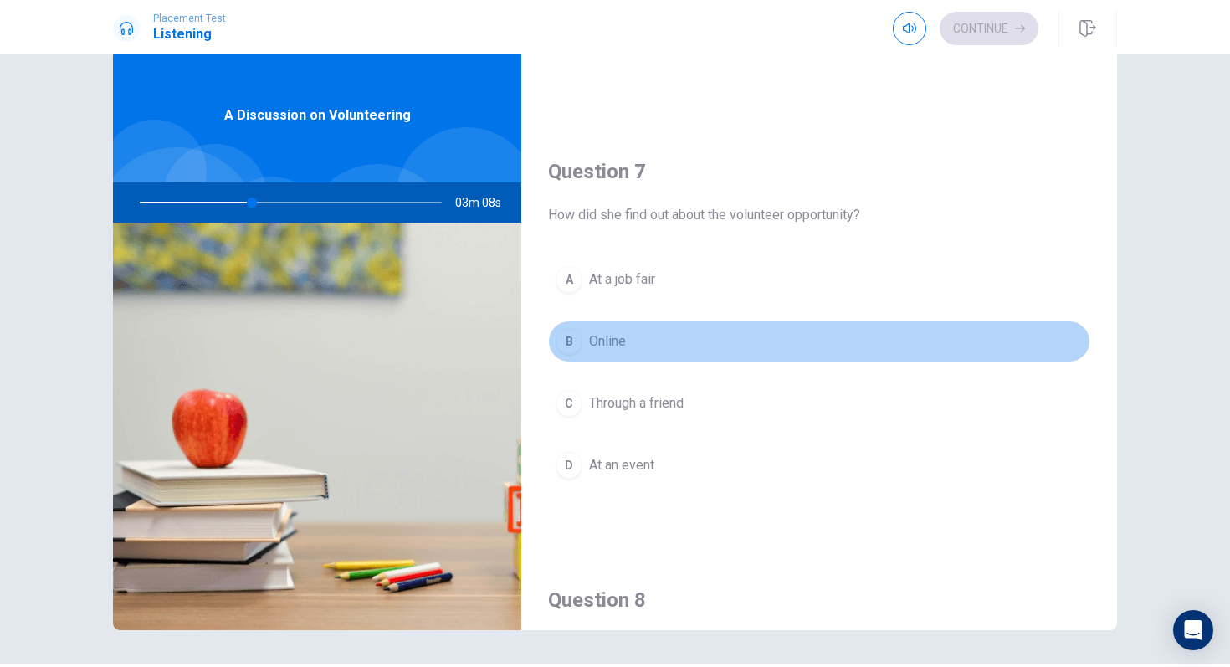
click at [563, 341] on div "B" at bounding box center [569, 341] width 27 height 27
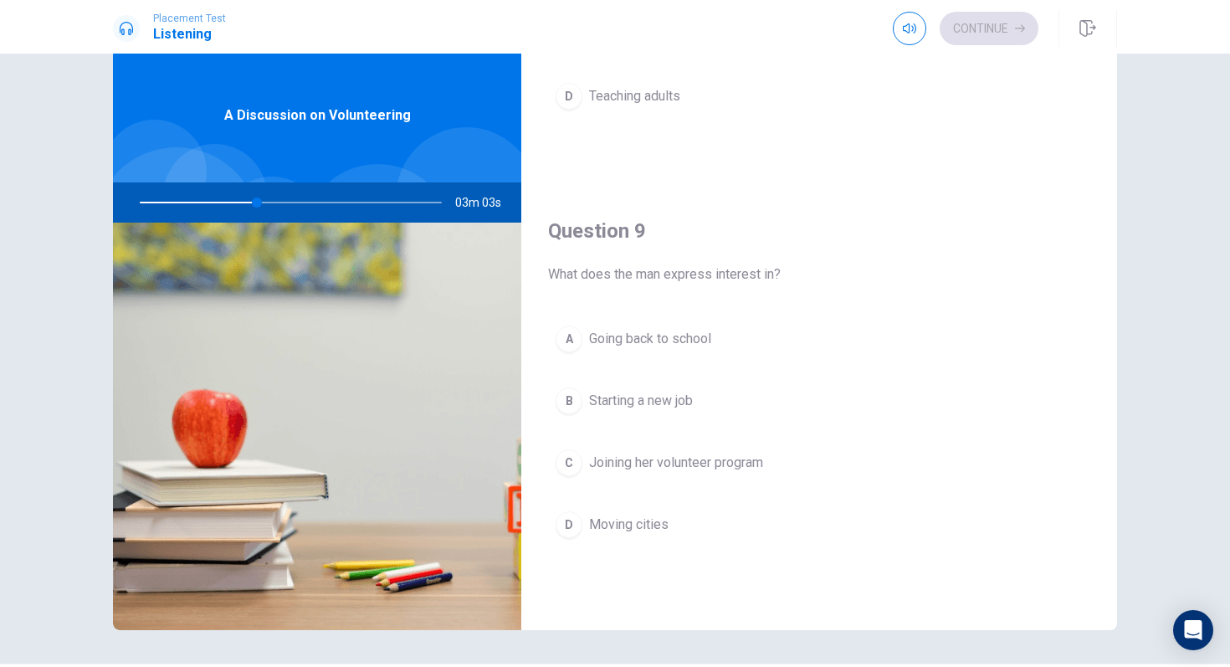
scroll to position [1153, 0]
click at [575, 457] on div "C" at bounding box center [569, 459] width 27 height 27
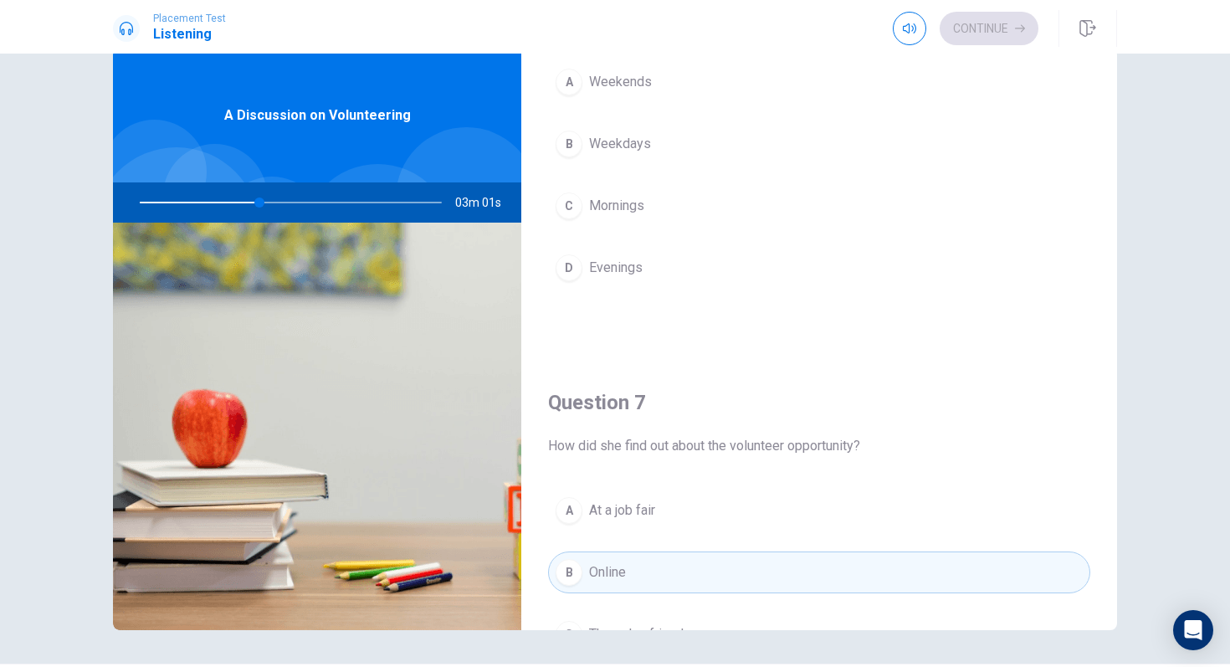
scroll to position [0, 0]
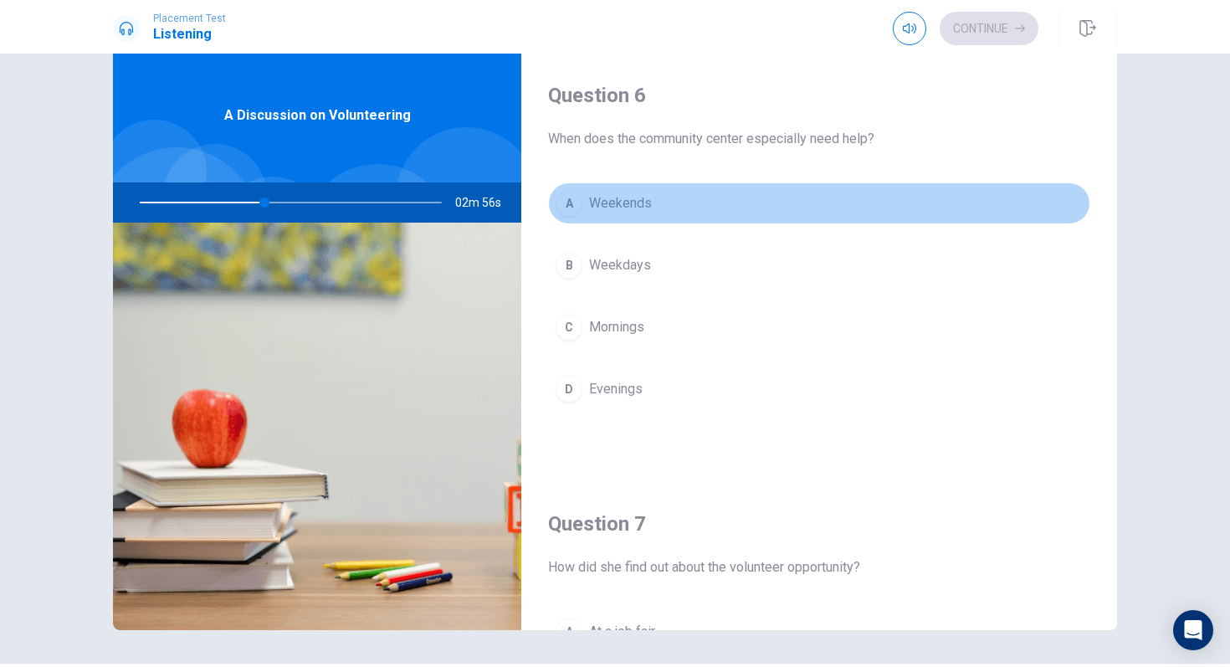
click at [566, 190] on div "A" at bounding box center [569, 203] width 27 height 27
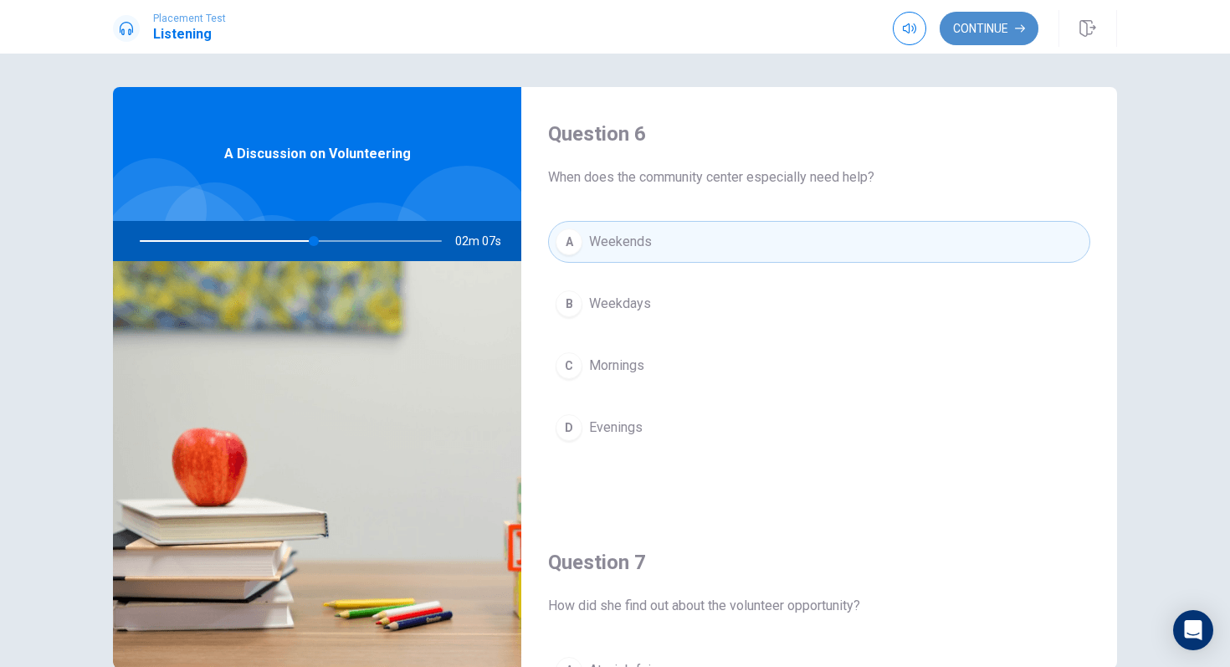
click at [998, 27] on button "Continue" at bounding box center [989, 28] width 99 height 33
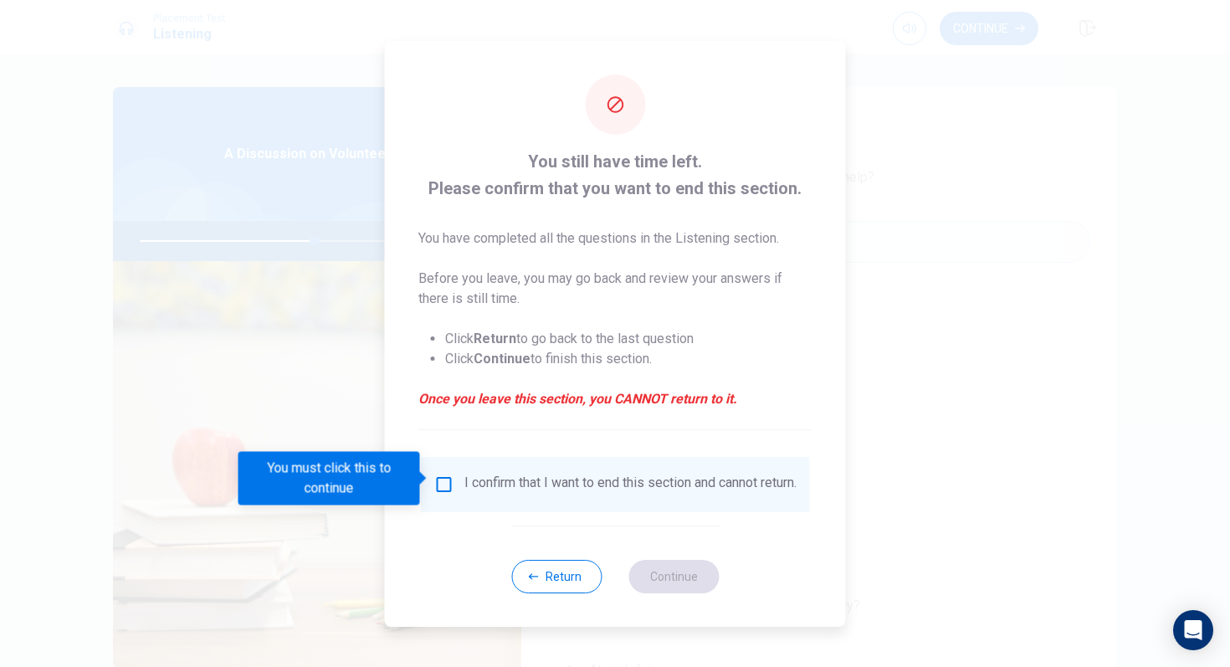
click at [443, 482] on input "You must click this to continue" at bounding box center [444, 484] width 20 height 20
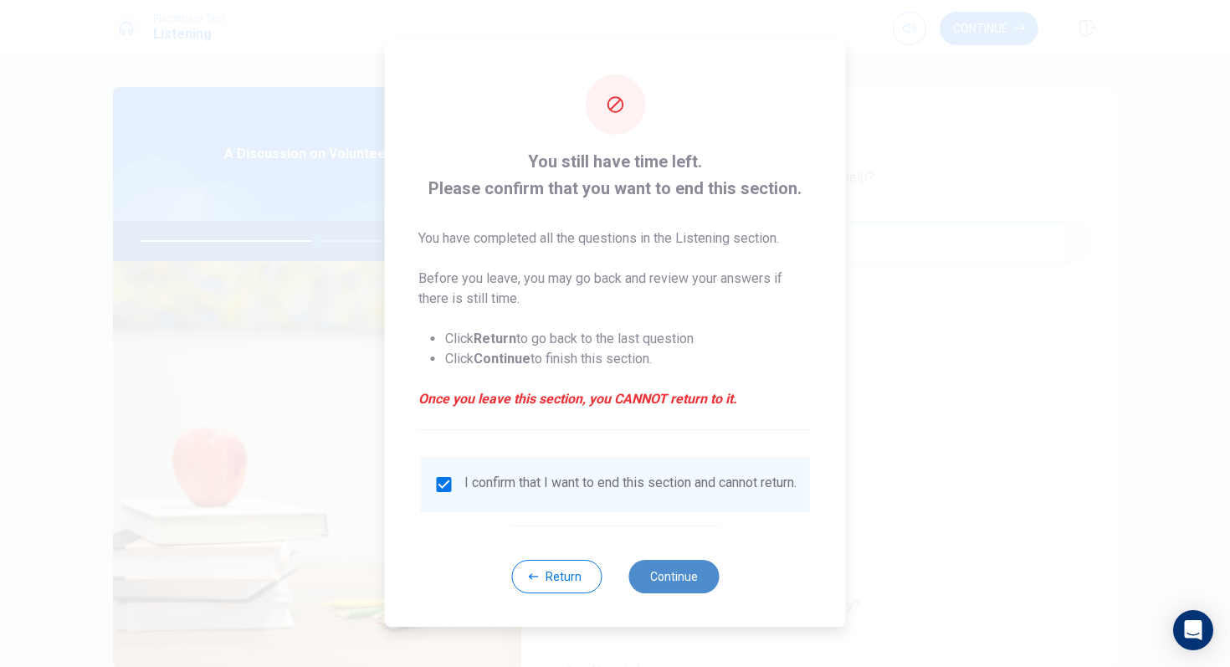
click at [662, 558] on button "Continue" at bounding box center [673, 576] width 90 height 33
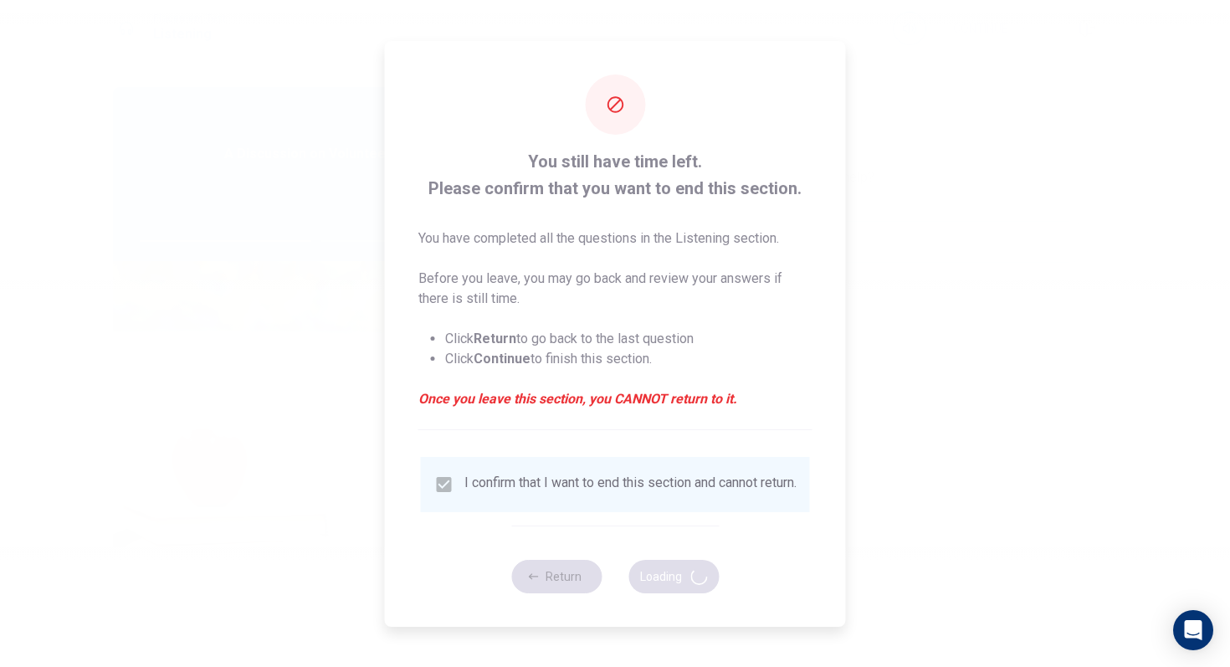
type input "59"
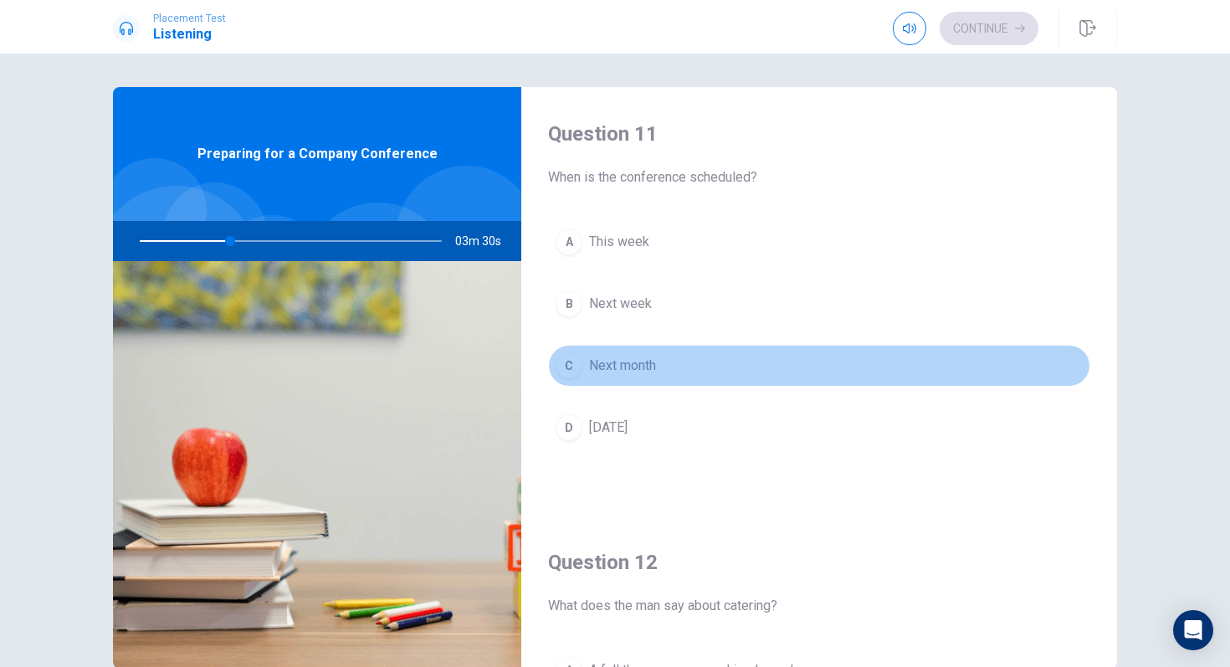
click at [573, 366] on div "C" at bounding box center [569, 365] width 27 height 27
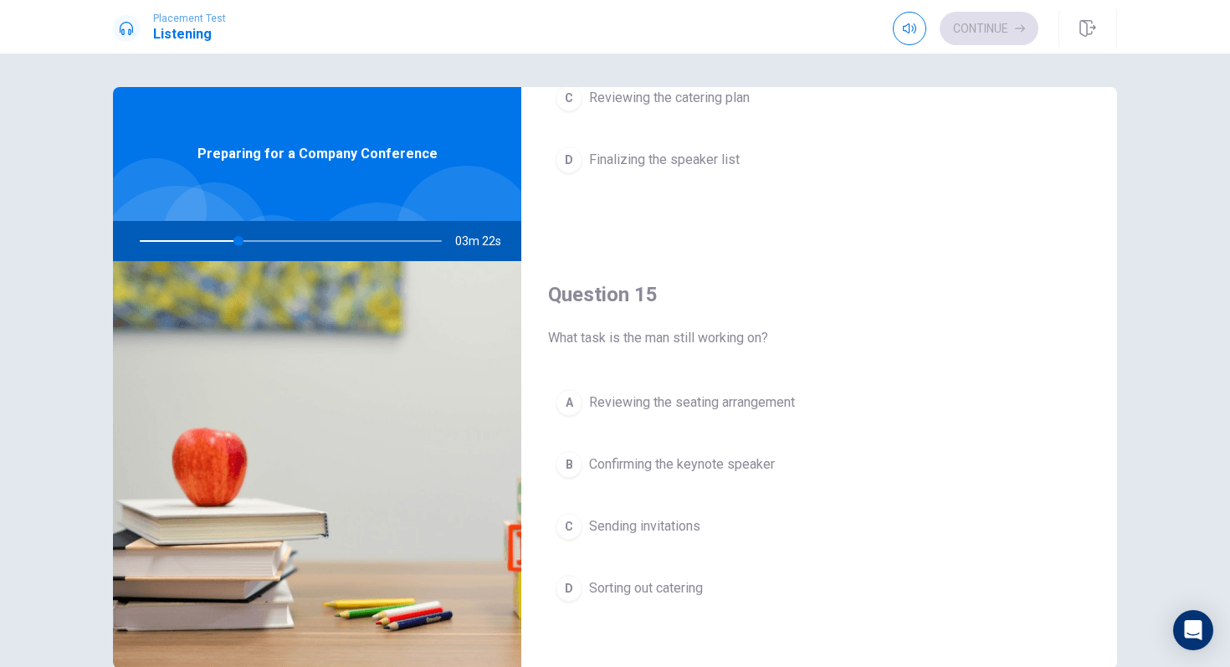
scroll to position [1554, 0]
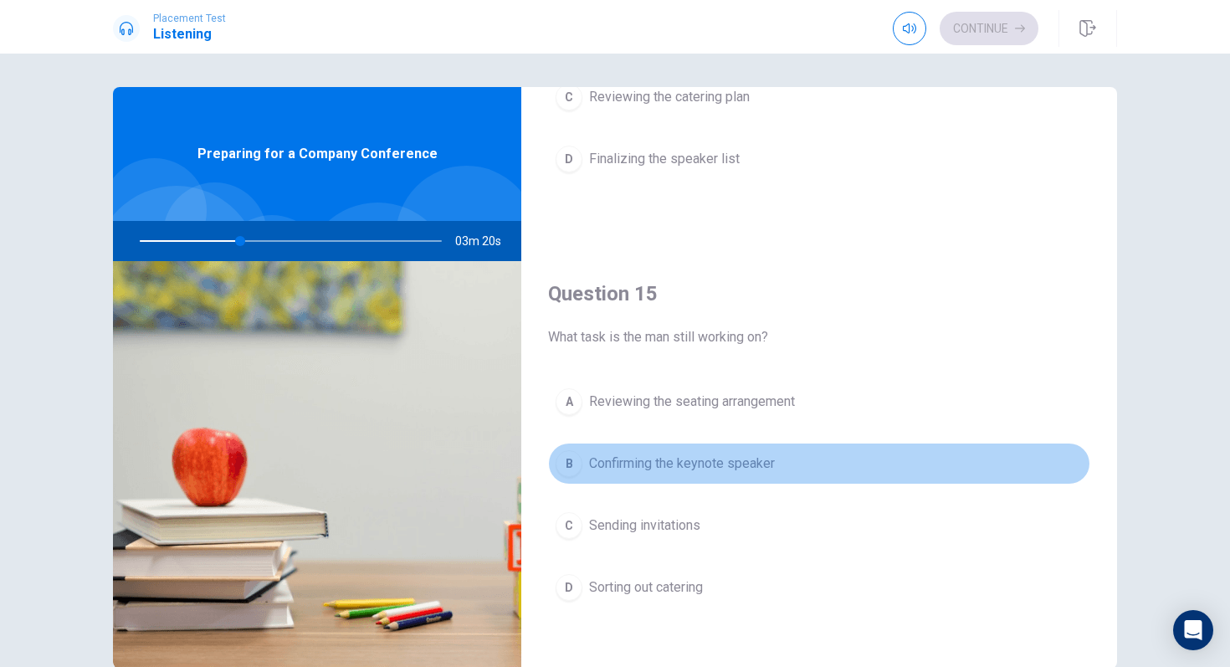
click at [574, 459] on div "B" at bounding box center [569, 463] width 27 height 27
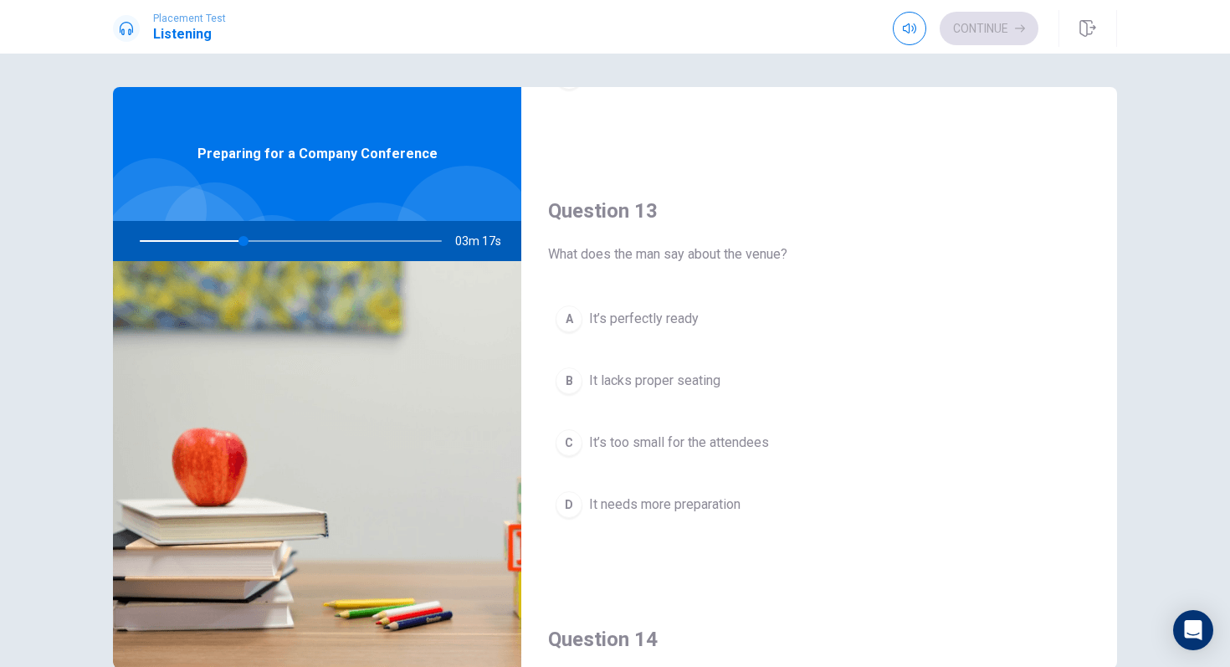
scroll to position [756, 0]
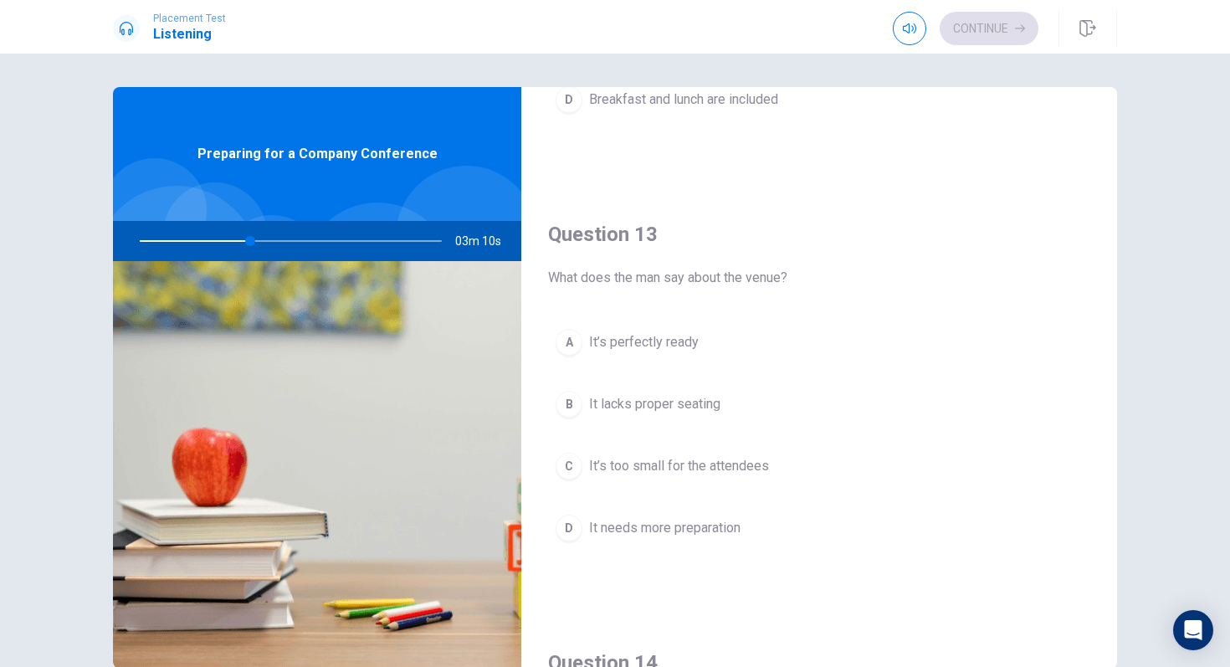
click at [570, 339] on div "A" at bounding box center [569, 342] width 27 height 27
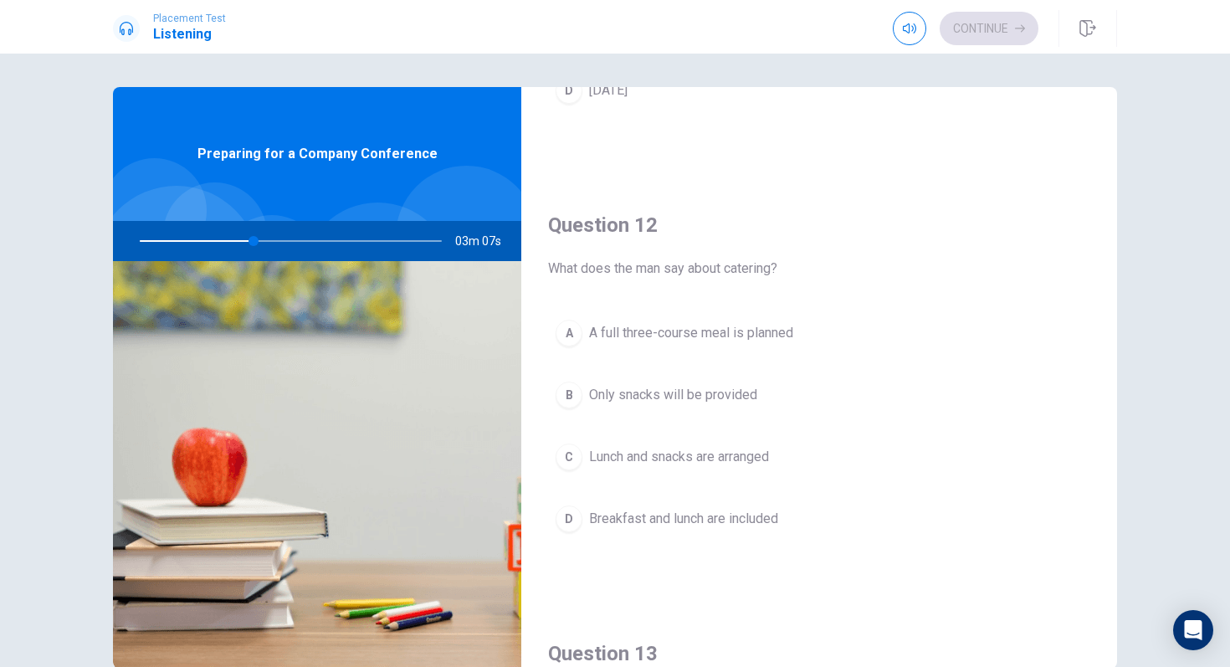
scroll to position [341, 0]
click at [579, 443] on button "C Lunch and snacks are arranged" at bounding box center [819, 453] width 542 height 42
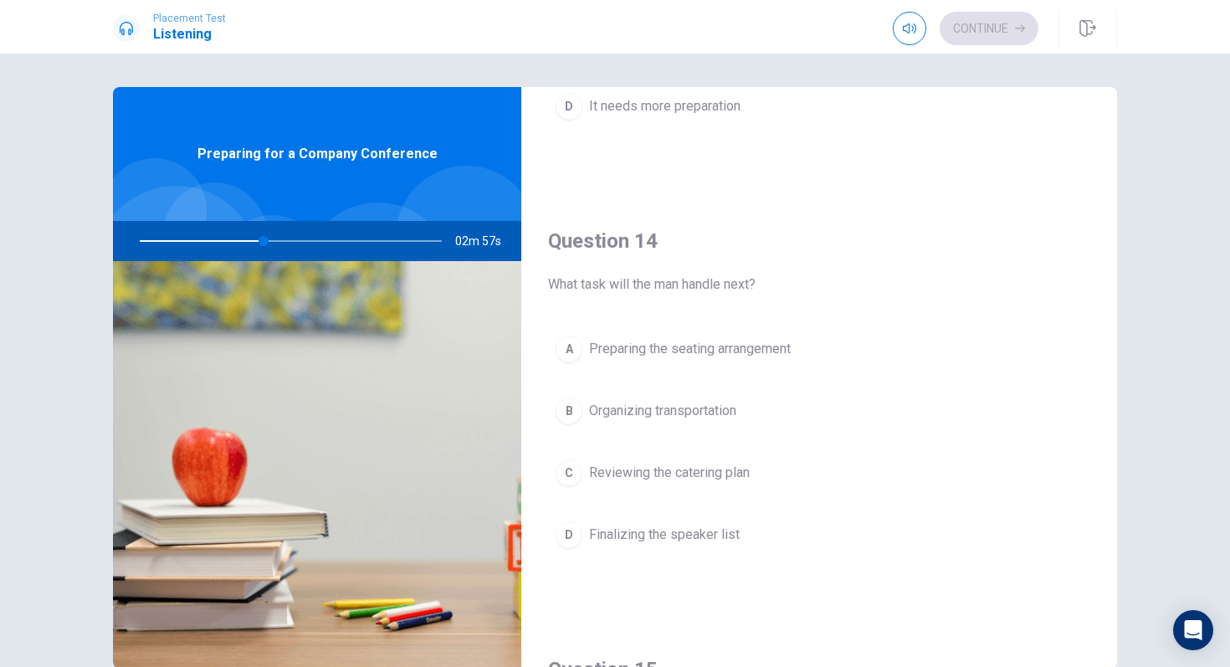
scroll to position [1204, 0]
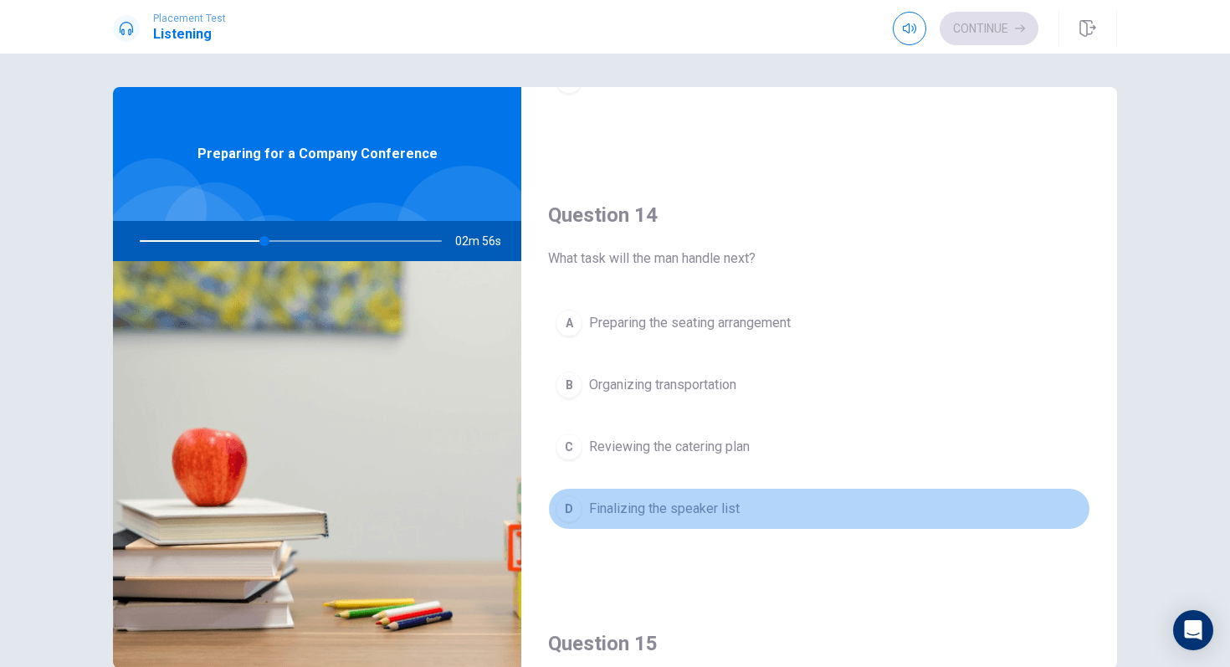
click at [579, 508] on div "D" at bounding box center [569, 508] width 27 height 27
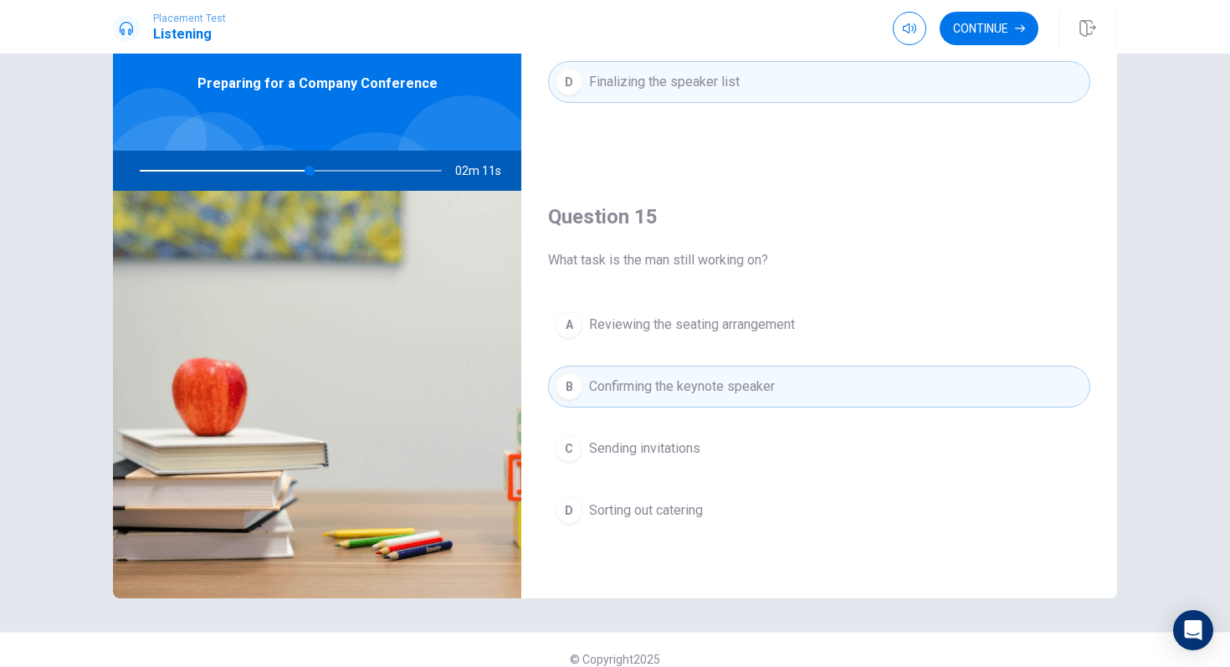
scroll to position [89, 0]
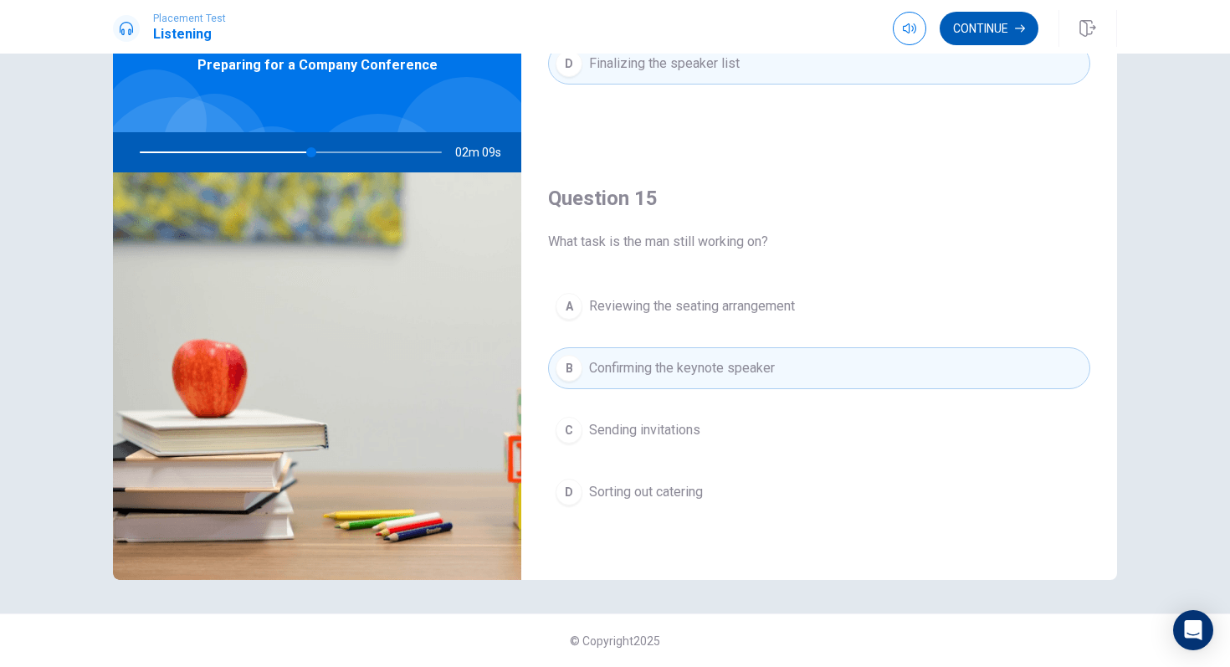
click at [1003, 28] on icon "button" at bounding box center [1020, 29] width 10 height 8
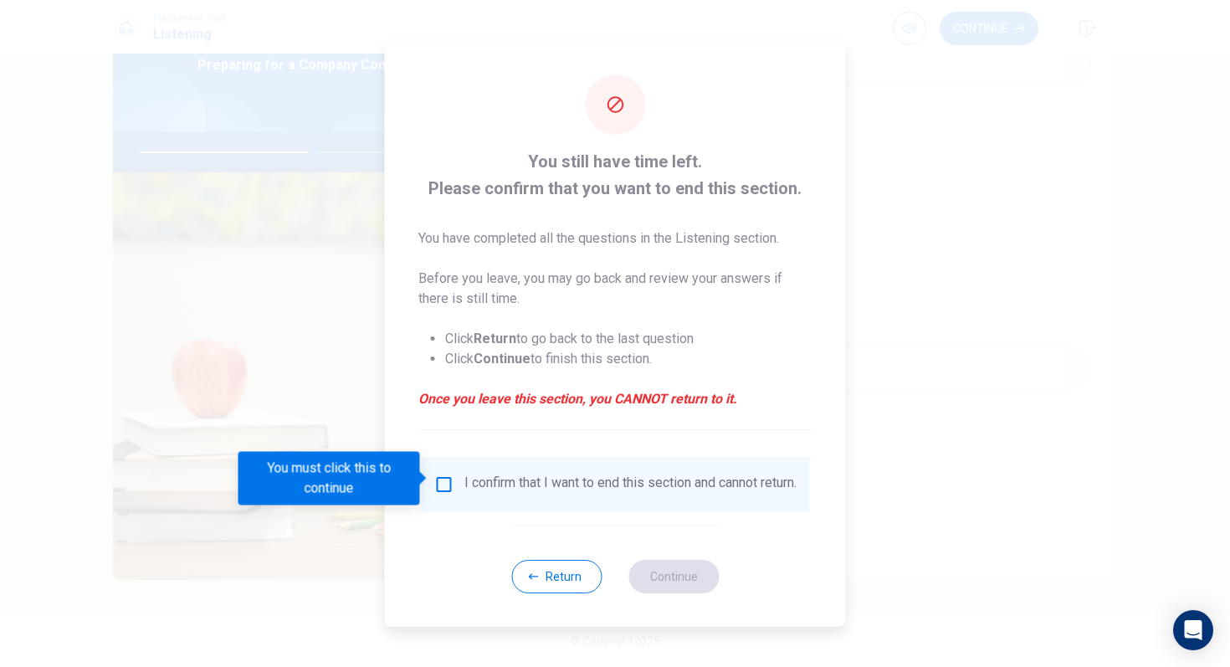
click at [445, 475] on input "You must click this to continue" at bounding box center [444, 484] width 20 height 20
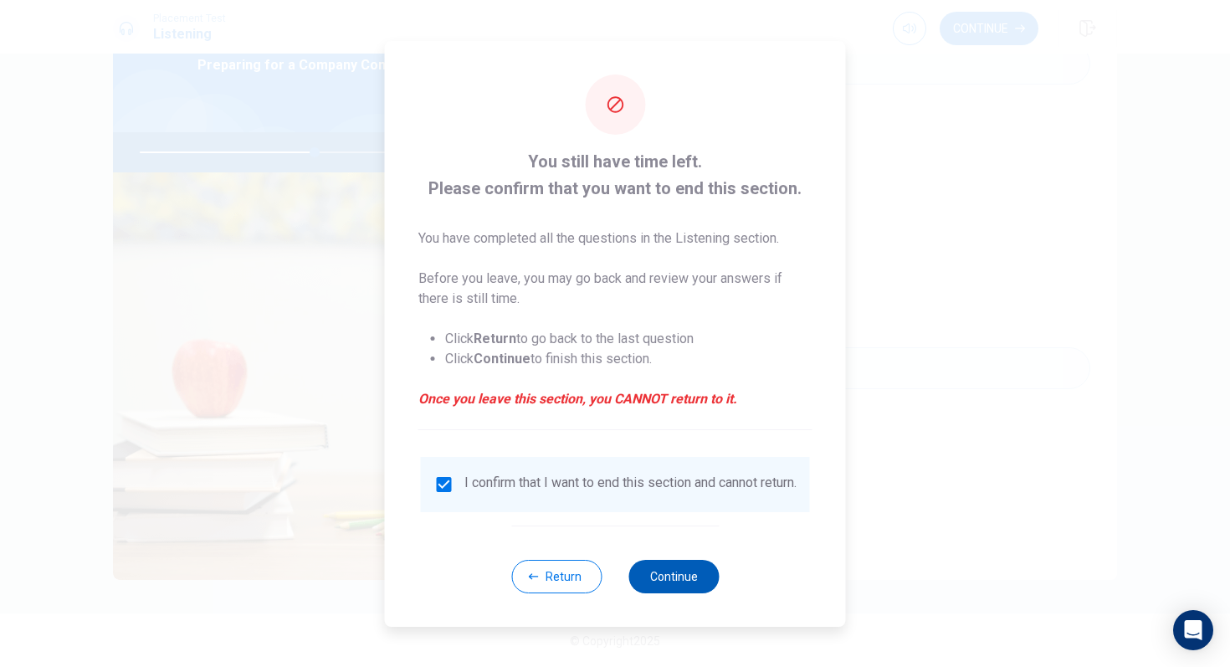
click at [691, 558] on button "Continue" at bounding box center [673, 576] width 90 height 33
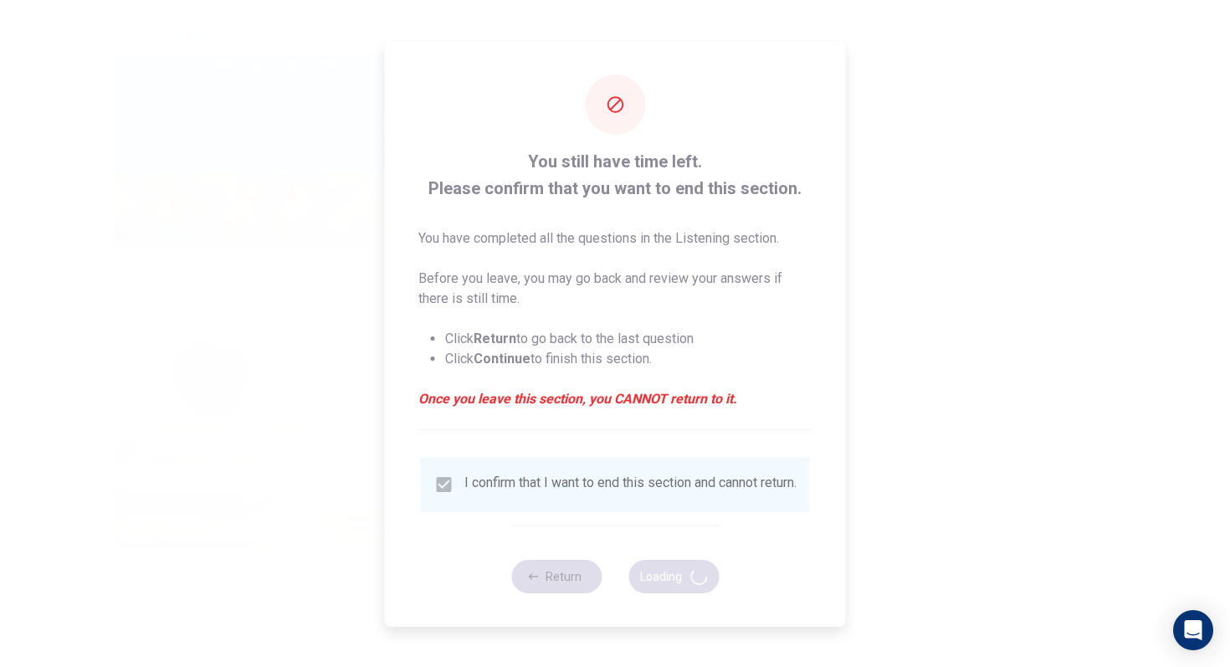
type input "59"
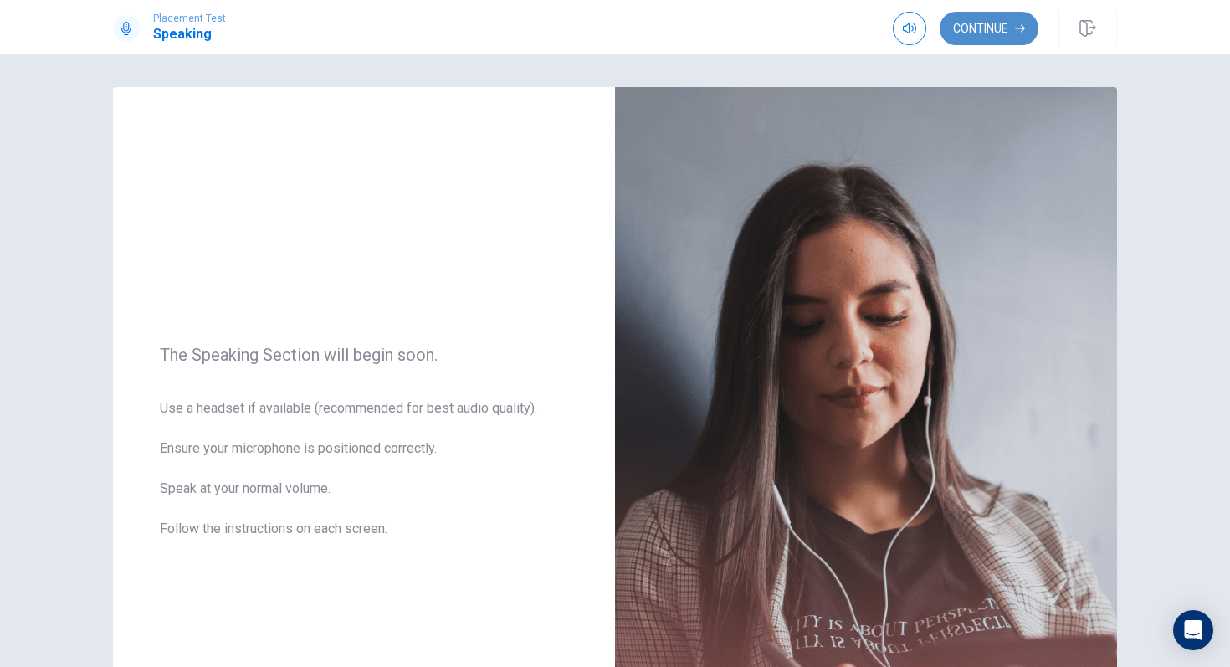
click at [979, 38] on button "Continue" at bounding box center [989, 28] width 99 height 33
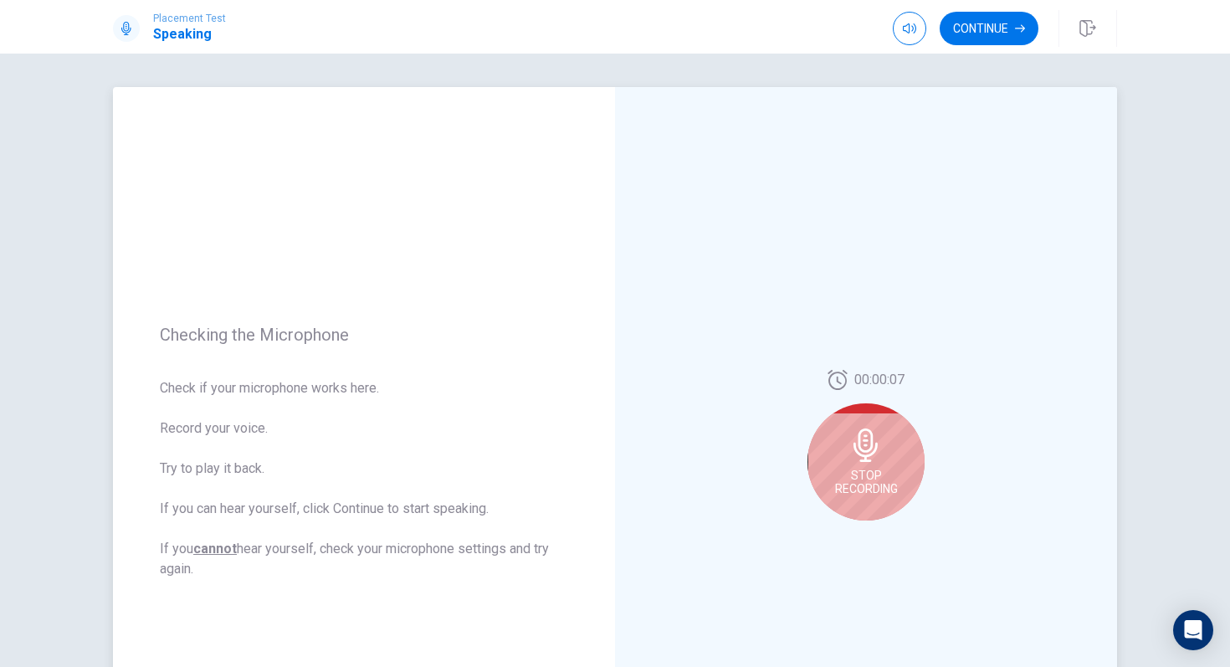
click at [900, 438] on div "Stop Recording" at bounding box center [865, 461] width 117 height 117
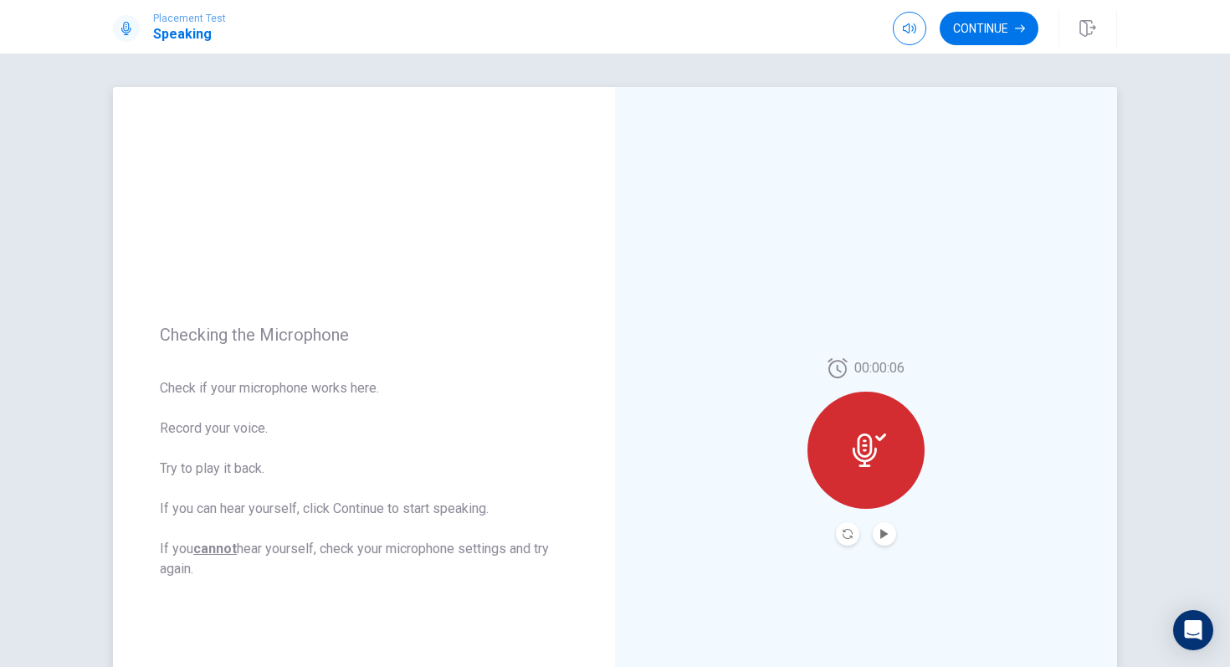
click at [885, 542] on button "Play Audio" at bounding box center [884, 533] width 23 height 23
click at [1003, 28] on button "Continue" at bounding box center [989, 28] width 99 height 33
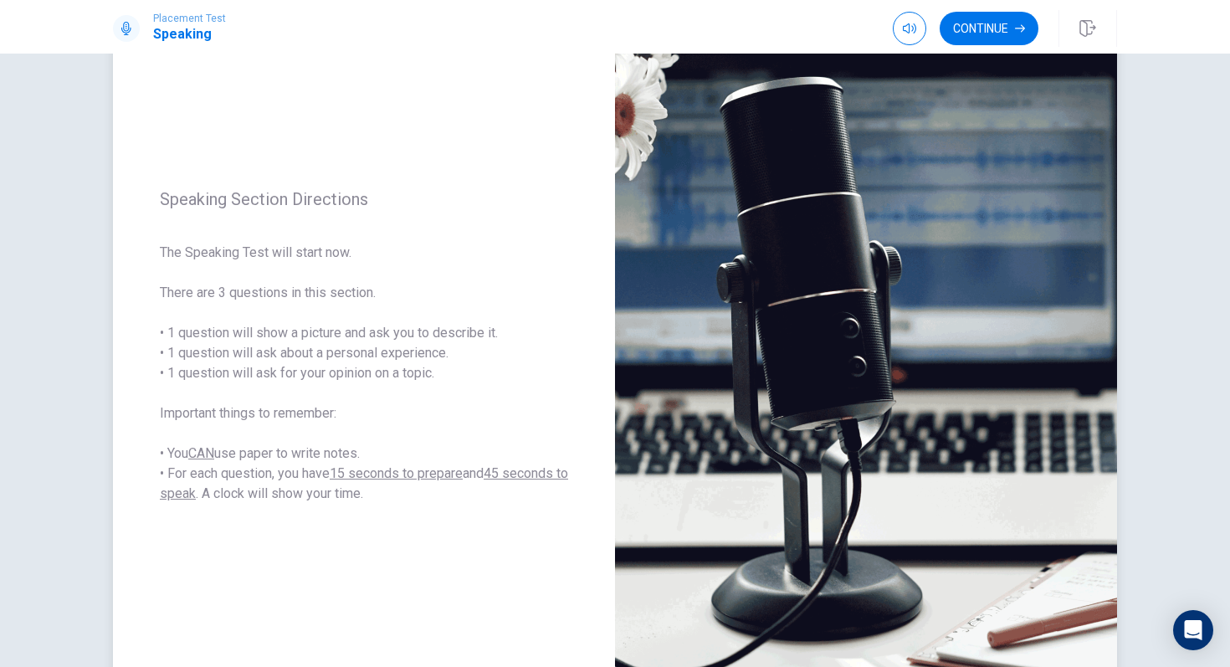
scroll to position [109, 0]
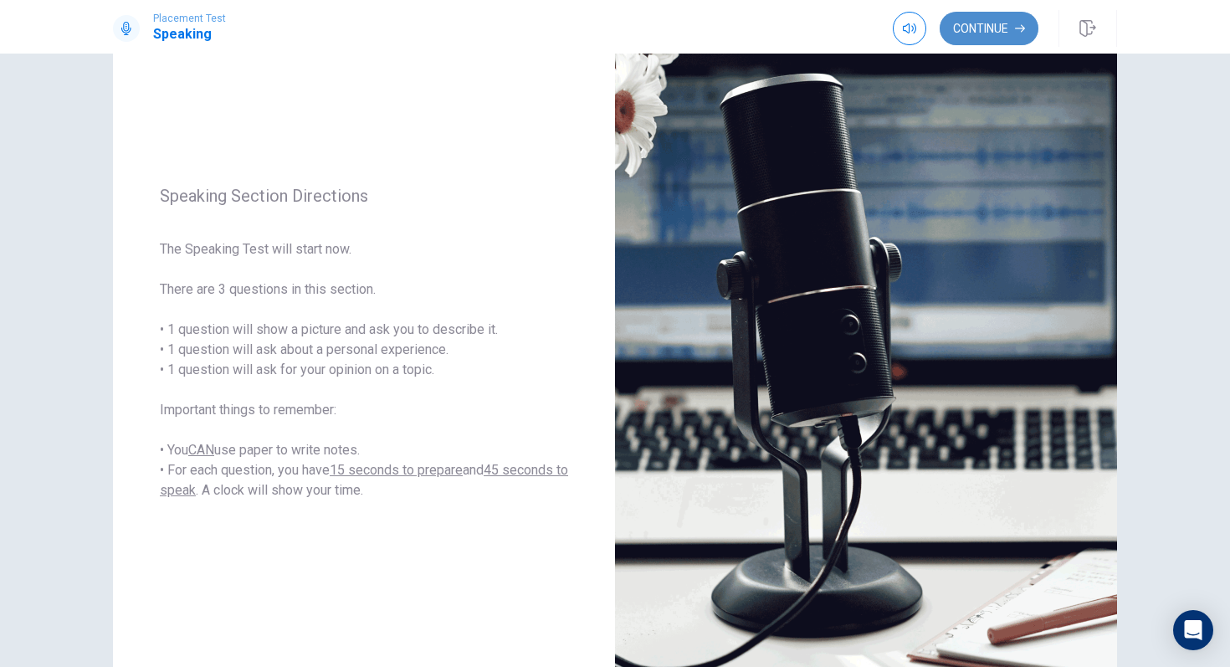
click at [1002, 35] on button "Continue" at bounding box center [989, 28] width 99 height 33
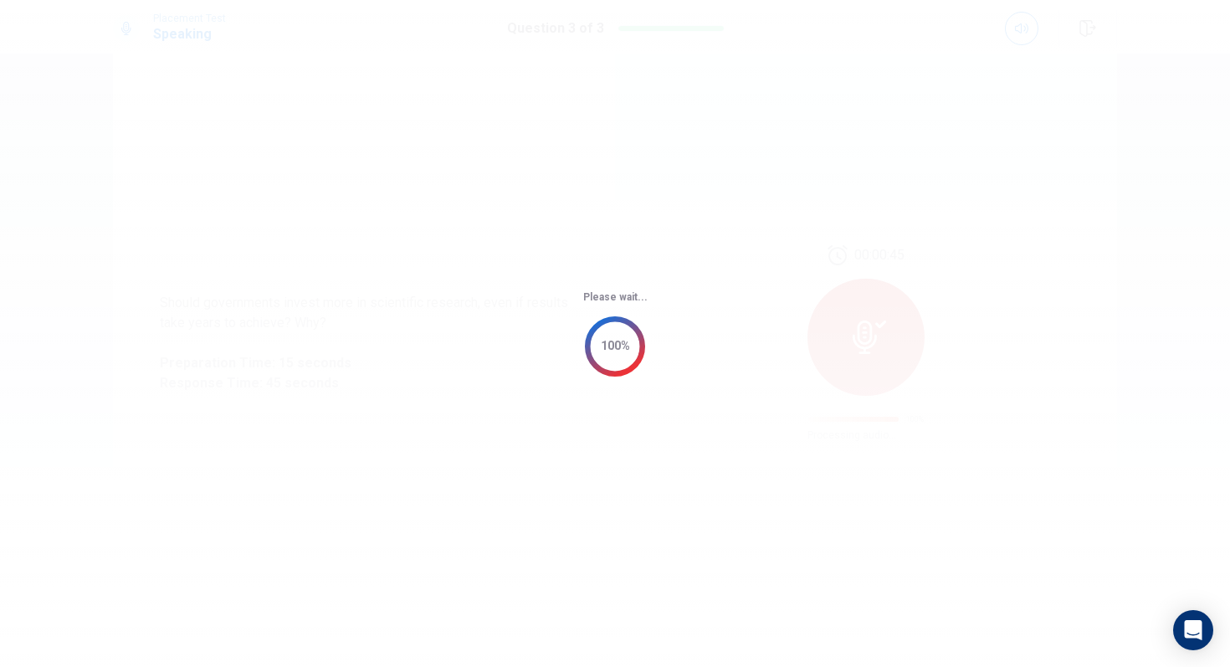
scroll to position [0, 0]
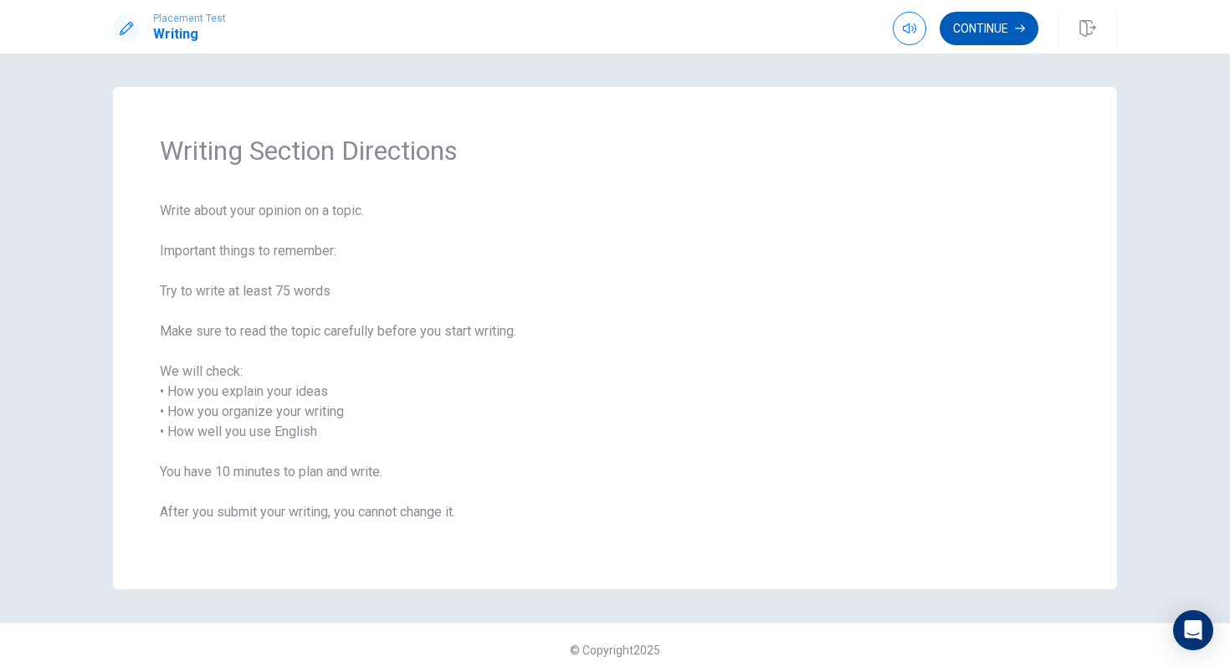
click at [1003, 27] on button "Continue" at bounding box center [989, 28] width 99 height 33
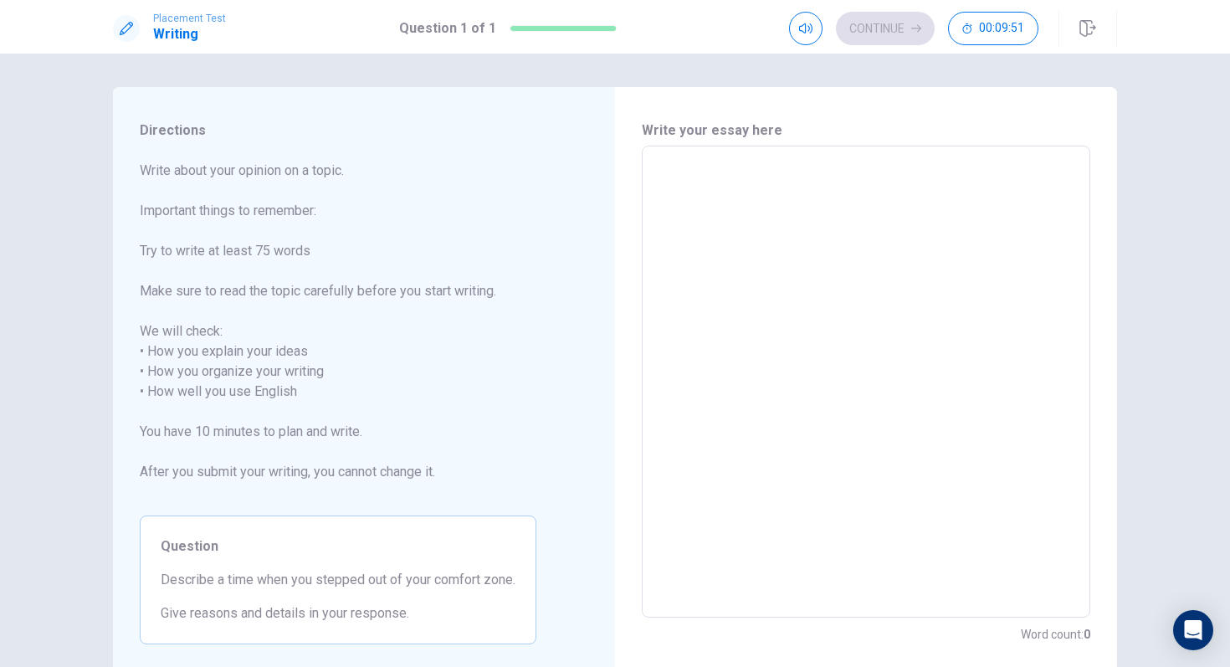
click at [688, 189] on textarea at bounding box center [866, 382] width 425 height 444
type textarea "a"
type textarea "x"
type textarea "a"
type textarea "x"
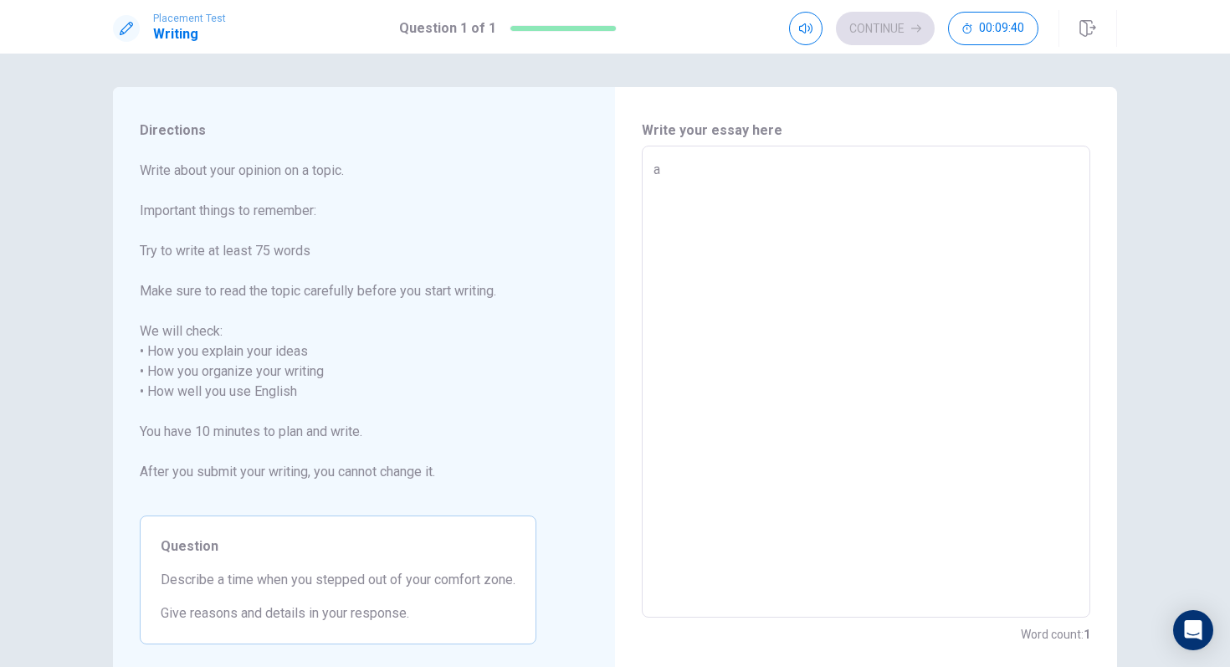
type textarea "a t"
type textarea "x"
type textarea "a ti"
type textarea "x"
type textarea "a [PERSON_NAME]"
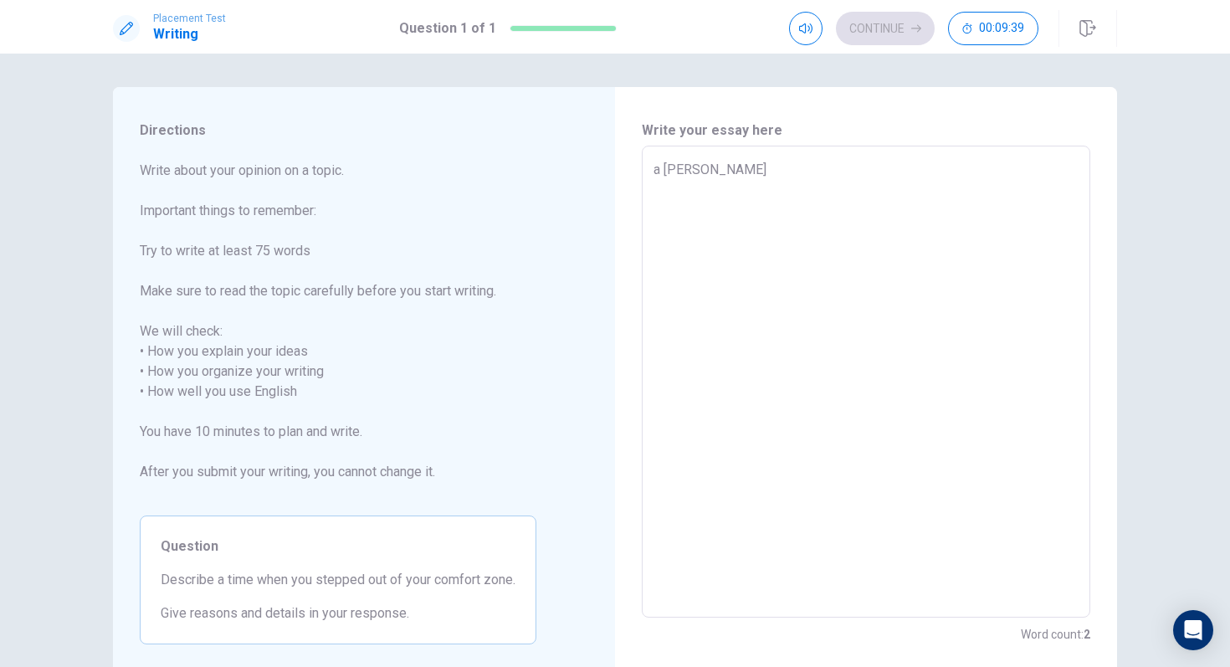
type textarea "x"
type textarea "a time"
type textarea "x"
type textarea "a time"
type textarea "x"
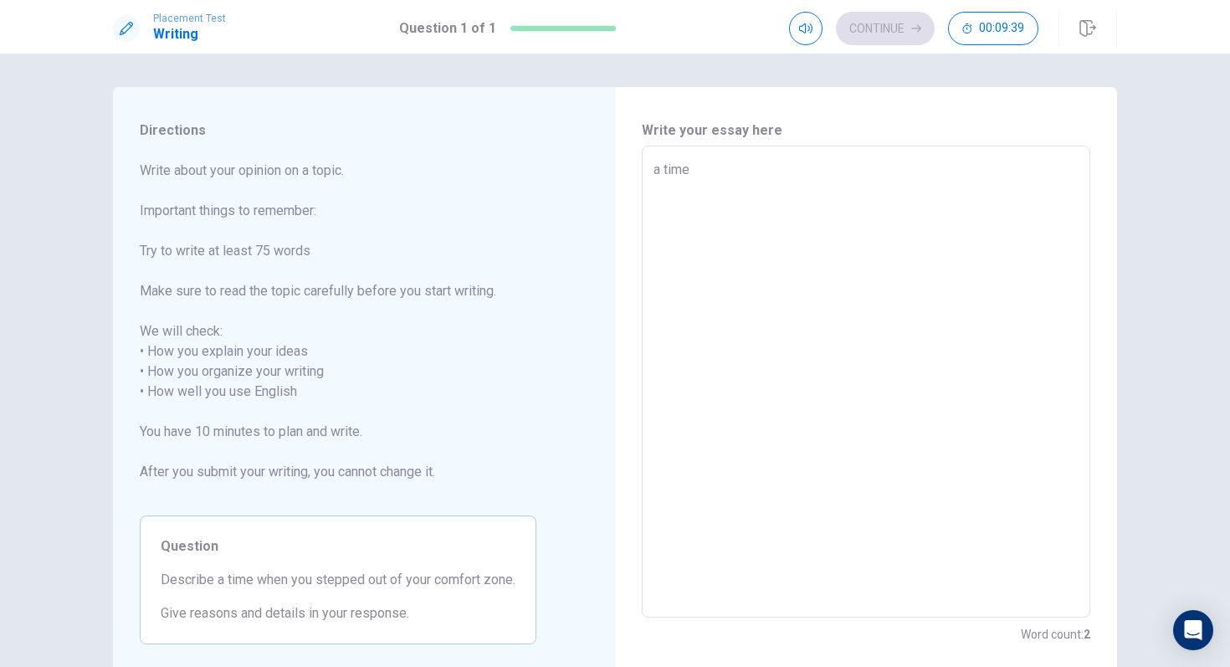
type textarea "a time i"
type textarea "x"
type textarea "a time i"
type textarea "x"
type textarea "a time i s"
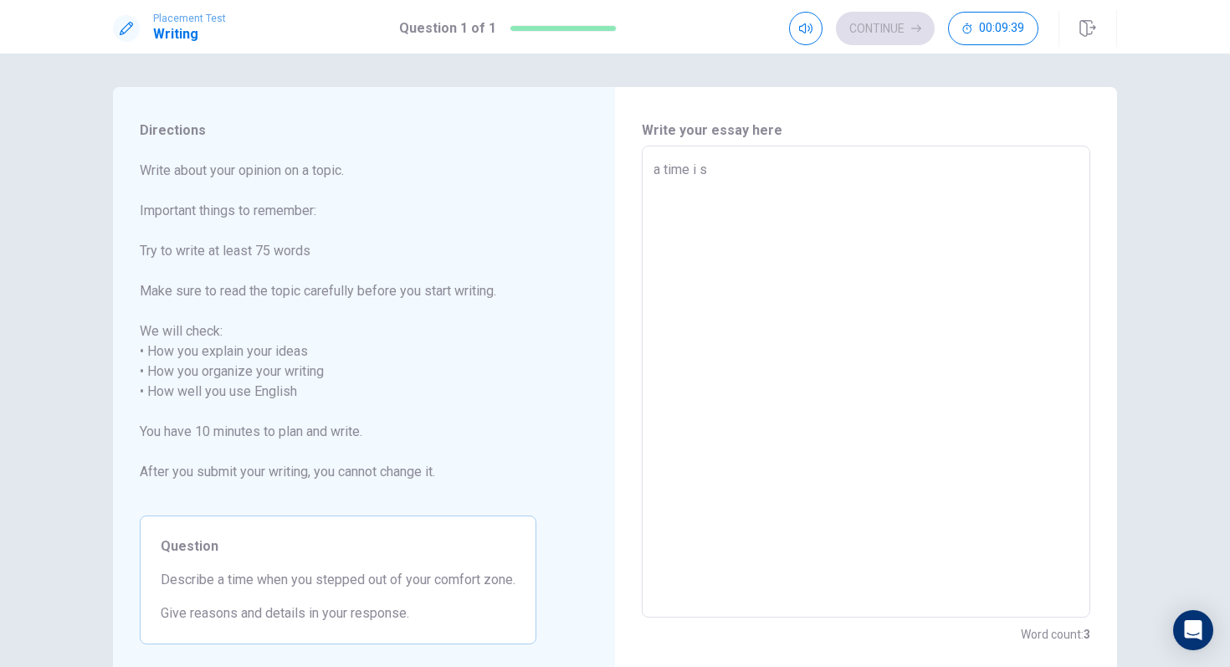
type textarea "x"
type textarea "a time i st"
type textarea "x"
type textarea "a time i ste"
type textarea "x"
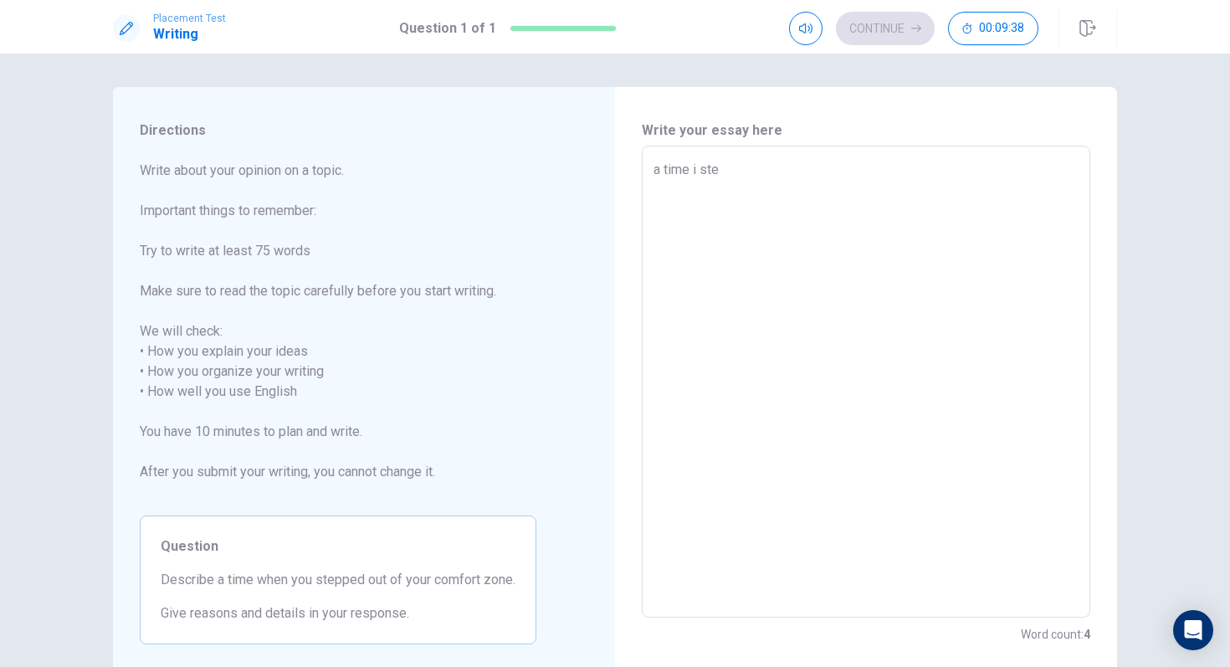
type textarea "a time i step"
type textarea "x"
type textarea "a time i [PERSON_NAME]"
type textarea "x"
type textarea "a time i steppe"
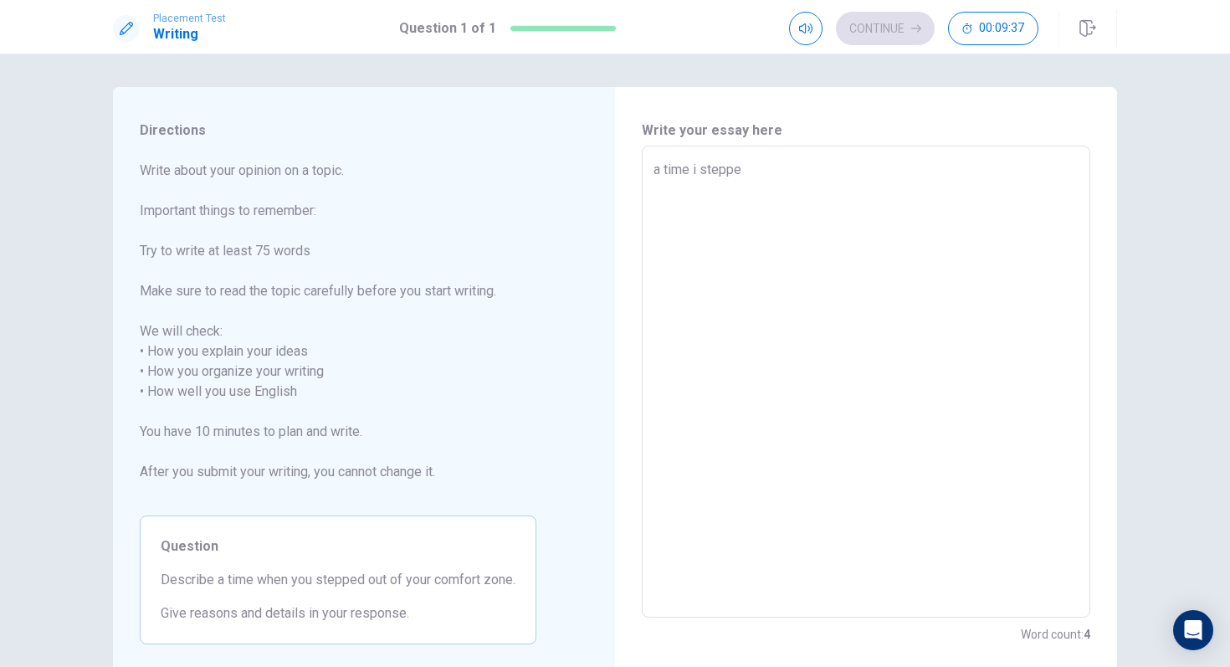
type textarea "x"
type textarea "a time i stepped"
type textarea "x"
type textarea "a time i stepped"
type textarea "x"
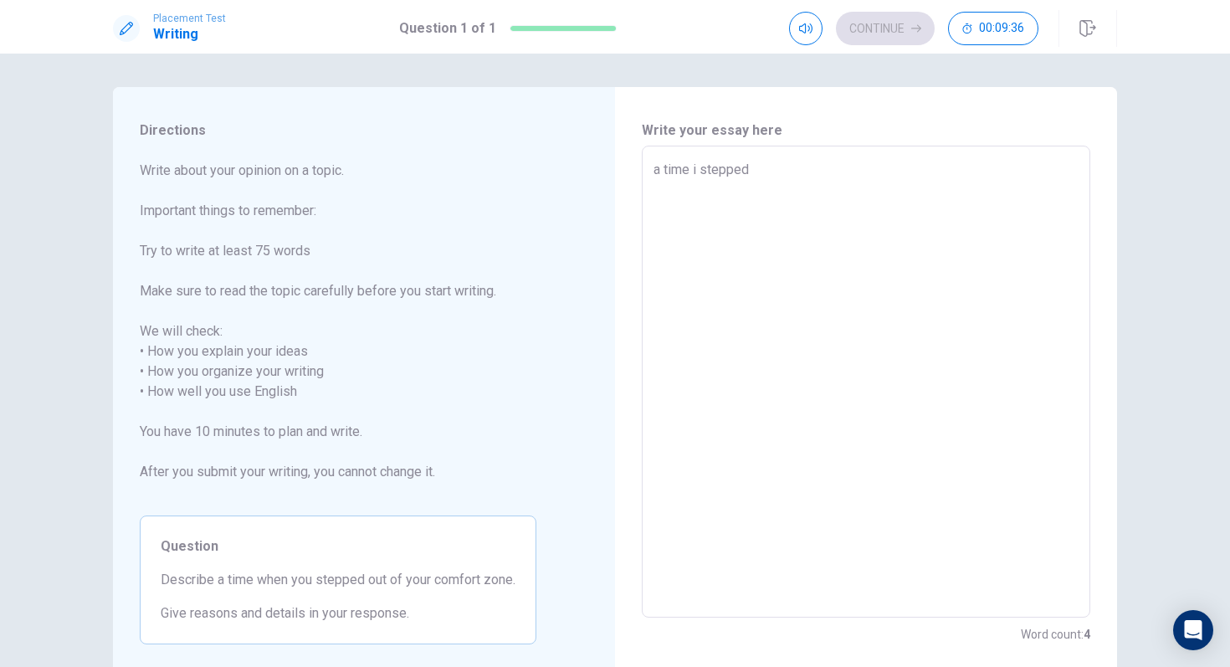
type textarea "a time i stepped o"
type textarea "x"
type textarea "a time i stepped ou"
type textarea "x"
type textarea "a time i stepped out"
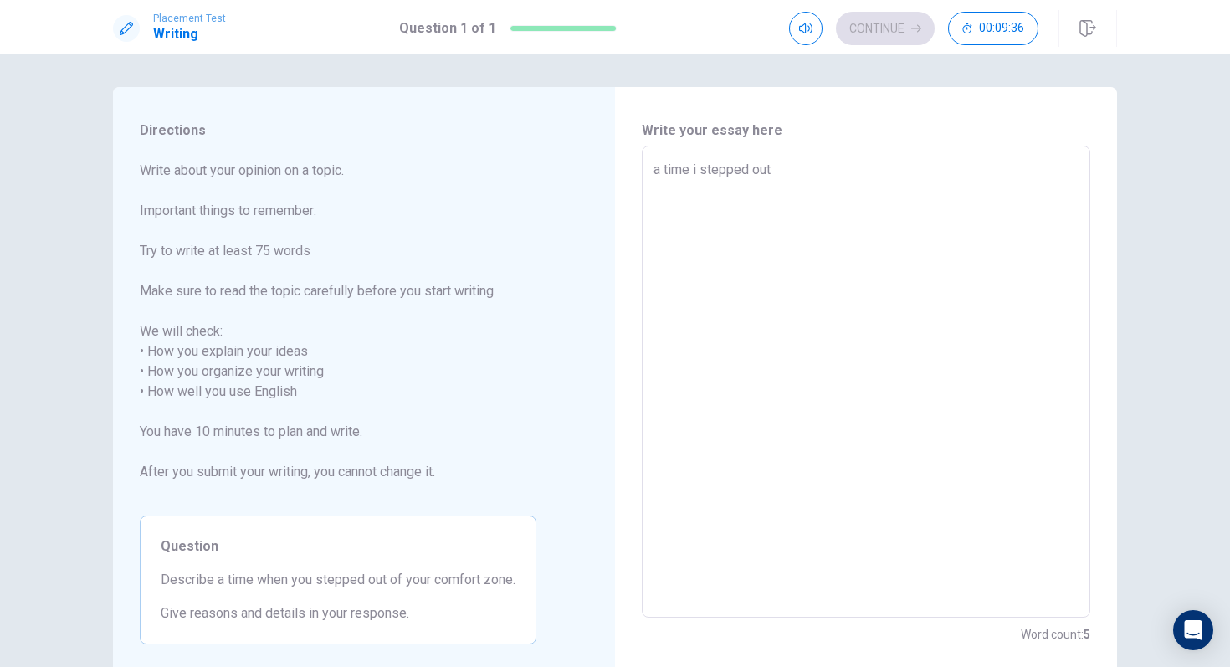
type textarea "x"
type textarea "a time i stepped out"
type textarea "x"
type textarea "a time i stepped out o"
type textarea "x"
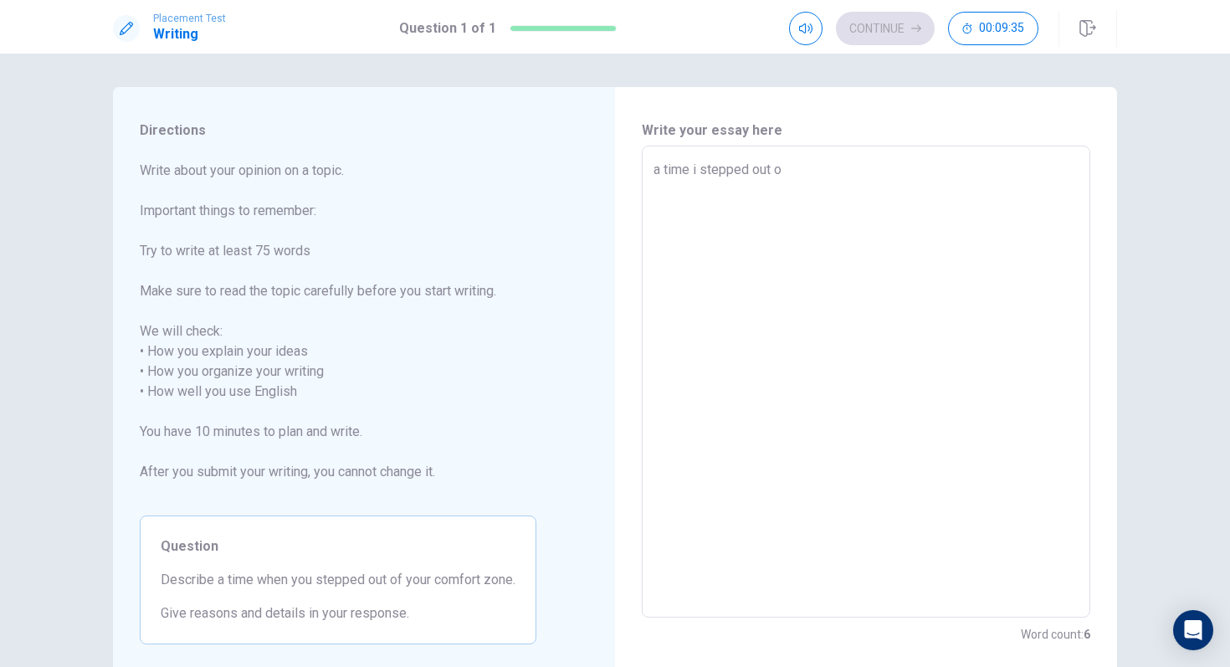
type textarea "a time i stepped out of"
type textarea "x"
type textarea "a time i stepped out of"
type textarea "x"
type textarea "a time i stepped out of m"
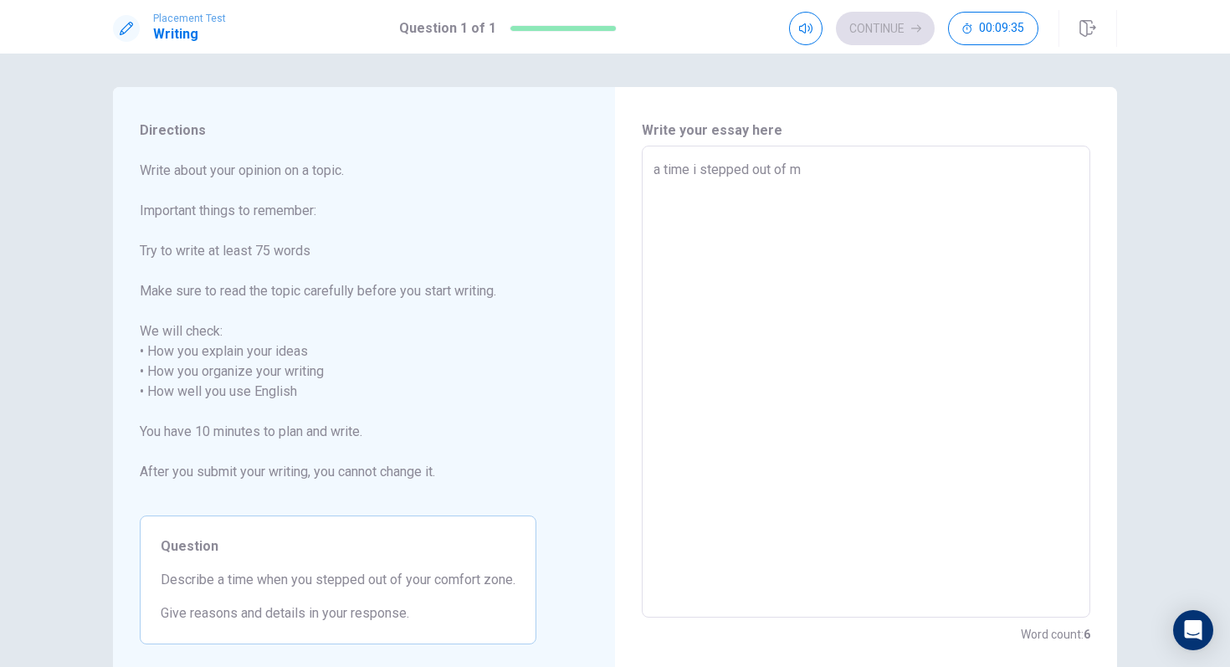
type textarea "x"
type textarea "a time i stepped out of mi"
type textarea "x"
type textarea "a time i stepped out of m"
type textarea "x"
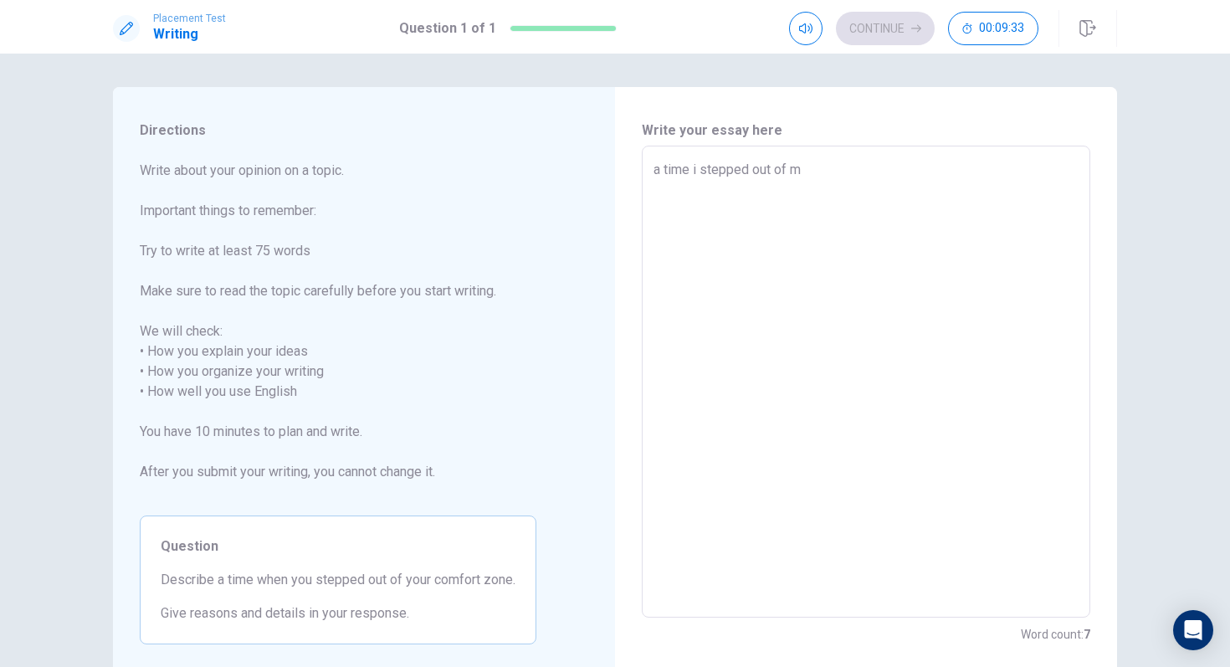
type textarea "a time i stepped out of my"
type textarea "x"
type textarea "a time i stepped out of my"
type textarea "x"
type textarea "a time i stepped out of my c"
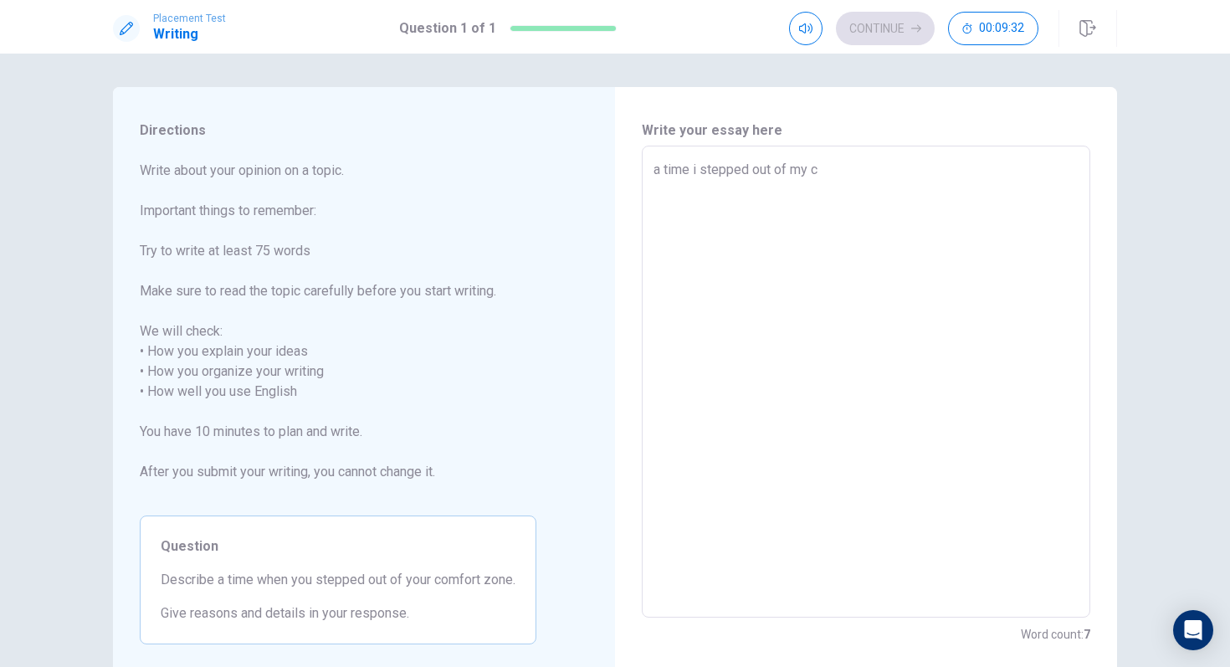
type textarea "x"
type textarea "a time i stepped out of my co"
type textarea "x"
type textarea "a time i stepped out of my com"
type textarea "x"
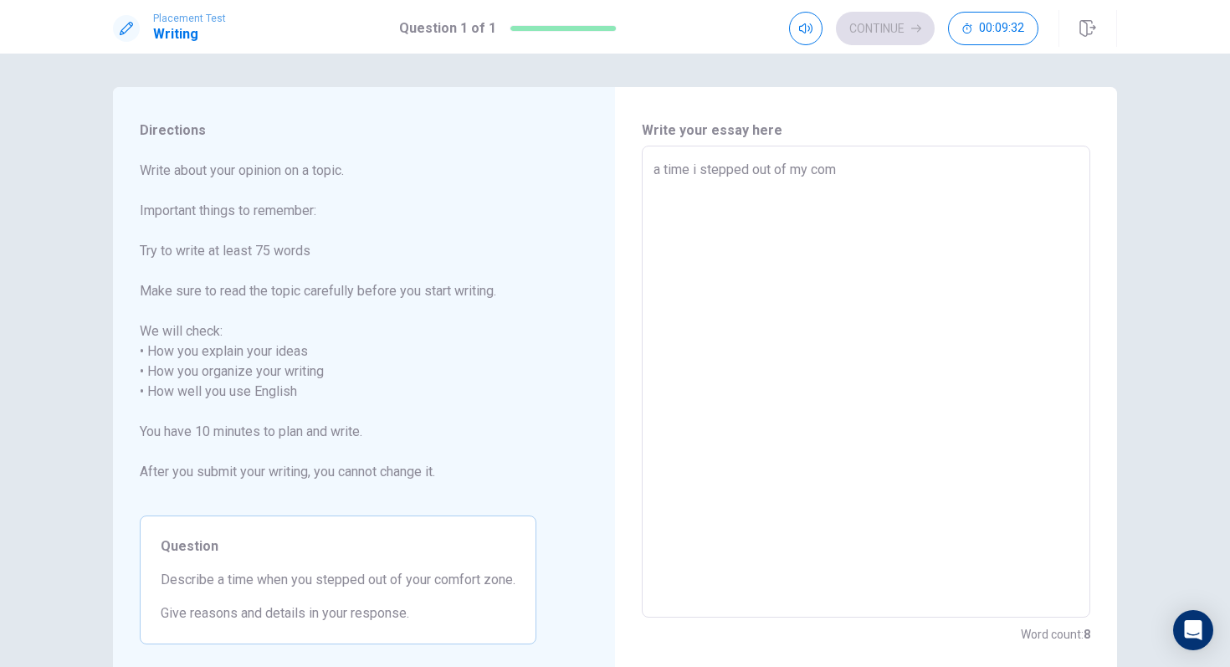
type textarea "a time i stepped out of my comf"
type textarea "x"
type textarea "a time i stepped out of my comfo"
type textarea "x"
type textarea "a time i stepped out of my comfor"
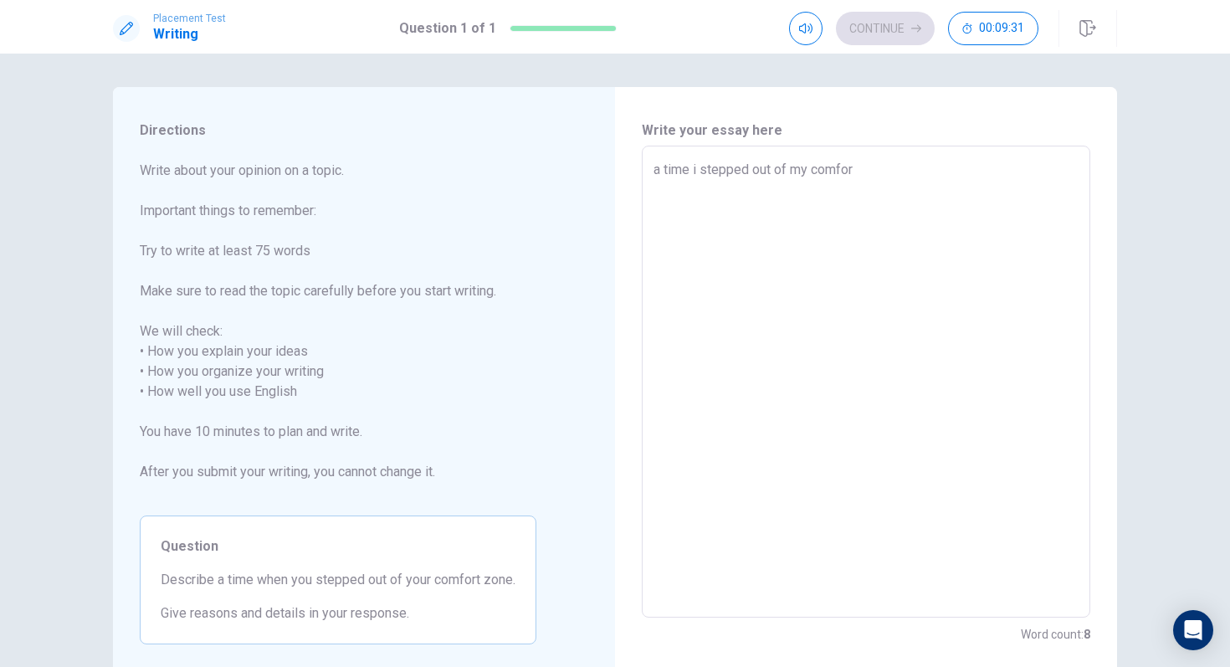
type textarea "x"
type textarea "a time i stepped out of my comfort"
type textarea "x"
type textarea "a time i stepped out of my comfort"
type textarea "x"
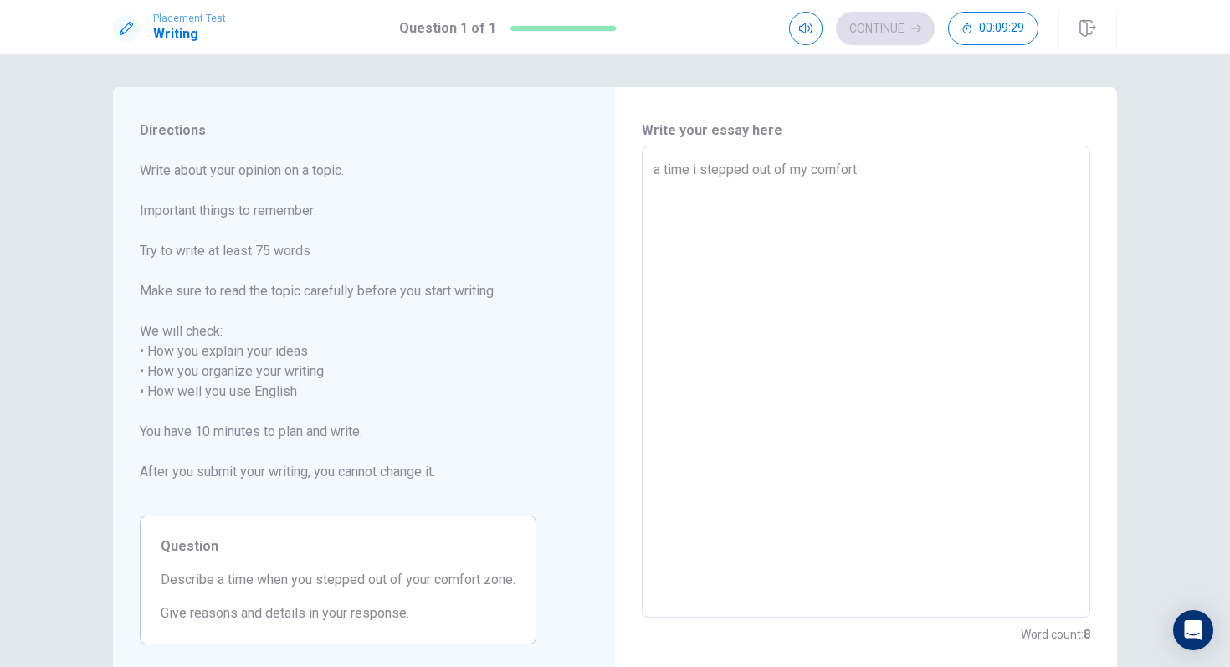
click at [698, 172] on textarea "a time i stepped out of my comfort" at bounding box center [866, 382] width 425 height 444
type textarea "a time stepped out of my comfort"
type textarea "x"
type textarea "a time I stepped out of my comfort"
drag, startPoint x: 879, startPoint y: 171, endPoint x: 868, endPoint y: 171, distance: 11.7
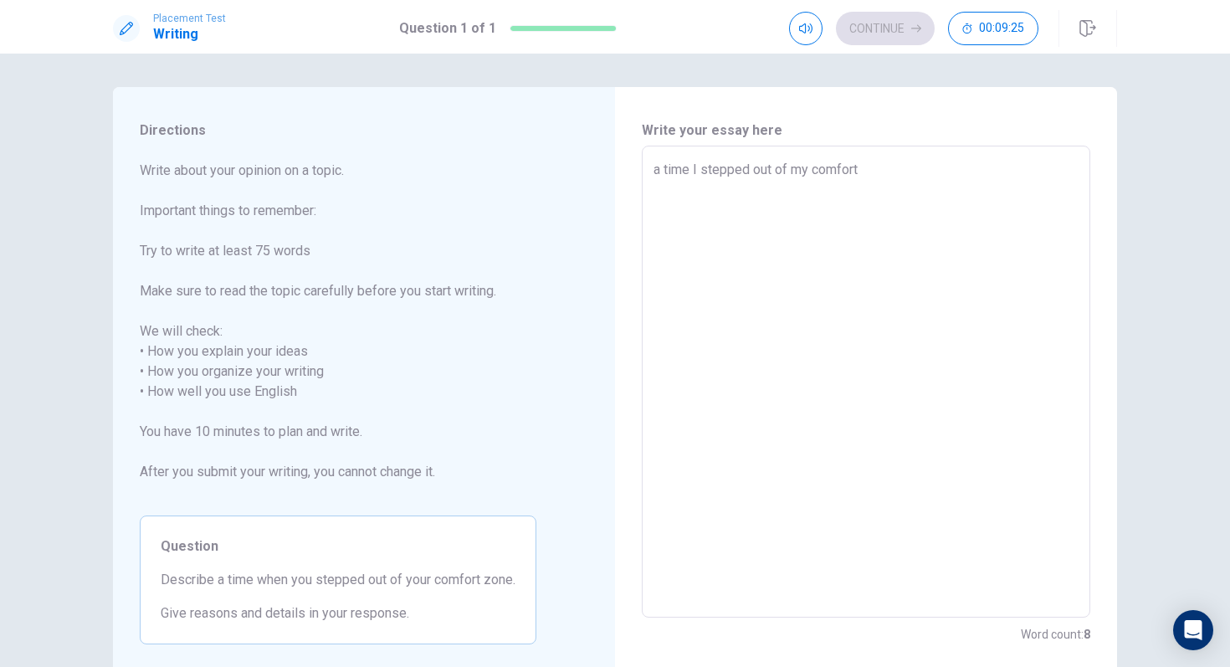
click at [879, 171] on textarea "a time I stepped out of my comfort" at bounding box center [866, 382] width 425 height 444
click at [659, 172] on textarea "a time I stepped out of my comfort" at bounding box center [866, 382] width 425 height 444
type textarea "x"
type textarea "time I stepped out of my comfort"
type textarea "x"
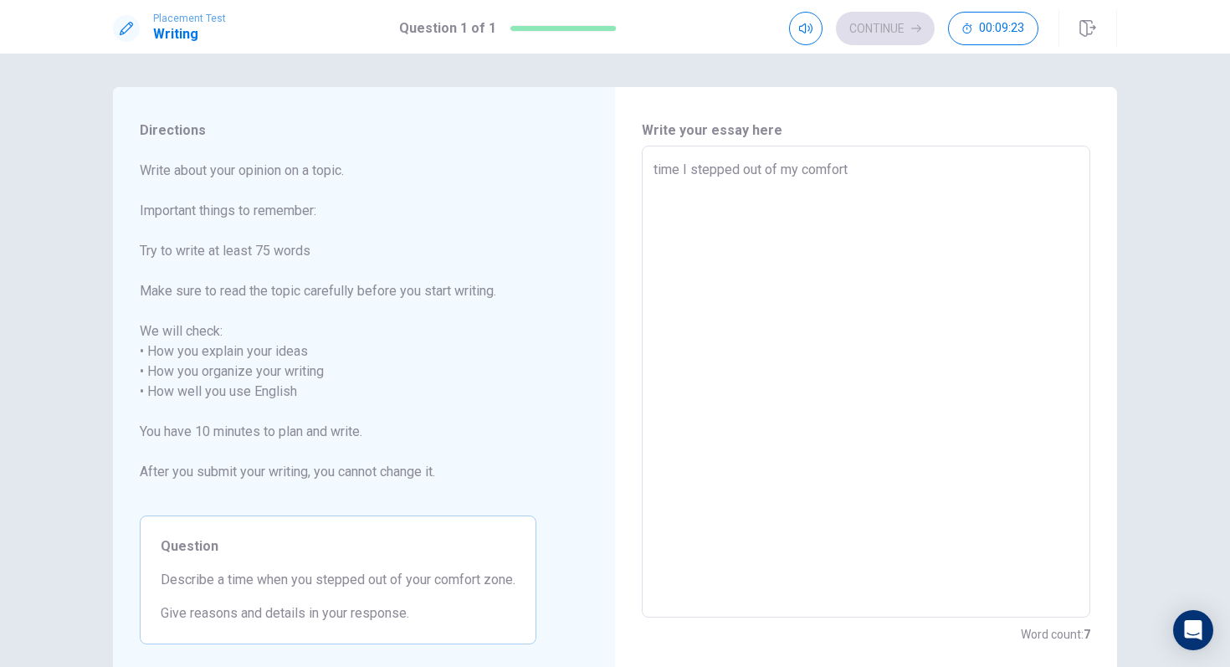
type textarea "A time I stepped out of my comfort"
click at [870, 170] on textarea "A time I stepped out of my comfort" at bounding box center [866, 382] width 425 height 444
type textarea "x"
type textarea "A time I stepped out of my comfort w"
type textarea "x"
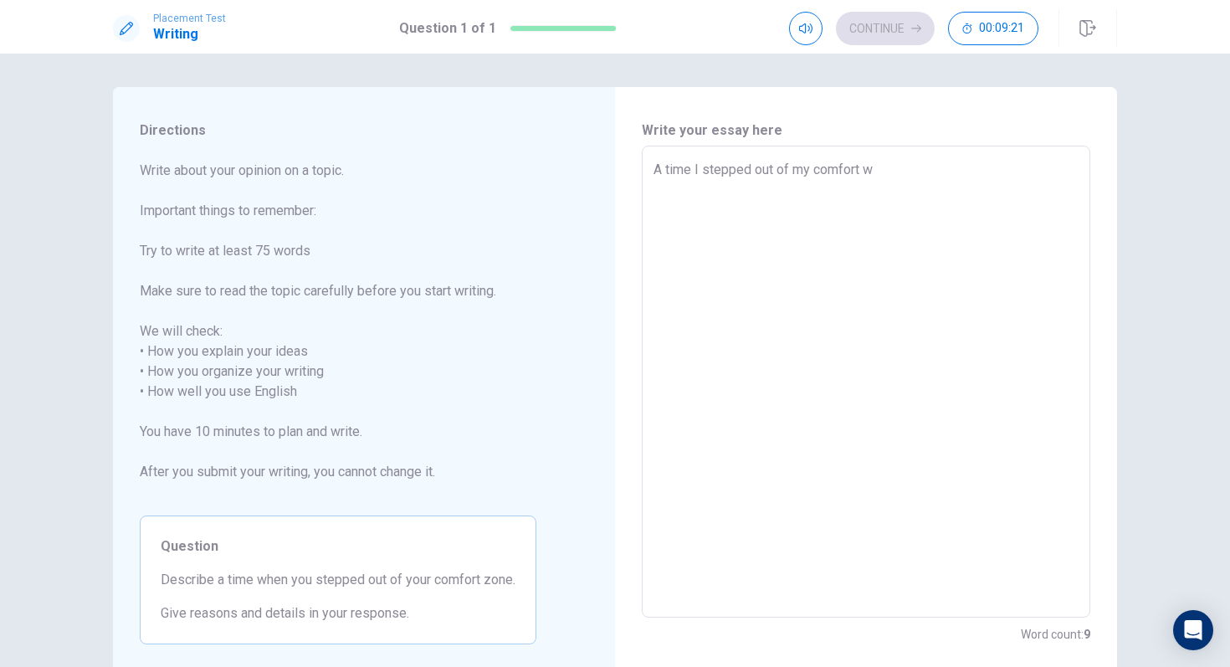
type textarea "A time I stepped out of my comfort wa"
type textarea "x"
type textarea "A time I stepped out of my comfort was"
type textarea "x"
type textarea "A time I stepped out of my comfort was"
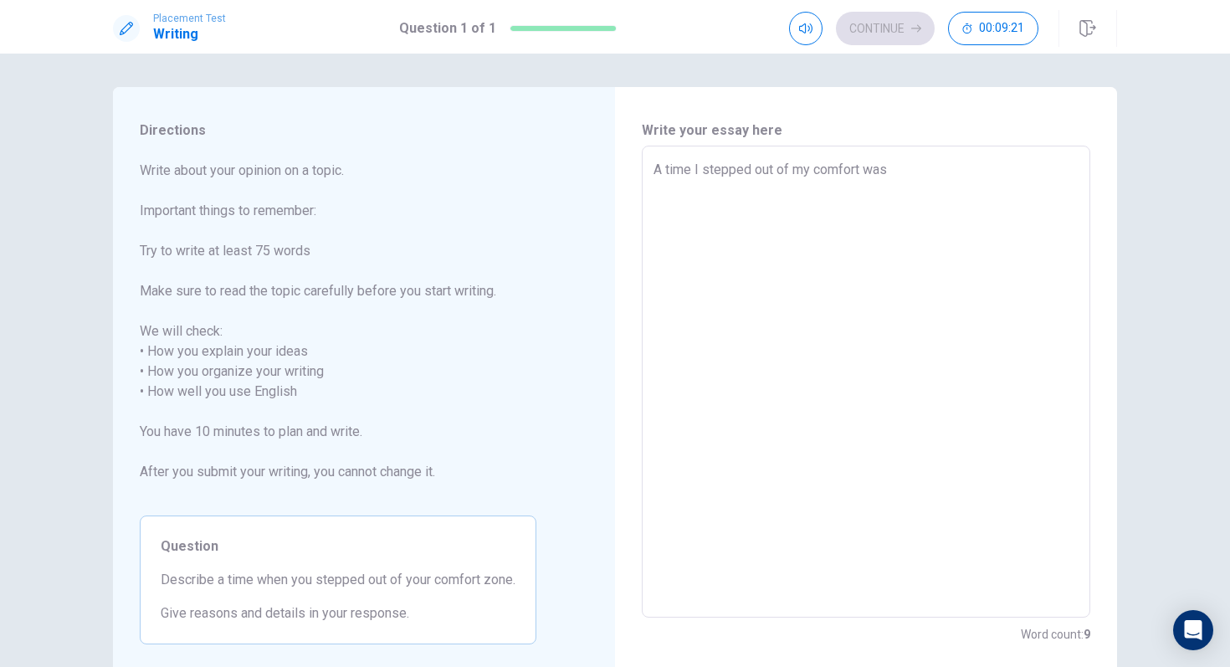
type textarea "x"
type textarea "A time I stepped out of my comfort was t"
type textarea "x"
type textarea "A time I stepped out of my comfort was th"
type textarea "x"
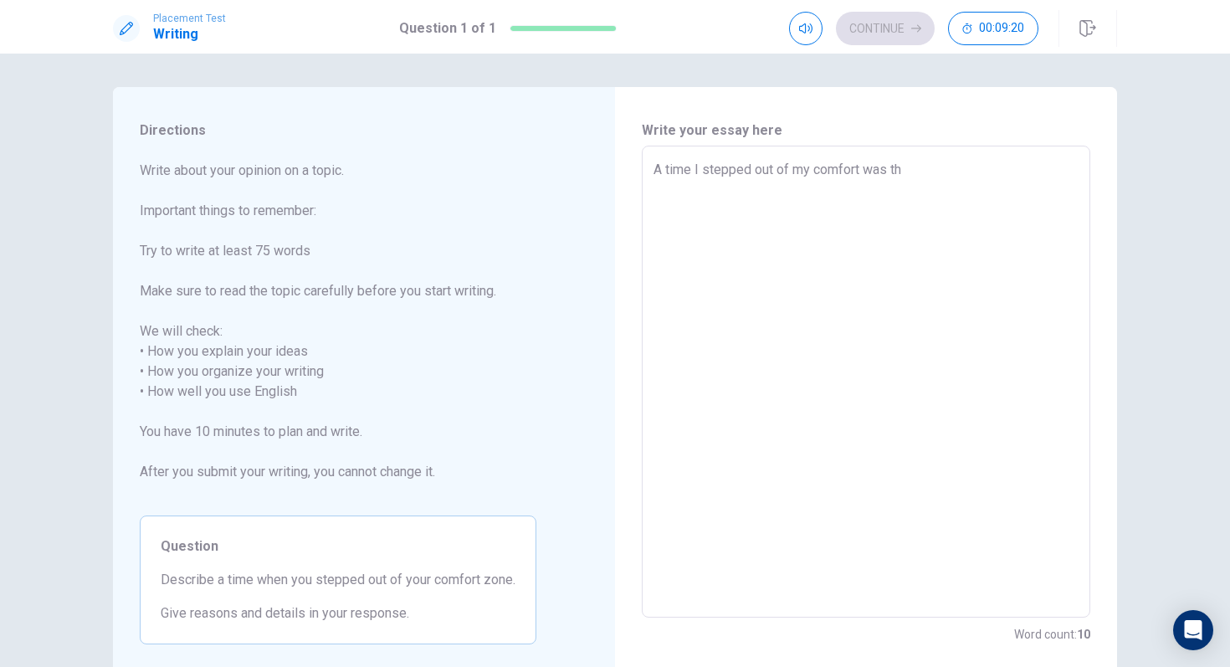
type textarea "A time I stepped out of my comfort was the"
type textarea "x"
type textarea "A time I stepped out of my comfort was the"
type textarea "x"
type textarea "A time I stepped out of my comfort was the f"
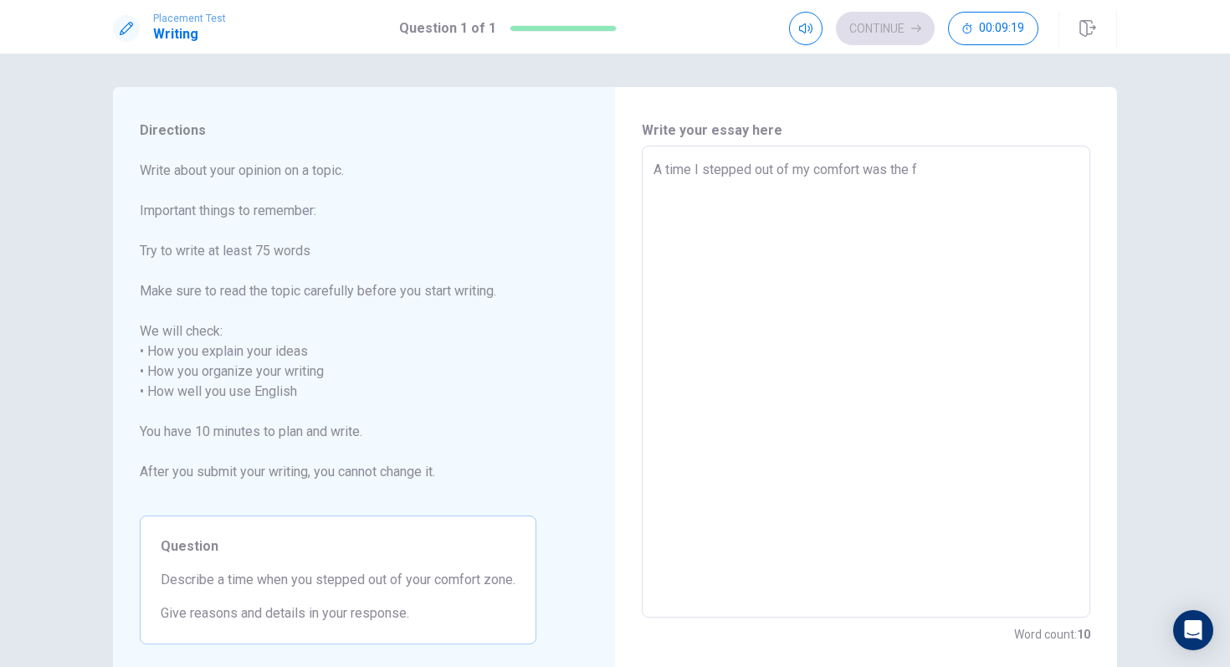
type textarea "x"
type textarea "A time I stepped out of my comfort was the fi"
type textarea "x"
type textarea "A time I stepped out of my comfort was the fir"
type textarea "x"
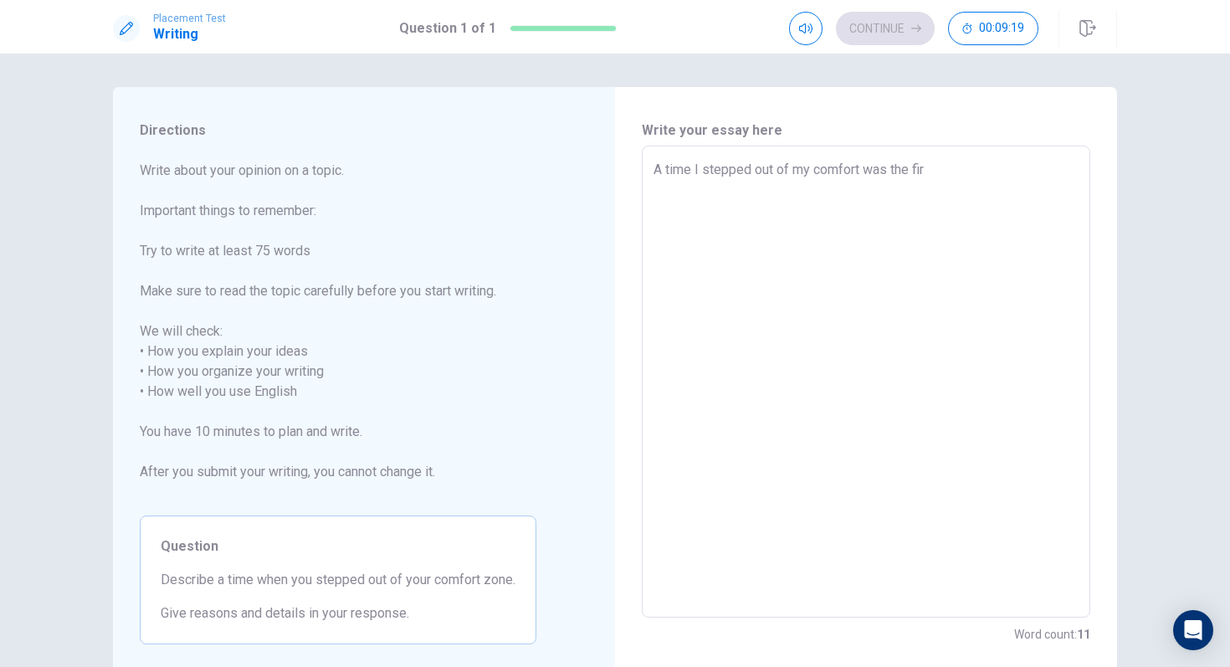
type textarea "A time I stepped out of my comfort was the firs"
type textarea "x"
type textarea "A time I stepped out of my comfort was the first"
type textarea "x"
type textarea "A time I stepped out of my comfort was the first"
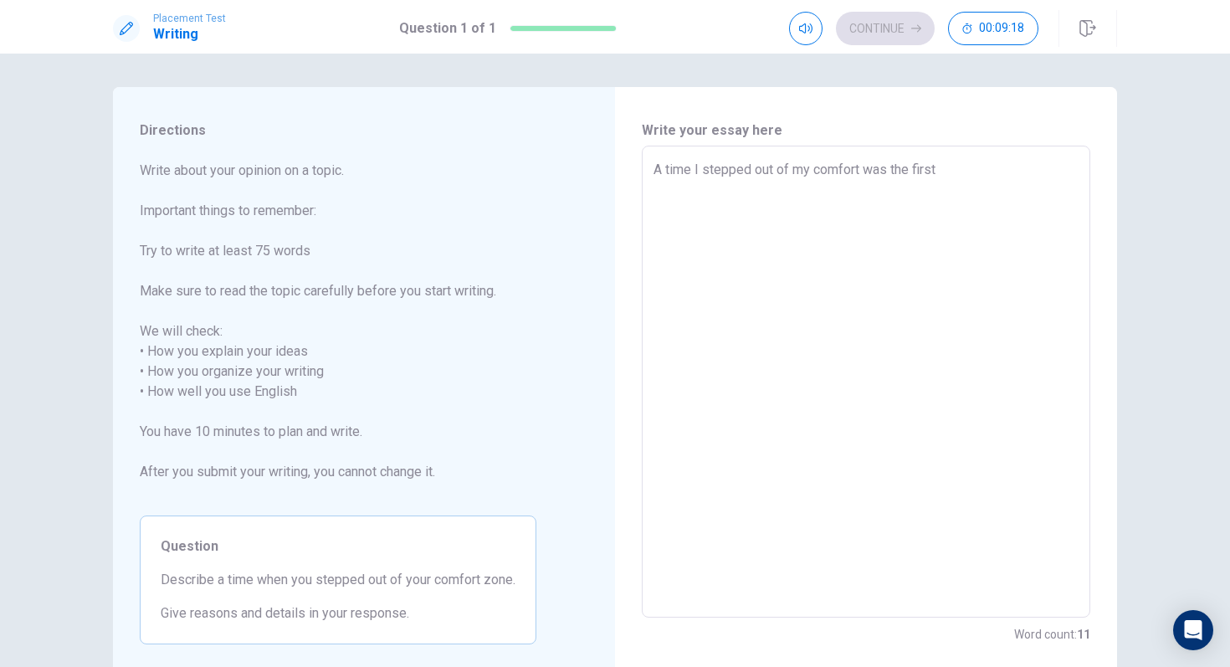
type textarea "x"
type textarea "A time I stepped out of my comfort was the first t"
type textarea "x"
type textarea "A time I stepped out of my comfort was the first ti"
type textarea "x"
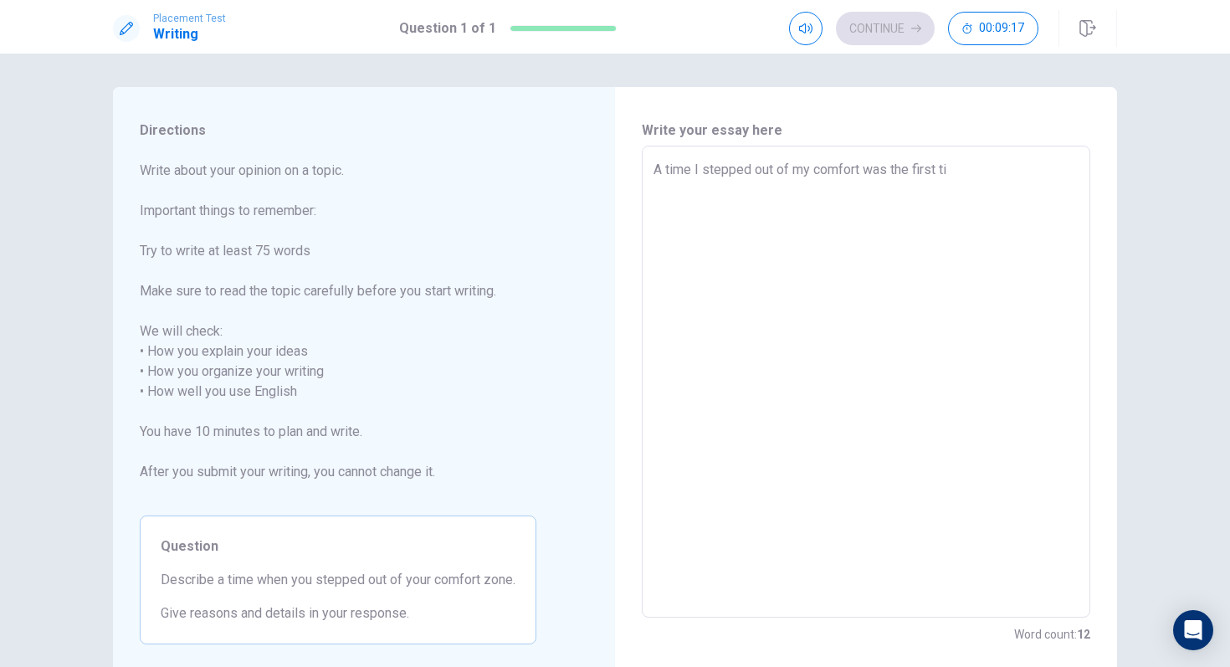
type textarea "A time I stepped out of my comfort was the first [PERSON_NAME]"
type textarea "x"
type textarea "A time I stepped out of my comfort was the first time"
type textarea "x"
type textarea "A time I stepped out of my comfort was the first time"
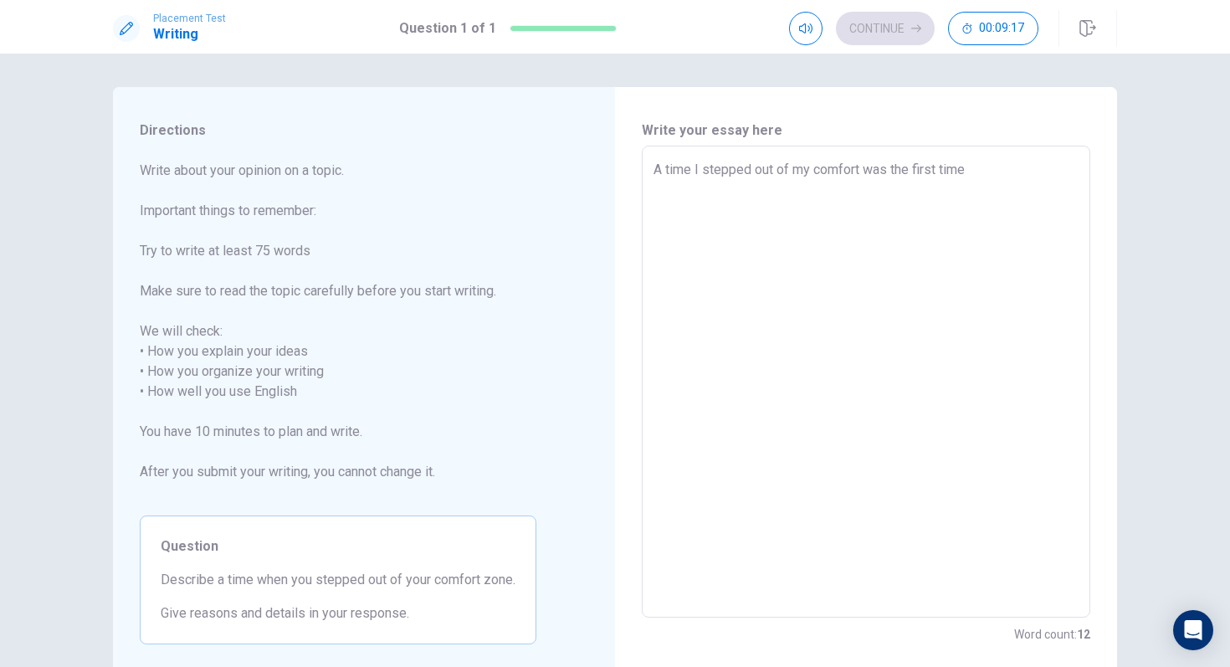
type textarea "x"
type textarea "A time I stepped out of my comfort was the first time i"
type textarea "x"
type textarea "A time I stepped out of my comfort was the first time i"
type textarea "x"
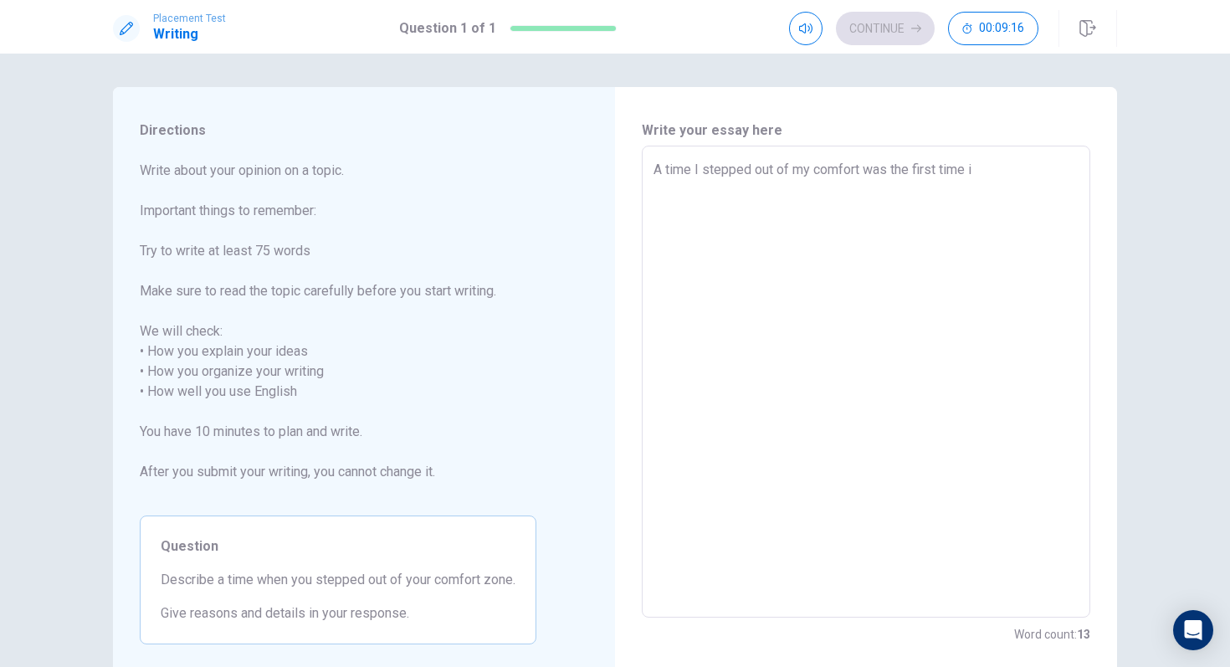
type textarea "A time I stepped out of my comfort was the first time i w"
type textarea "x"
type textarea "A time I stepped out of my comfort was the first time i we"
type textarea "x"
type textarea "A time I stepped out of my comfort was the first time i w"
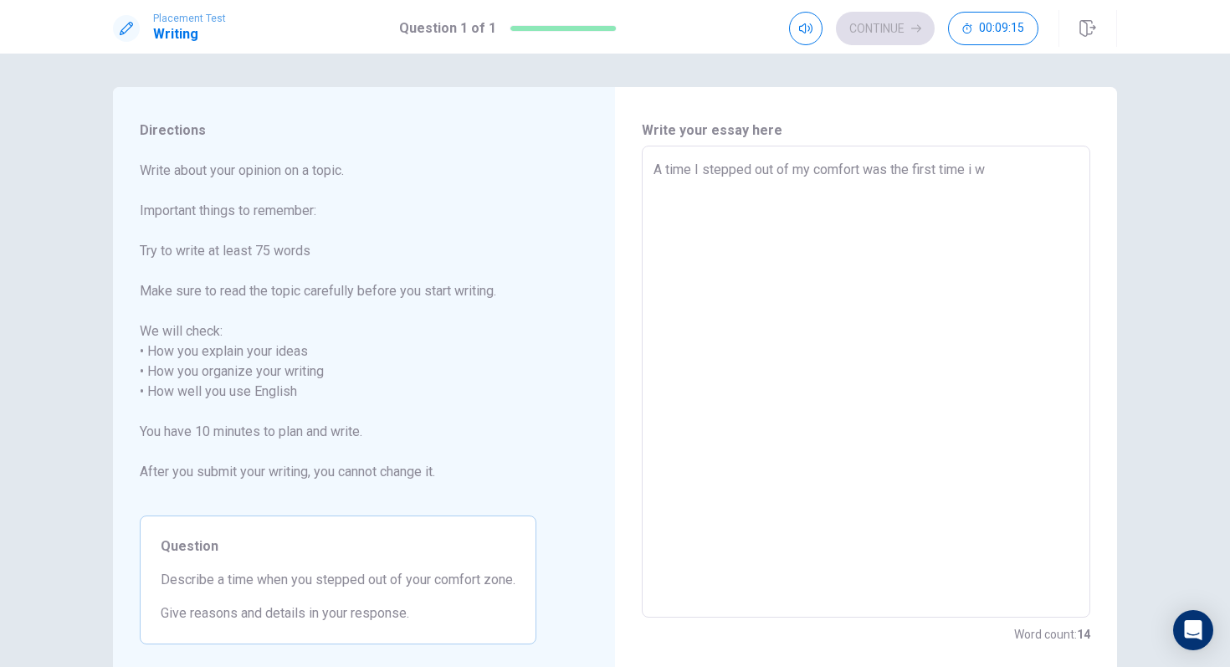
type textarea "x"
type textarea "A time I stepped out of my comfort was the first time i"
type textarea "x"
type textarea "A time I stepped out of my comfort was the first time i"
type textarea "x"
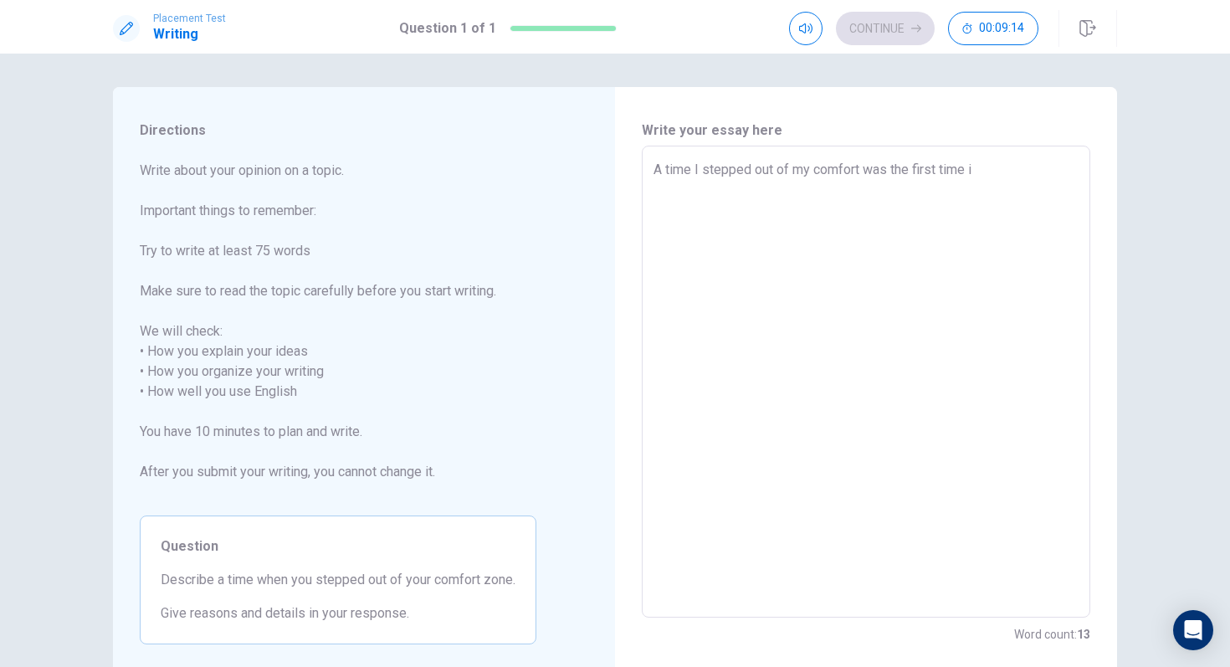
type textarea "A time I stepped out of my comfort was the first time"
type textarea "x"
type textarea "A time I stepped out of my comfort was the first time I"
type textarea "x"
type textarea "A time I stepped out of my comfort was the first time I"
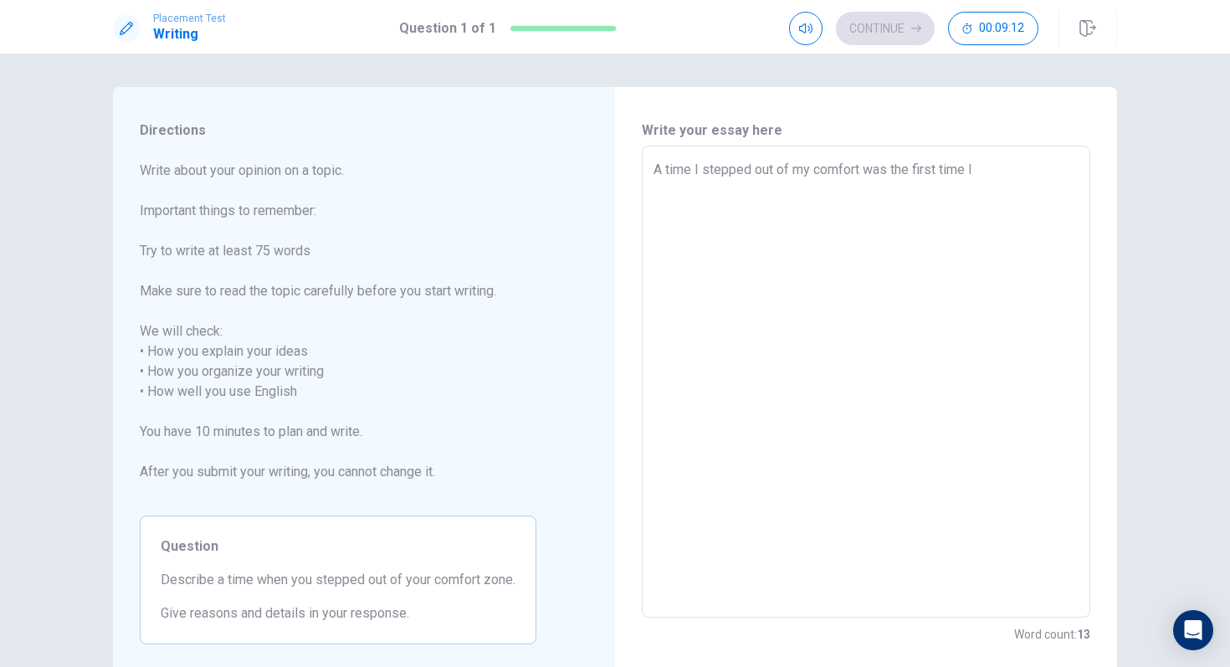
type textarea "x"
type textarea "A time I stepped out of my comfort was the first time I w"
type textarea "x"
type textarea "A time I stepped out of my comfort was the first time I wa"
type textarea "x"
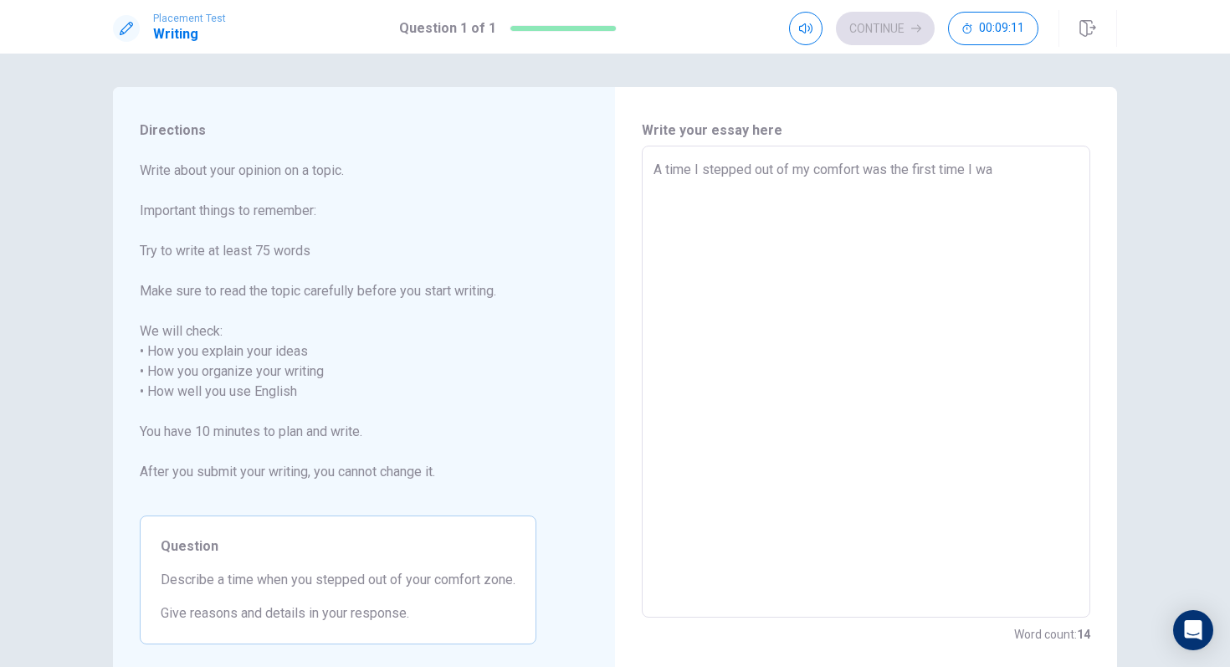
type textarea "A time I stepped out of my comfort was the first time I was"
type textarea "x"
type textarea "A time I stepped out of my comfort was the first time I wa"
type textarea "x"
type textarea "A time I stepped out of my comfort was the first time I w"
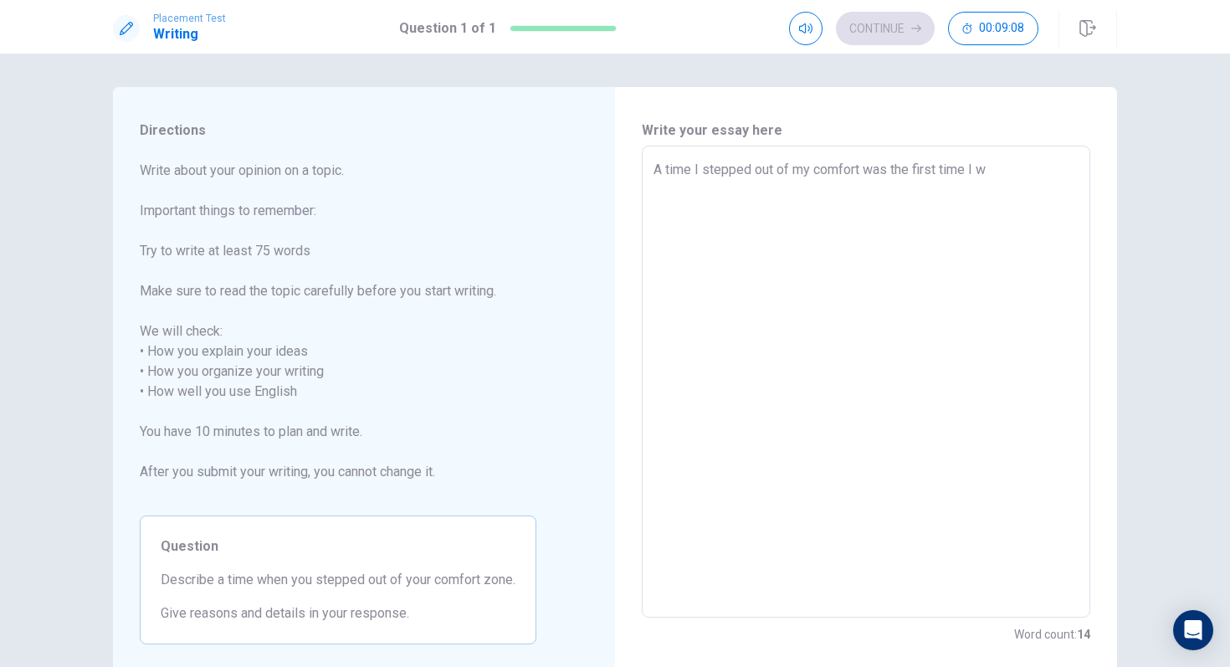
type textarea "x"
type textarea "A time I stepped out of my comfort was the first time I"
type textarea "x"
type textarea "A time I stepped out of my comfort was the first time I w"
type textarea "x"
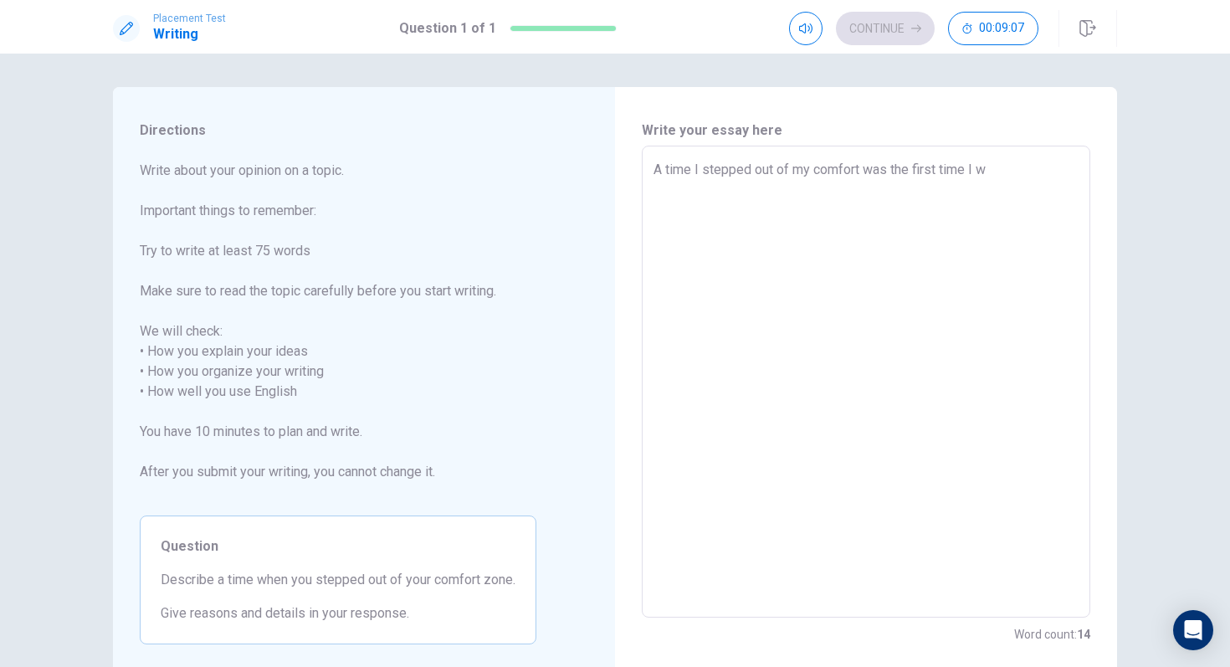
type textarea "A time I stepped out of my comfort was the first time I we"
type textarea "x"
type textarea "A time I stepped out of my comfort was the first time I wen"
type textarea "x"
type textarea "A time I stepped out of my comfort was the first time I went"
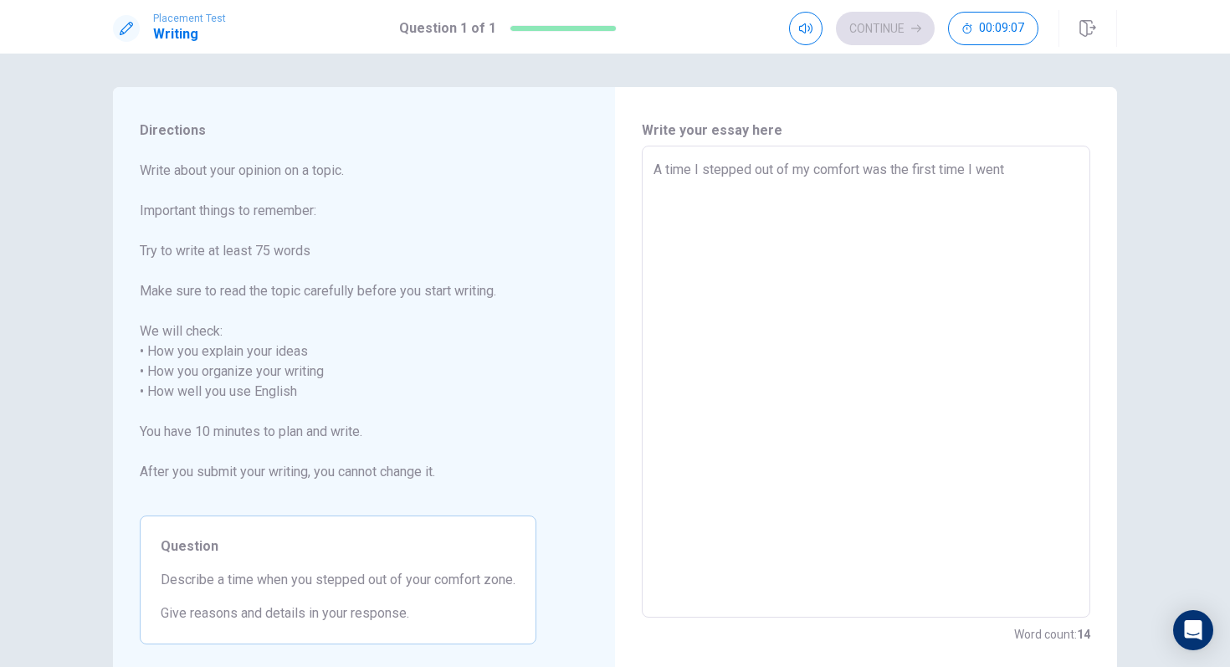
type textarea "x"
type textarea "A time I stepped out of my comfort was the first time I went"
type textarea "x"
type textarea "A time I stepped out of my comfort was the first time I went t"
type textarea "x"
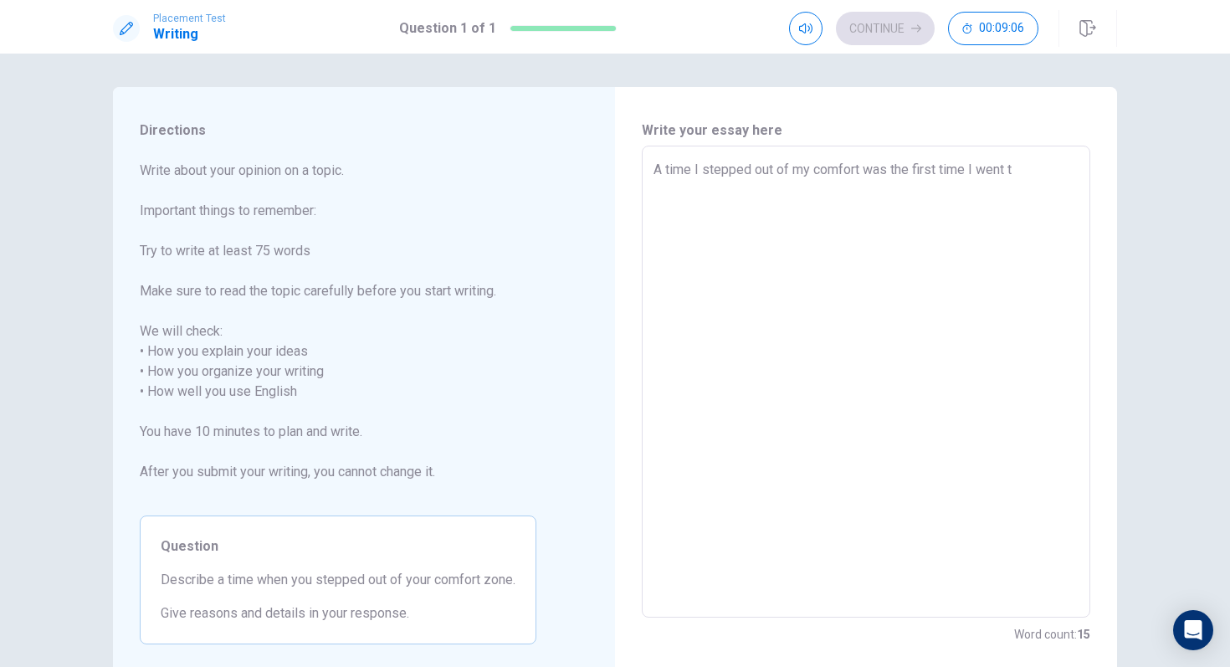
type textarea "A time I stepped out of my comfort was the first time I went to"
type textarea "x"
type textarea "A time I stepped out of my comfort was the first time I went to"
type textarea "x"
type textarea "A time I stepped out of my comfort was the first time I went to b"
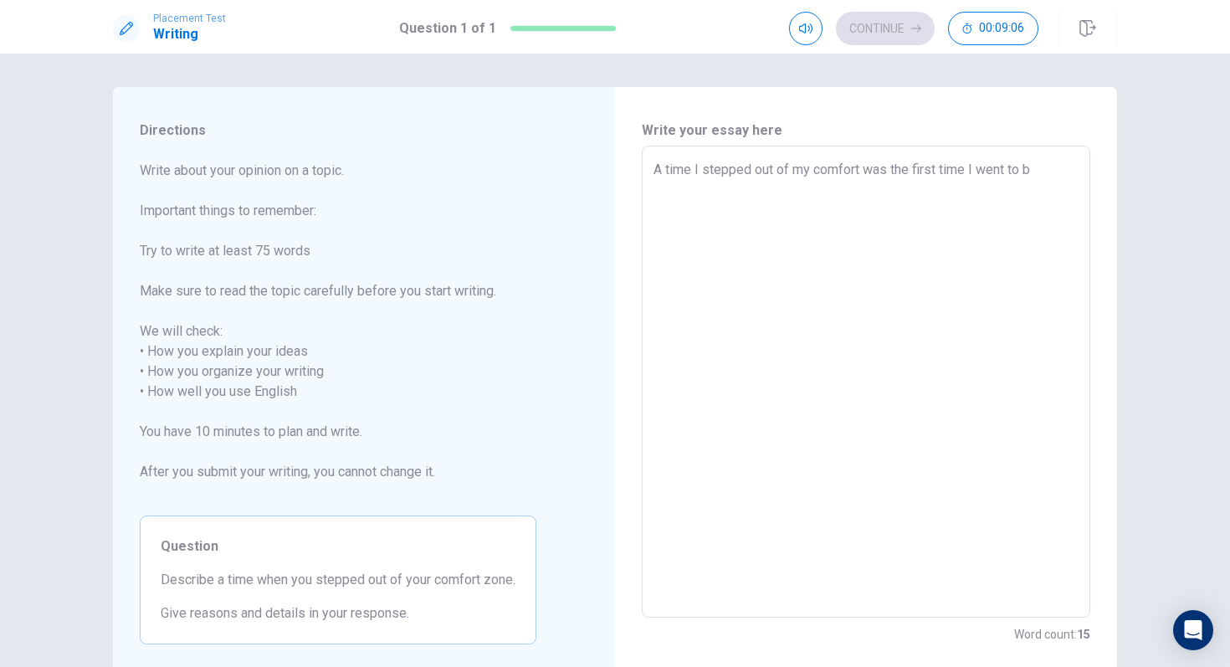
type textarea "x"
type textarea "A time I stepped out of my comfort was the first time I went to bo"
type textarea "x"
type textarea "A time I stepped out of my comfort was the first time I went to boa"
type textarea "x"
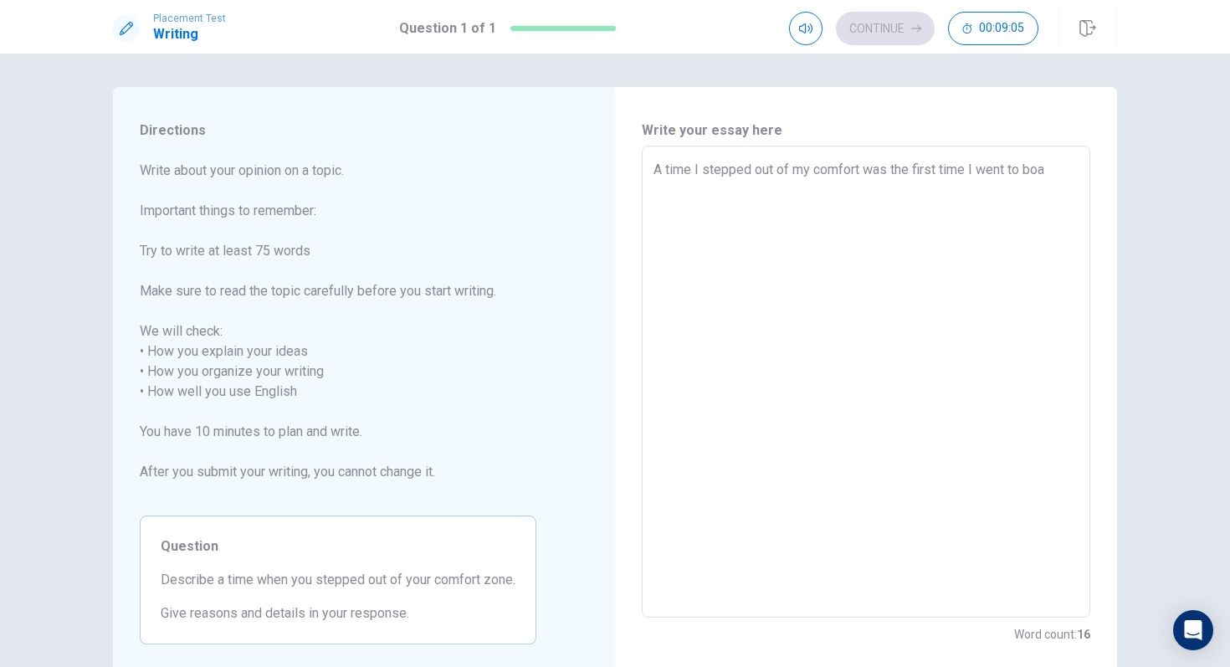
type textarea "A time I stepped out of my comfort was the first time I went to boar"
type textarea "x"
type textarea "A time I stepped out of my comfort was the first time I went to board"
type textarea "x"
type textarea "A time I stepped out of my comfort was the first time I went to boardi"
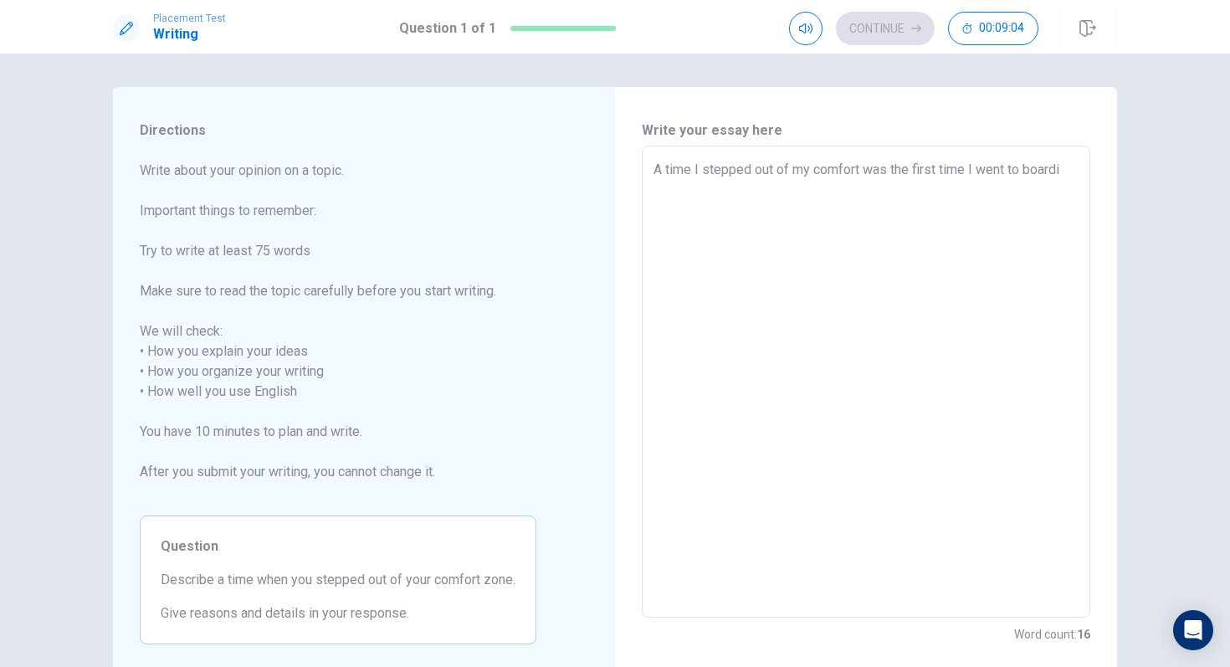
type textarea "x"
type textarea "A time I stepped out of my comfort was the first time I went to boardin"
type textarea "x"
type textarea "A time I stepped out of my comfort was the first time I went to boarding"
type textarea "x"
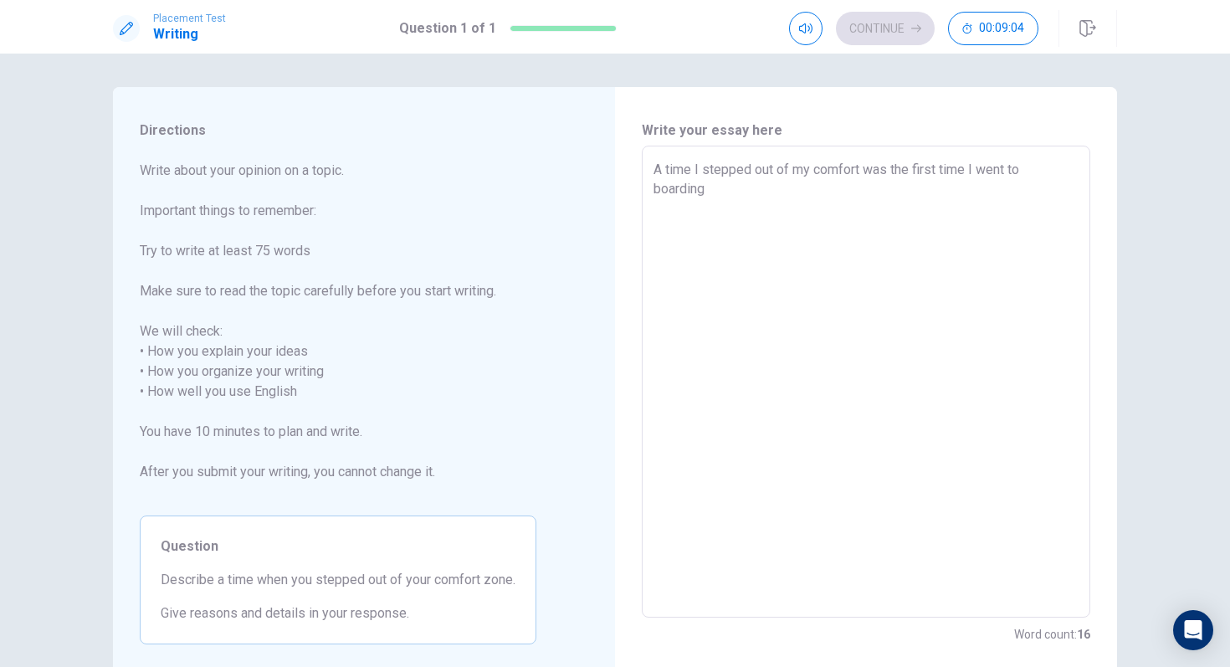
type textarea "A time I stepped out of my comfort was the first time I went to boarding"
type textarea "x"
type textarea "A time I stepped out of my comfort was the first time I went to boarding s"
type textarea "x"
type textarea "A time I stepped out of my comfort was the first time I went to boarding sc"
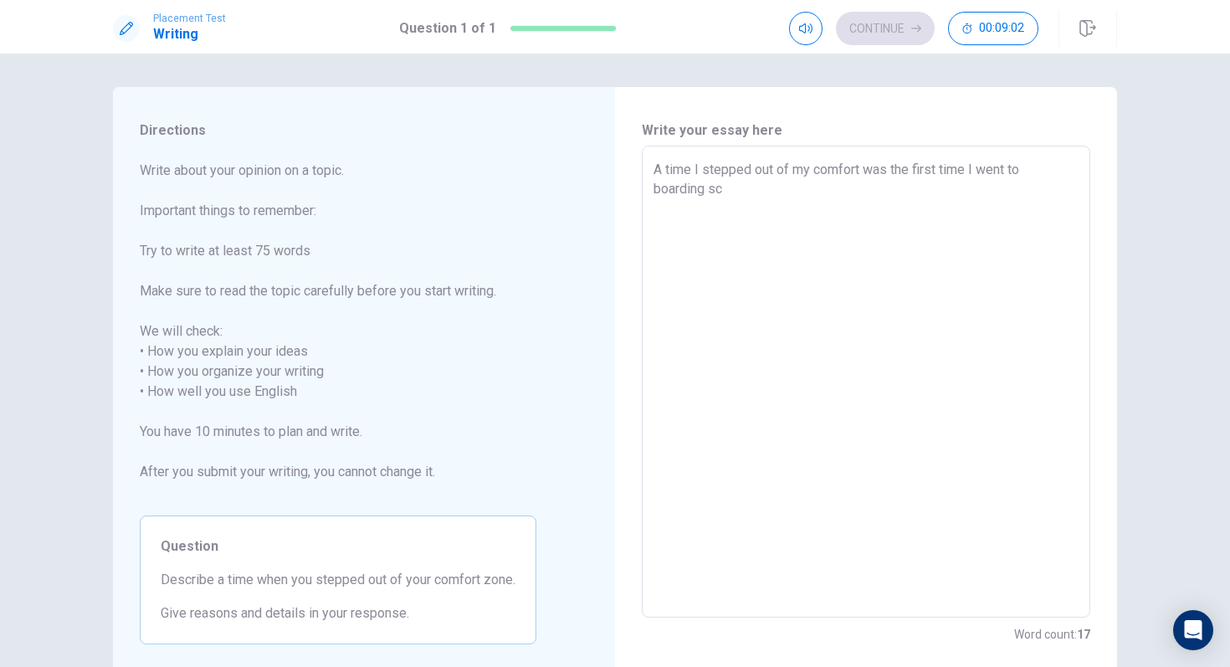
type textarea "x"
type textarea "A time I stepped out of my comfort was the first time I went to boarding sch"
type textarea "x"
type textarea "A time I stepped out of my comfort was the first time I went to boarding scho"
type textarea "x"
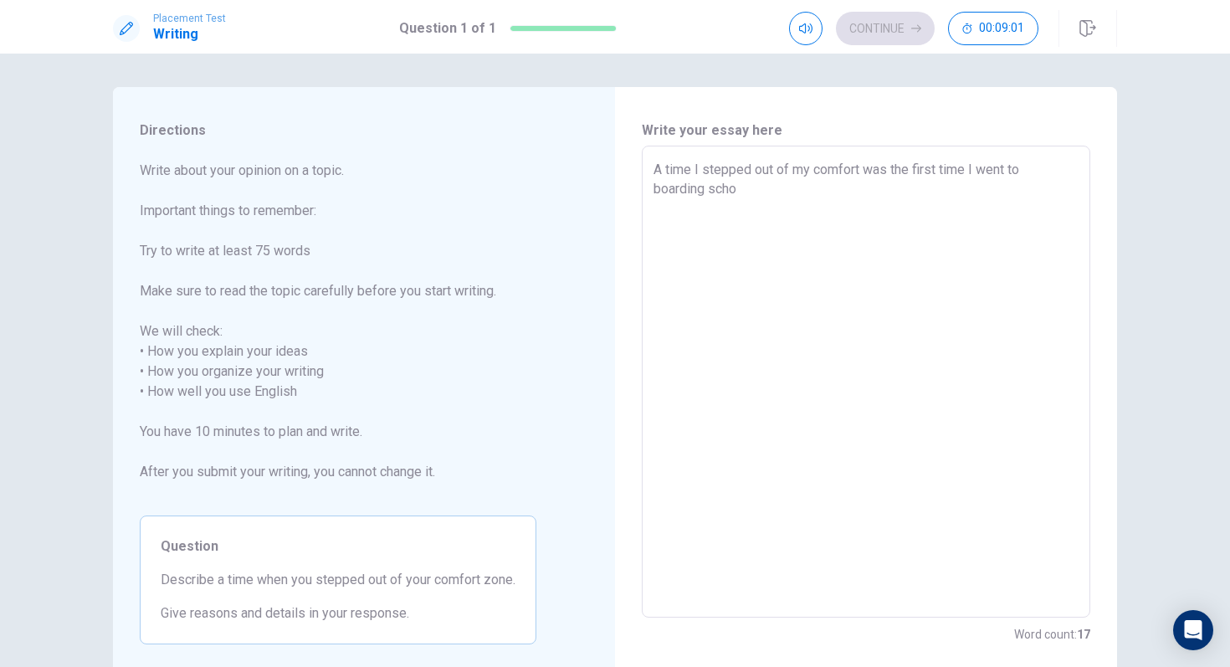
type textarea "A time I stepped out of my comfort was the first time I went to boarding schoo"
type textarea "x"
type textarea "A time I stepped out of my comfort was the first time I went to boarding school"
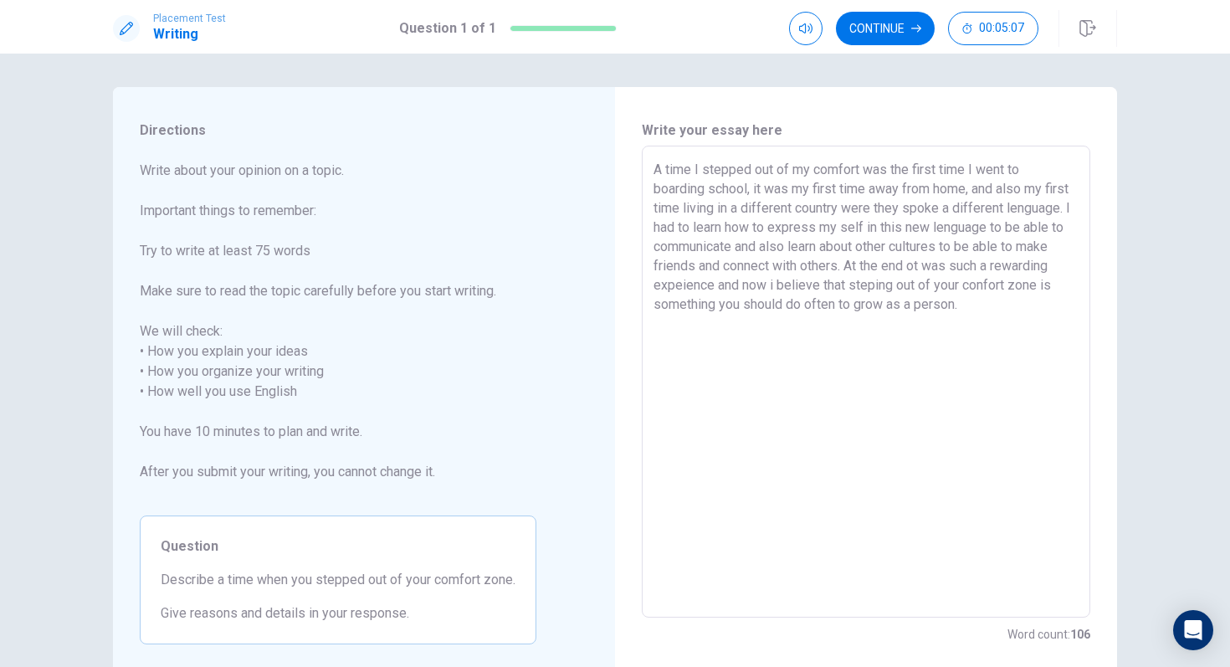
click at [814, 246] on textarea "A time I stepped out of my comfort was the first time I went to boarding school…" at bounding box center [866, 382] width 425 height 444
click at [949, 228] on textarea "A time I stepped out of my comfort was the first time I went to boarding school…" at bounding box center [866, 382] width 425 height 444
click at [947, 228] on textarea "A time I stepped out of my comfort was the first time I went to boarding school…" at bounding box center [866, 382] width 425 height 444
click at [1003, 227] on textarea "A time I stepped out of my comfort was the first time I went to boarding school…" at bounding box center [866, 382] width 425 height 444
drag, startPoint x: 936, startPoint y: 225, endPoint x: 1010, endPoint y: 228, distance: 73.7
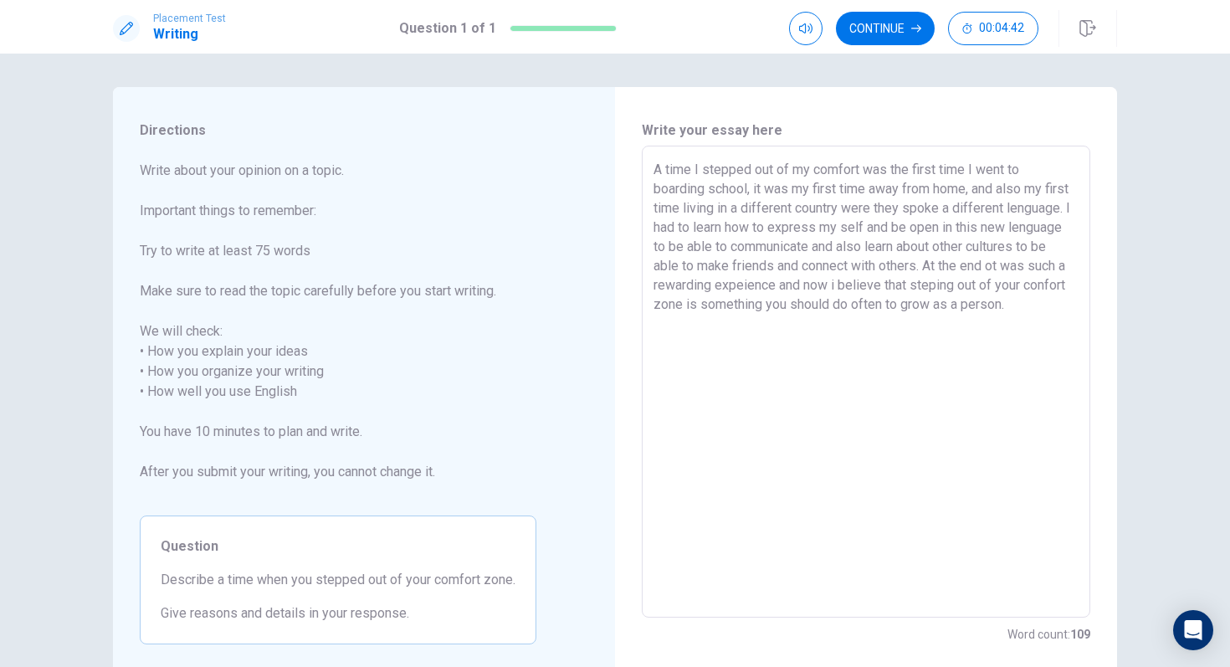
click at [1003, 228] on textarea "A time I stepped out of my comfort was the first time I went to boarding school…" at bounding box center [866, 382] width 425 height 444
click at [1003, 252] on textarea "A time I stepped out of my comfort was the first time I went to boarding school…" at bounding box center [866, 382] width 425 height 444
click at [970, 287] on textarea "A time I stepped out of my comfort was the first time I went to boarding school…" at bounding box center [866, 382] width 425 height 444
click at [903, 33] on button "Continue" at bounding box center [885, 28] width 99 height 33
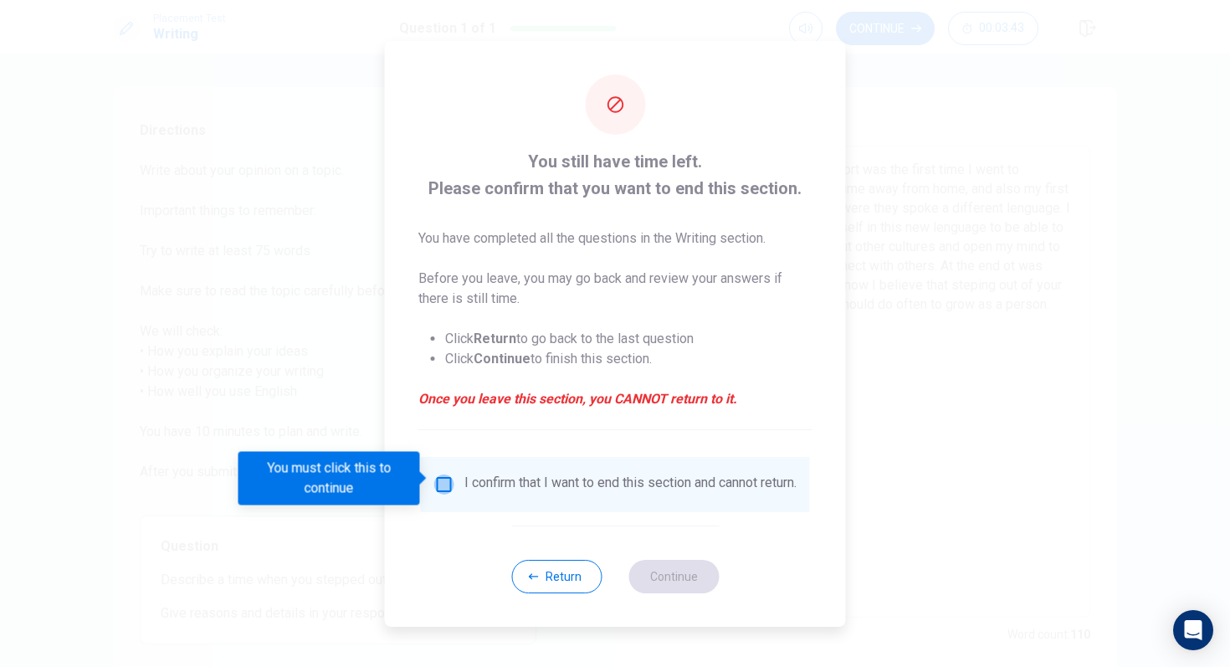
click at [443, 475] on input "You must click this to continue" at bounding box center [444, 484] width 20 height 20
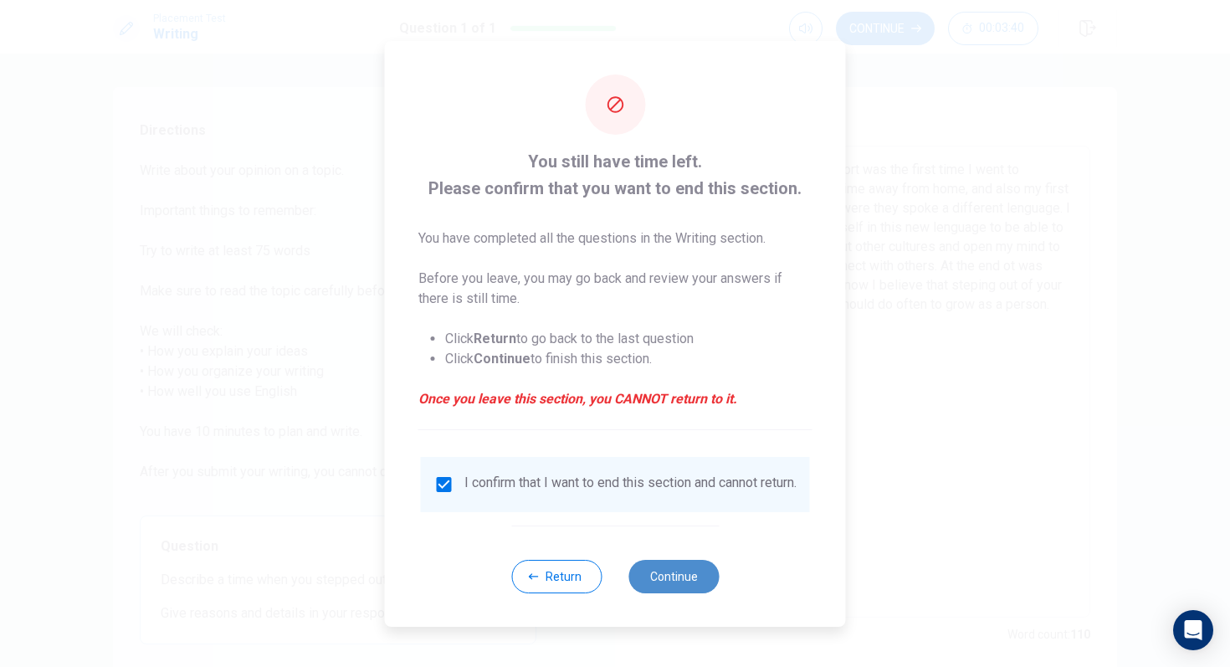
click at [663, 558] on button "Continue" at bounding box center [673, 576] width 90 height 33
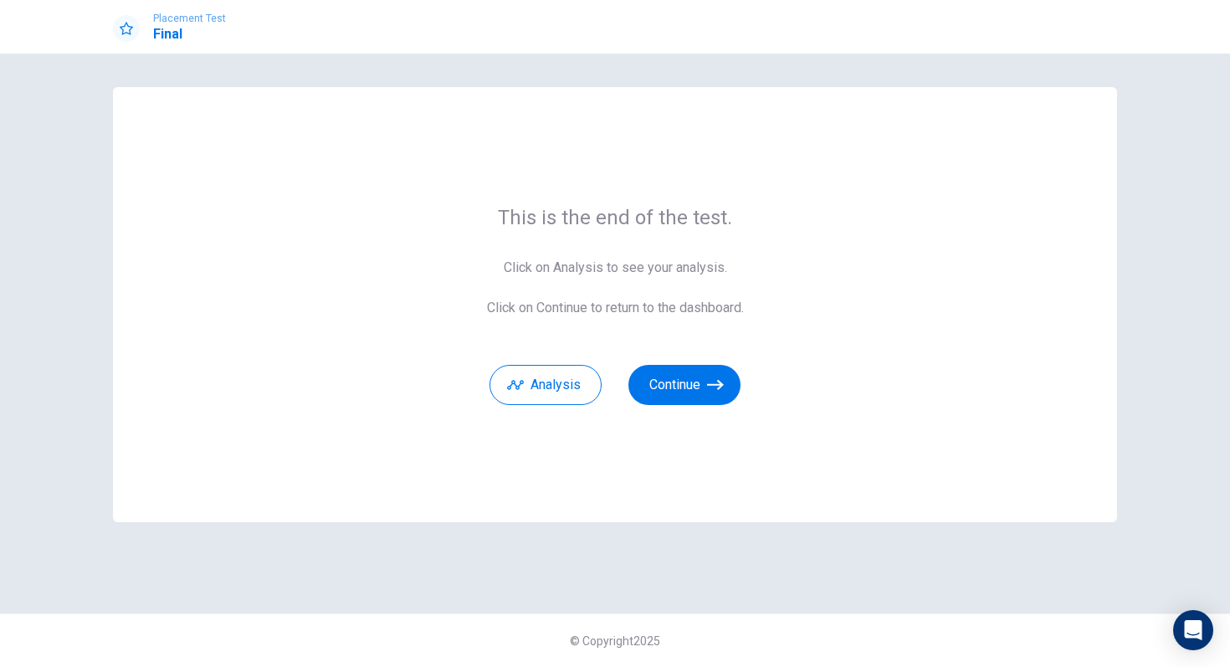
click at [663, 558] on div "This is the end of the test. Click on Analysis to see your analysis. Click on C…" at bounding box center [615, 360] width 1230 height 613
click at [694, 379] on button "Continue" at bounding box center [684, 385] width 112 height 40
